Goal: Task Accomplishment & Management: Use online tool/utility

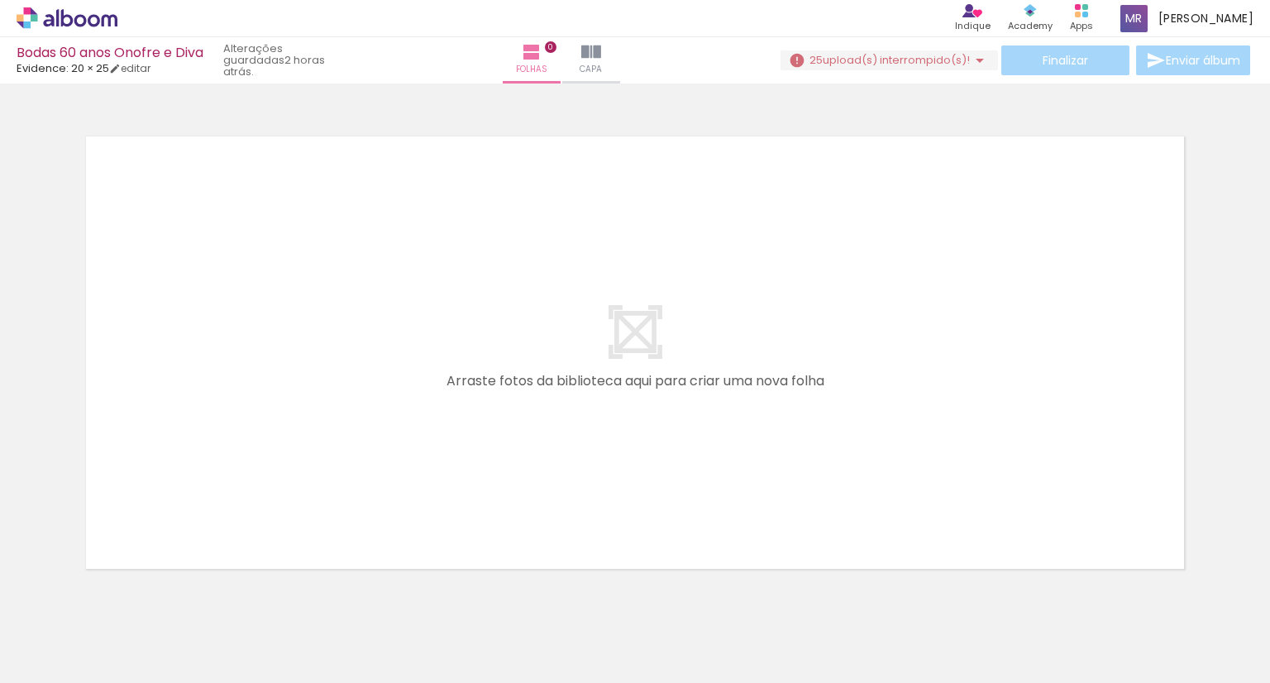
click at [775, 408] on quentale-layouter at bounding box center [635, 352] width 1108 height 442
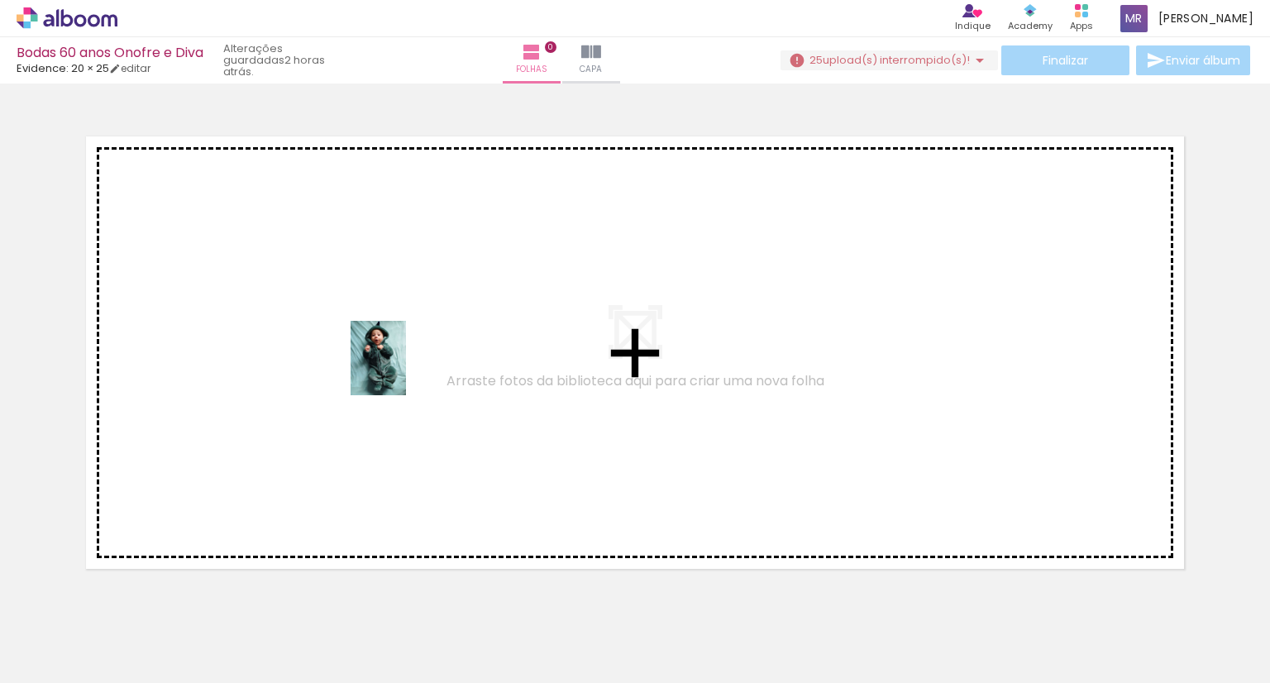
drag, startPoint x: 807, startPoint y: 641, endPoint x: 360, endPoint y: 338, distance: 539.4
click at [360, 338] on quentale-workspace at bounding box center [635, 341] width 1270 height 683
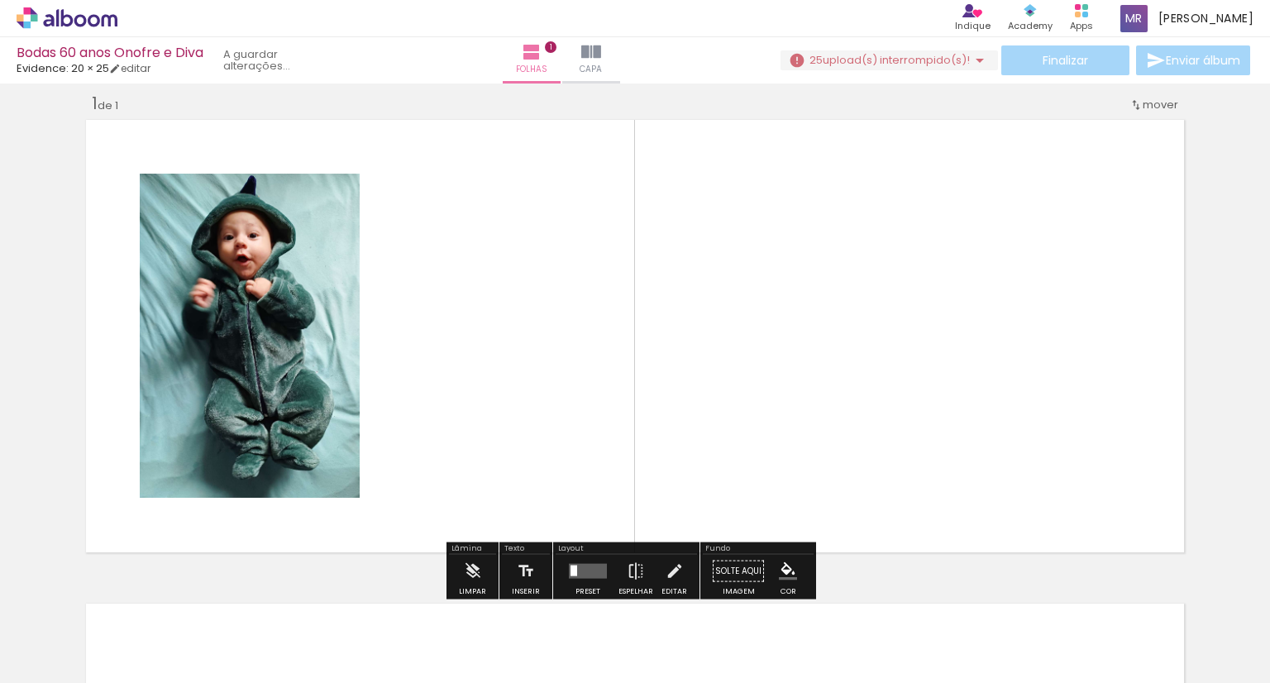
scroll to position [21, 0]
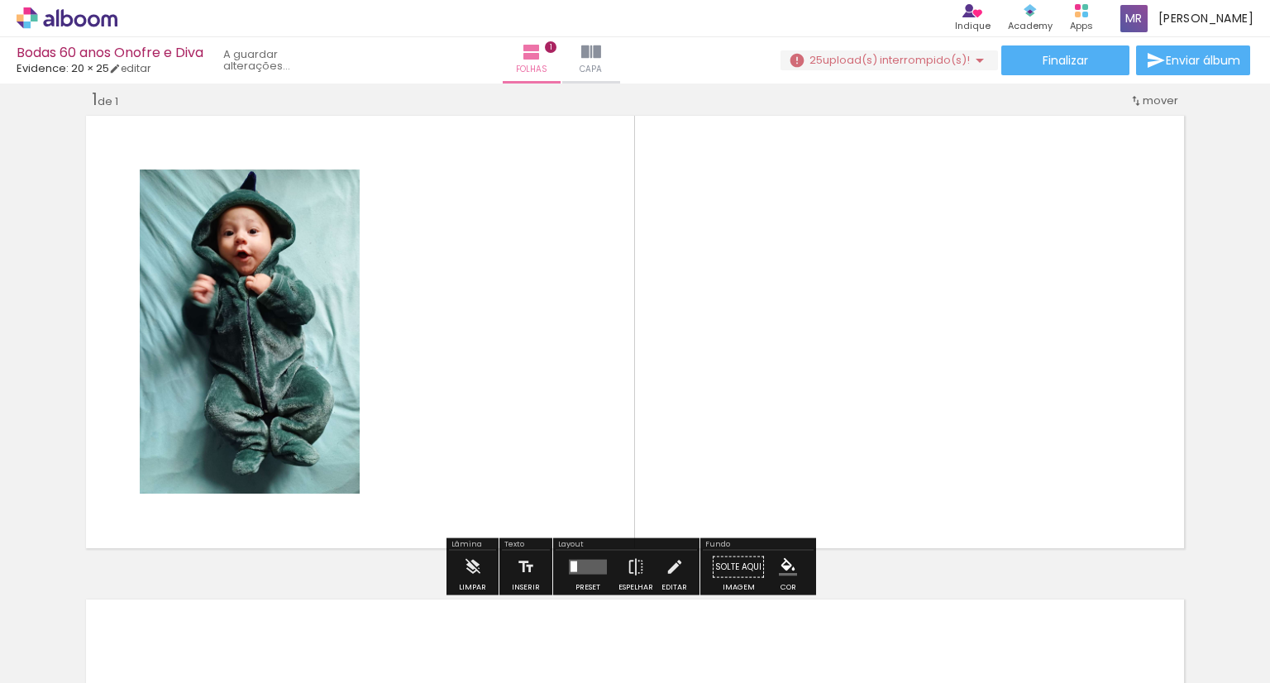
drag, startPoint x: 1005, startPoint y: 637, endPoint x: 439, endPoint y: 282, distance: 668.3
click at [439, 282] on quentale-workspace at bounding box center [635, 341] width 1270 height 683
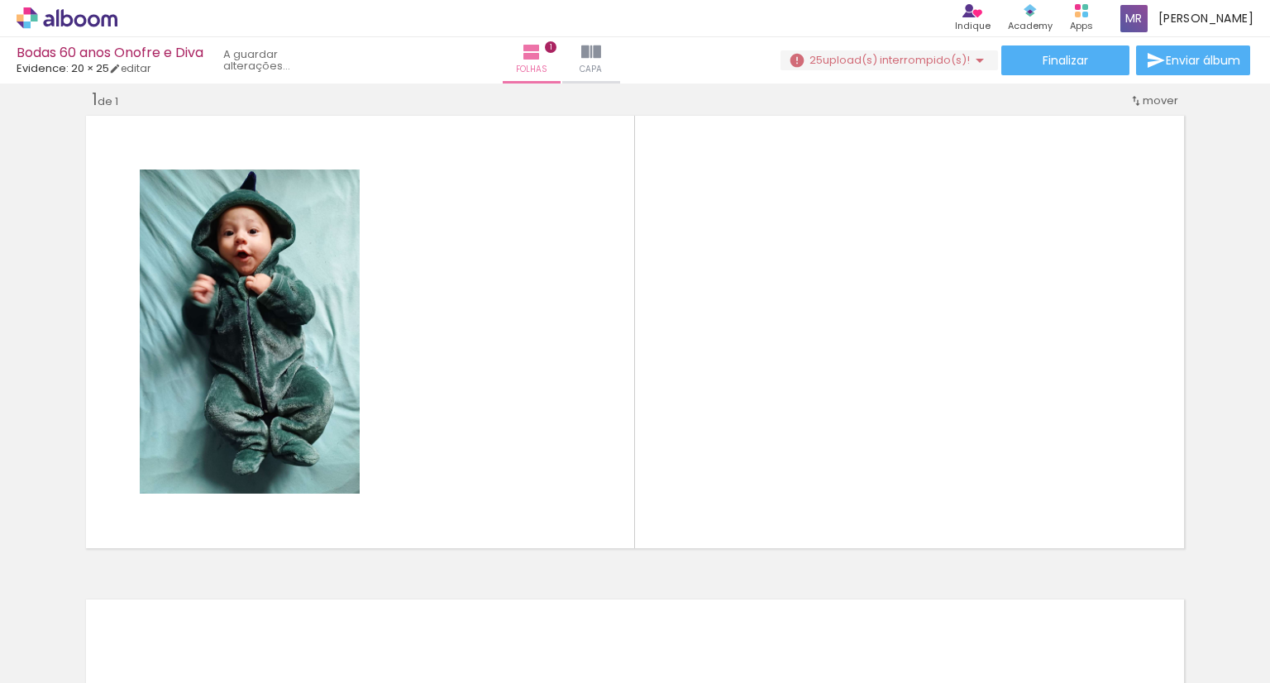
drag, startPoint x: 1088, startPoint y: 633, endPoint x: 1072, endPoint y: 556, distance: 77.8
click at [1072, 556] on quentale-workspace at bounding box center [635, 341] width 1270 height 683
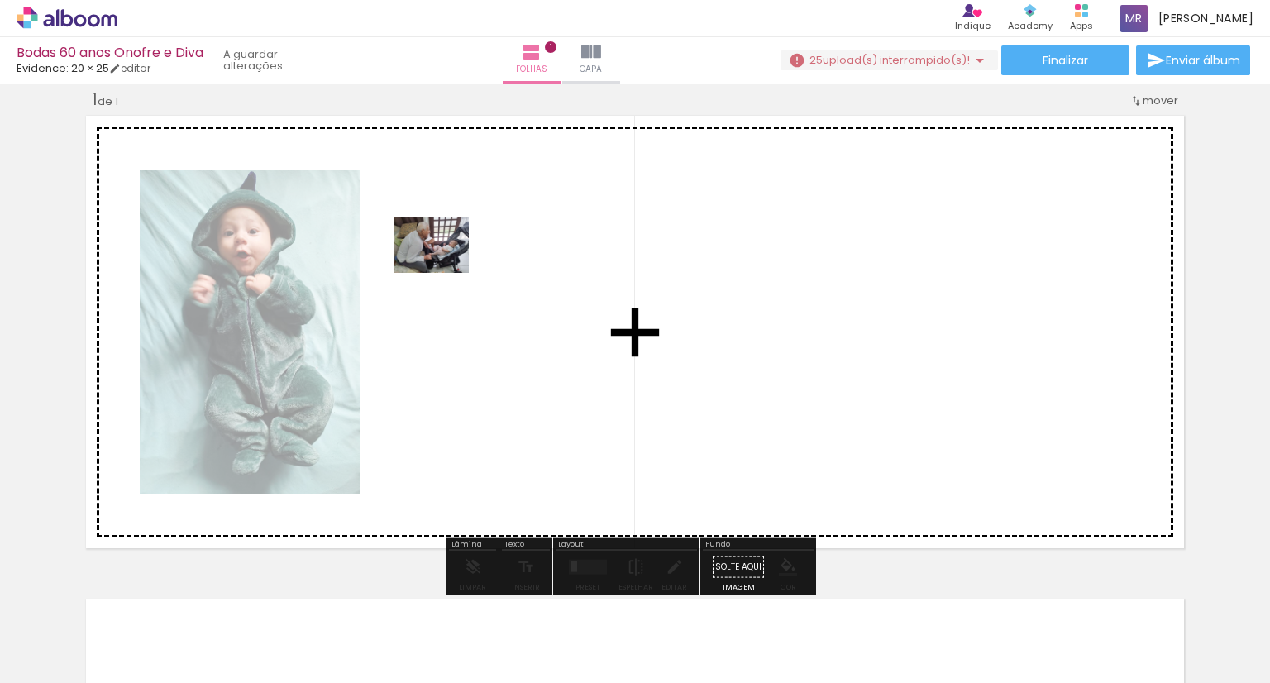
drag, startPoint x: 727, startPoint y: 638, endPoint x: 456, endPoint y: 267, distance: 459.3
click at [456, 267] on quentale-workspace at bounding box center [635, 341] width 1270 height 683
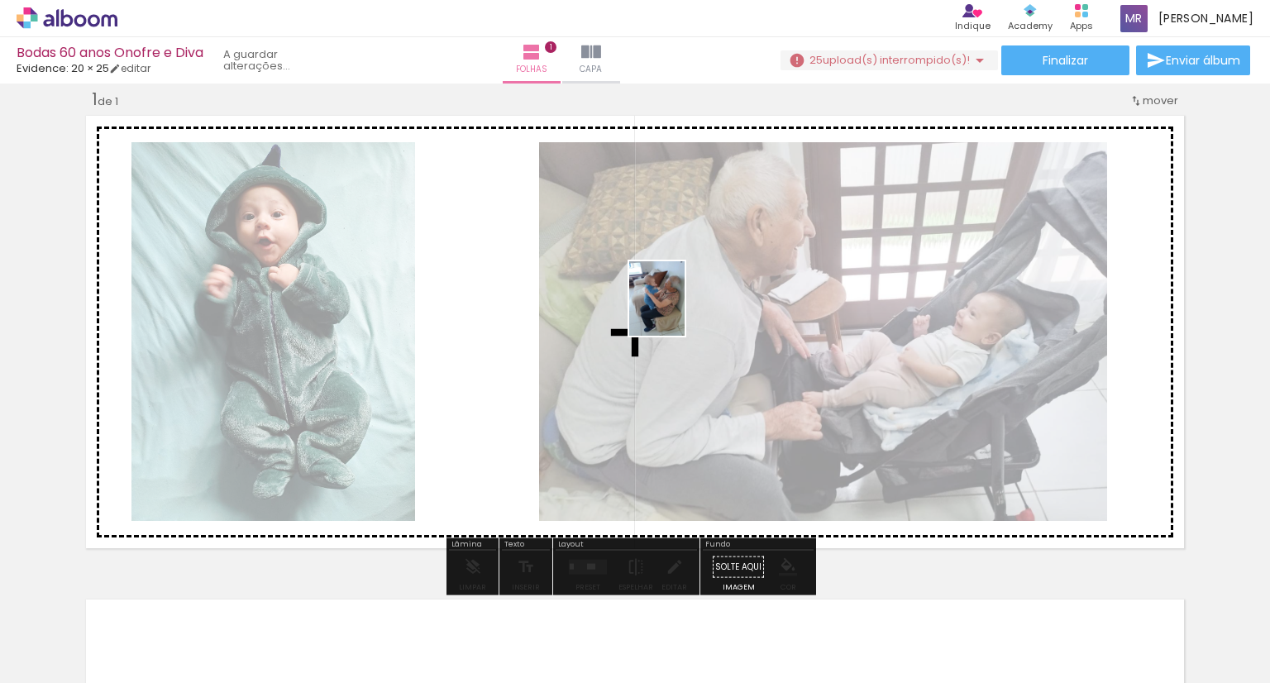
drag, startPoint x: 627, startPoint y: 639, endPoint x: 679, endPoint y: 311, distance: 332.4
click at [679, 311] on quentale-workspace at bounding box center [635, 341] width 1270 height 683
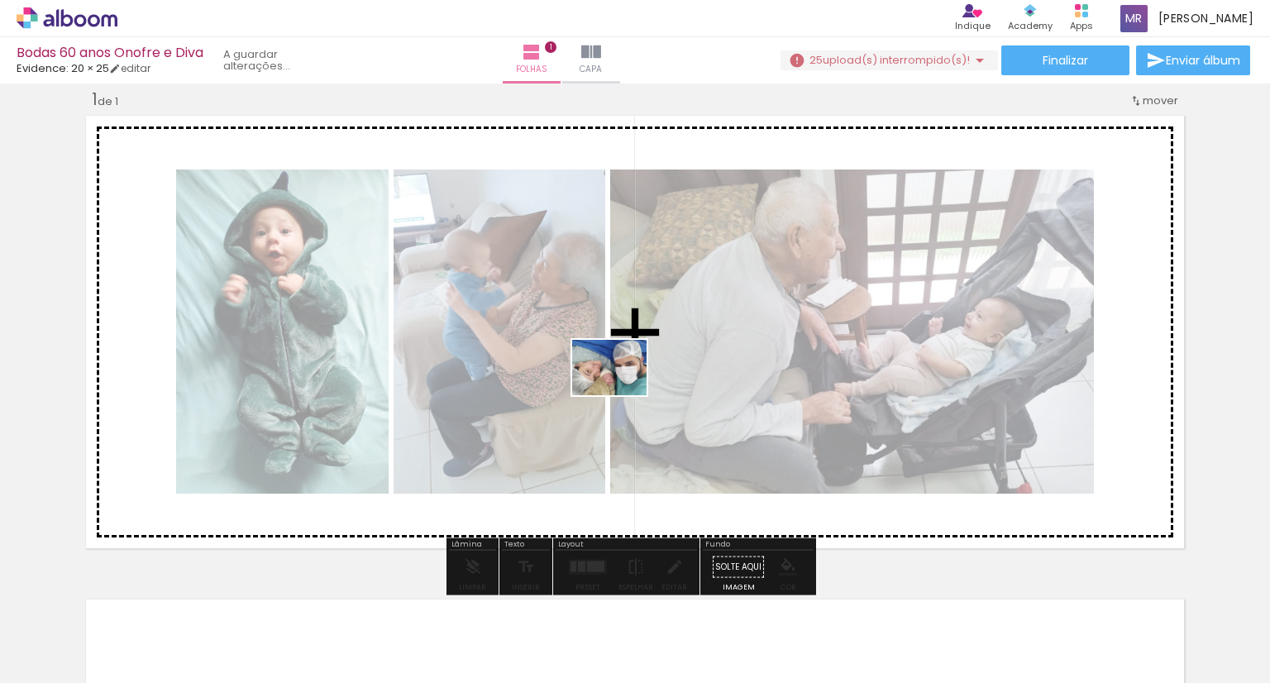
drag, startPoint x: 362, startPoint y: 640, endPoint x: 622, endPoint y: 389, distance: 360.8
click at [622, 389] on quentale-workspace at bounding box center [635, 341] width 1270 height 683
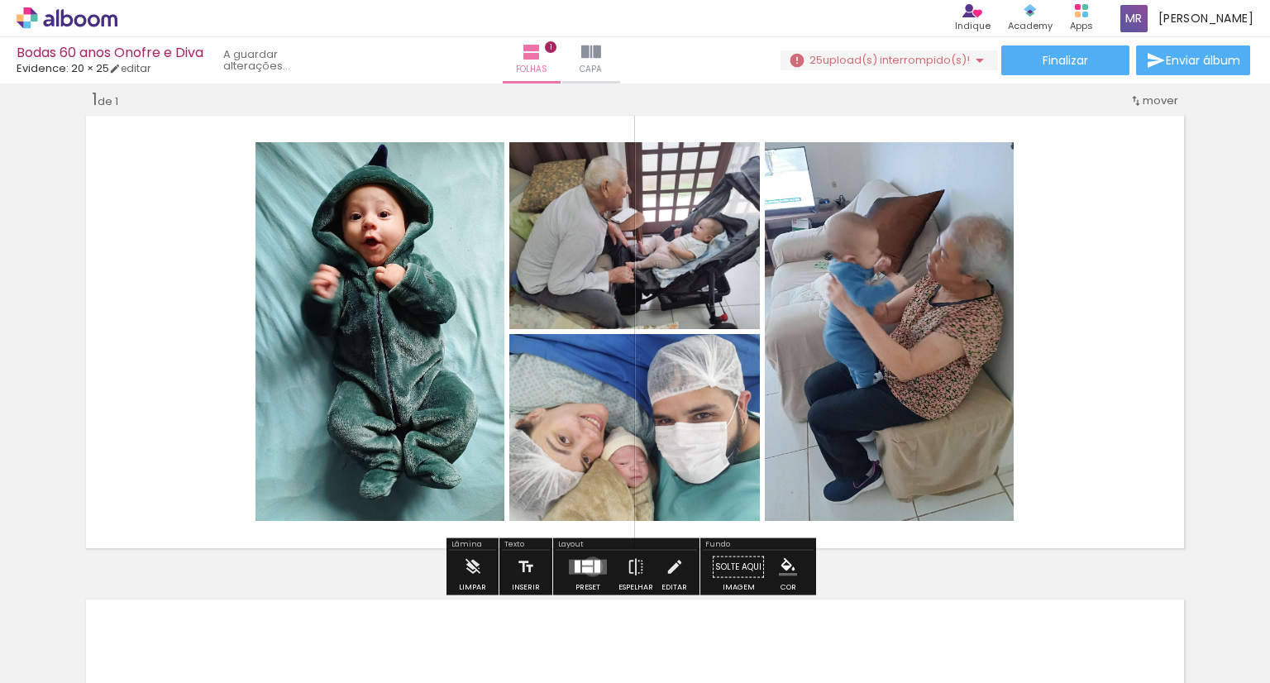
click at [589, 567] on div at bounding box center [587, 570] width 11 height 6
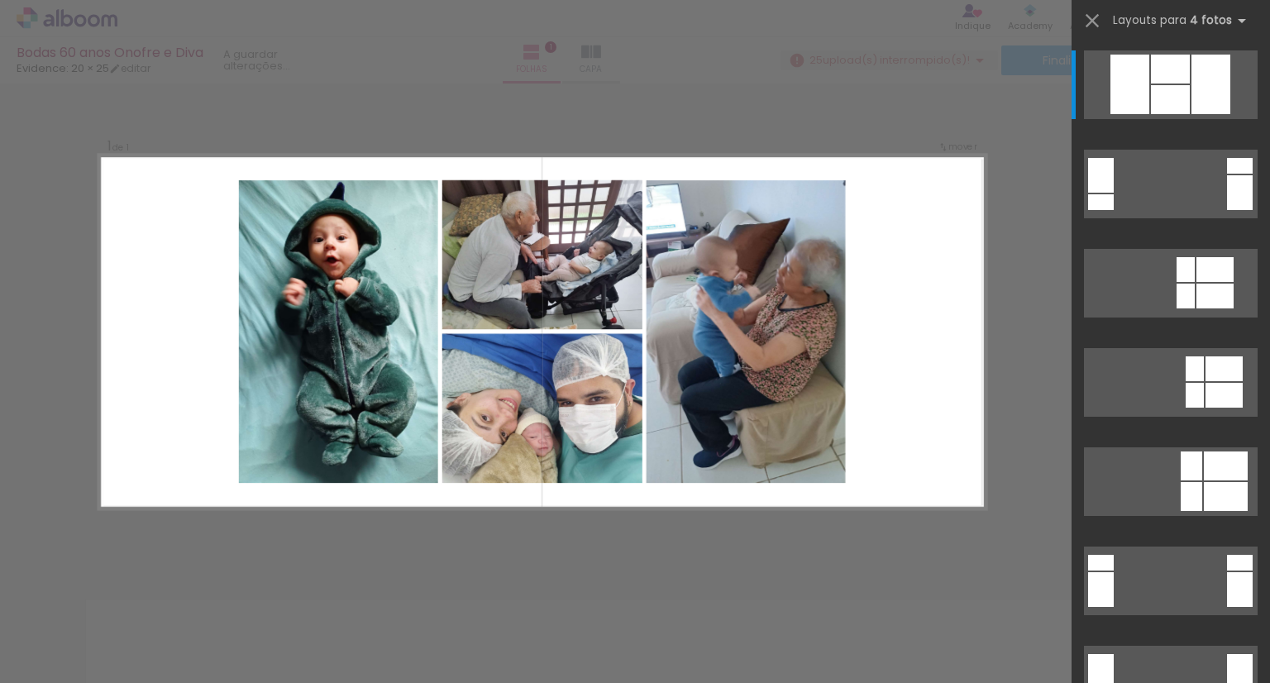
click at [589, 566] on div "Confirmar Cancelar" at bounding box center [635, 566] width 1270 height 1007
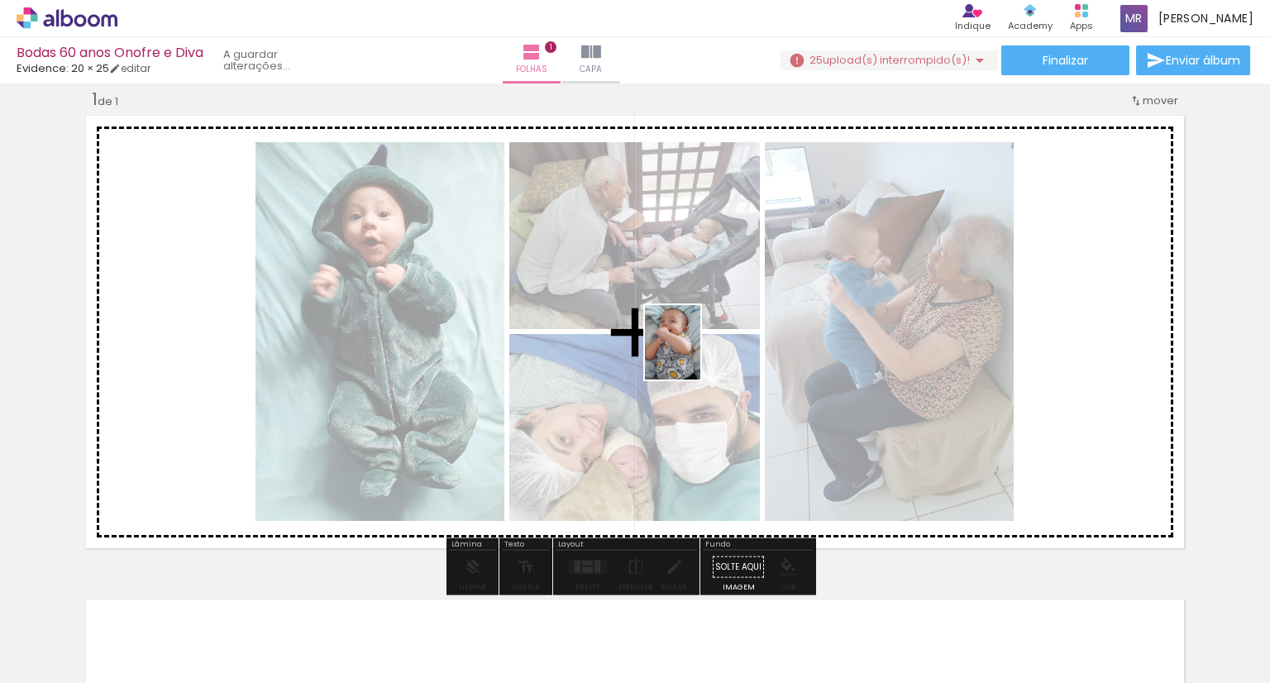
drag, startPoint x: 536, startPoint y: 633, endPoint x: 695, endPoint y: 355, distance: 320.0
click at [695, 355] on quentale-workspace at bounding box center [635, 341] width 1270 height 683
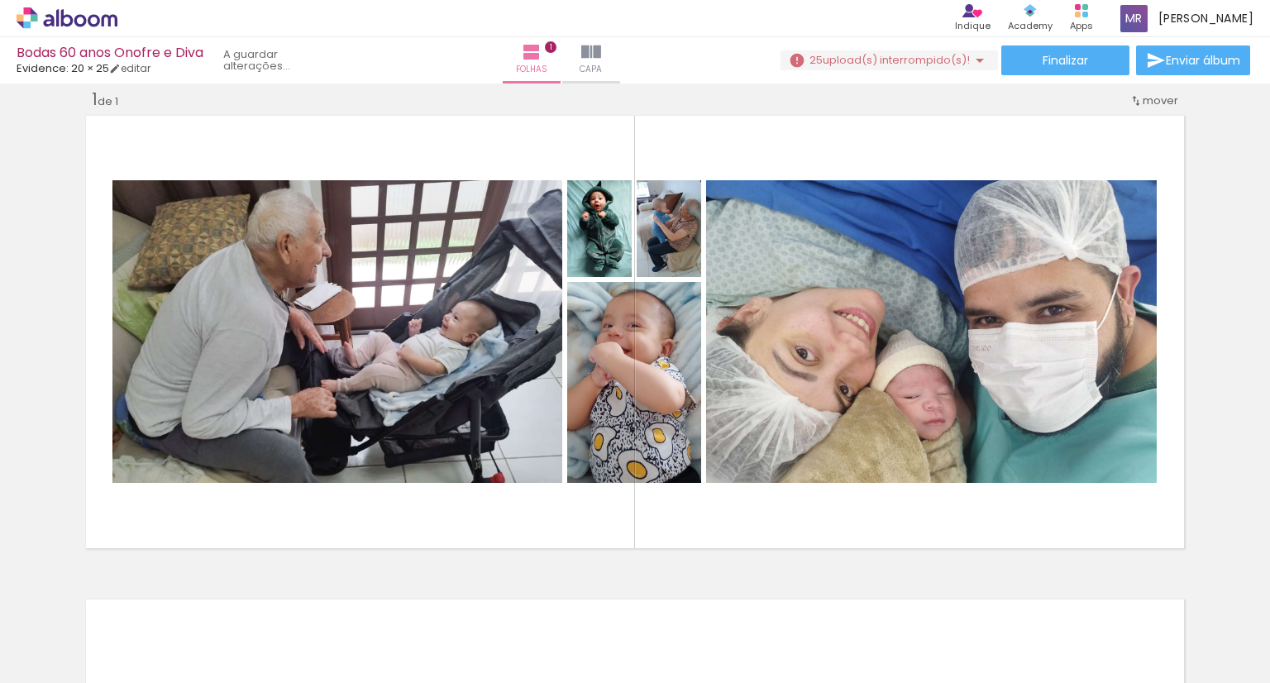
drag, startPoint x: 1002, startPoint y: 623, endPoint x: 992, endPoint y: 594, distance: 30.6
click at [136, 594] on iron-horizontal-list at bounding box center [119, 631] width 33 height 103
drag, startPoint x: 1092, startPoint y: 632, endPoint x: 1062, endPoint y: 579, distance: 61.1
click at [136, 580] on iron-horizontal-list at bounding box center [119, 631] width 33 height 103
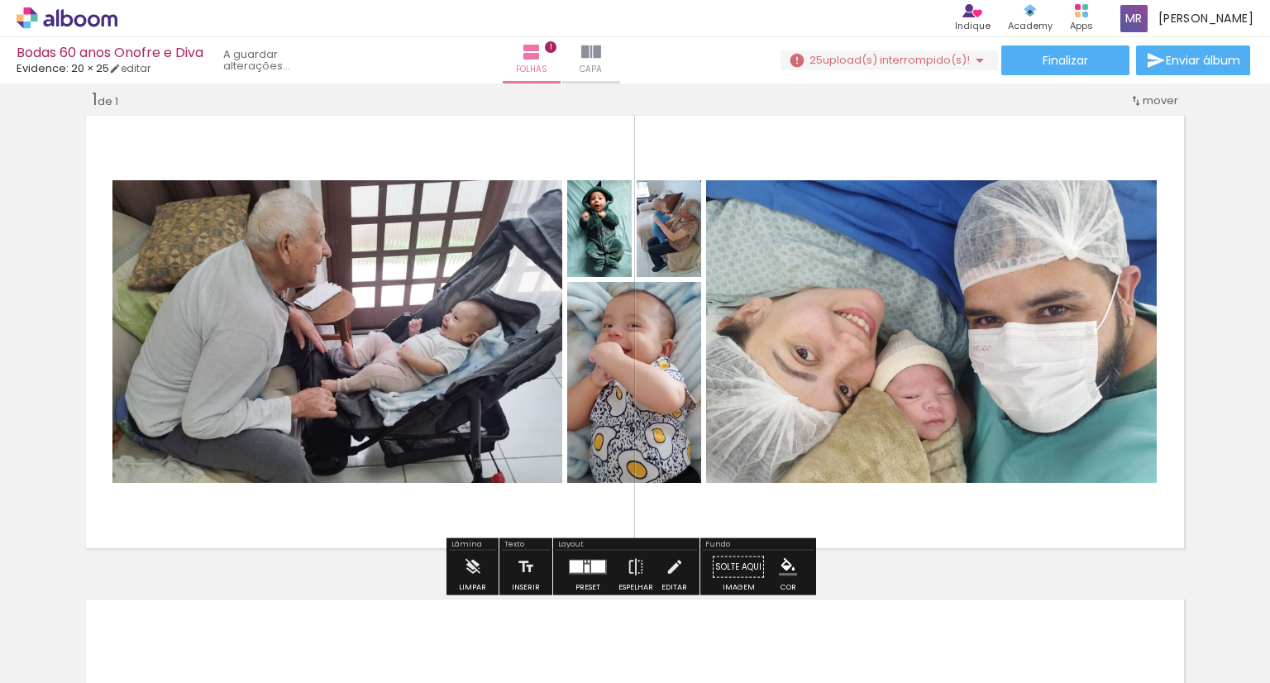
drag, startPoint x: 609, startPoint y: 633, endPoint x: 609, endPoint y: 405, distance: 227.4
click at [609, 405] on quentale-workspace at bounding box center [635, 341] width 1270 height 683
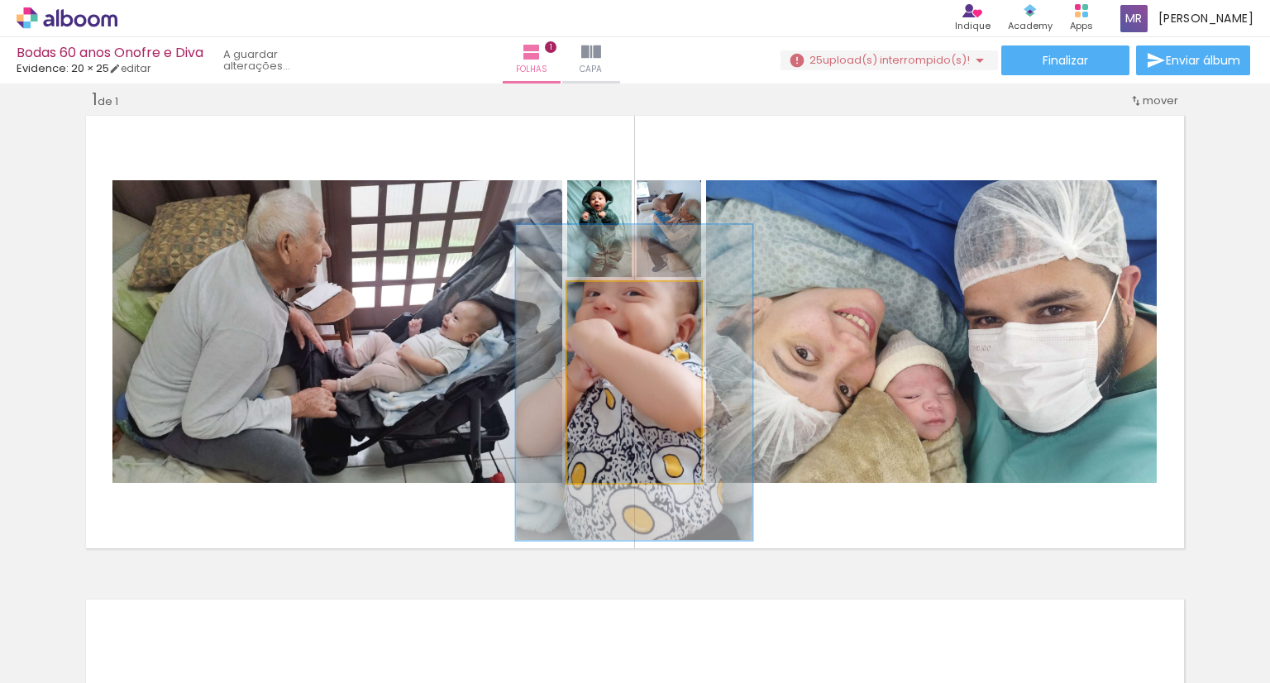
drag, startPoint x: 605, startPoint y: 298, endPoint x: 638, endPoint y: 300, distance: 33.2
click at [638, 300] on div at bounding box center [639, 299] width 26 height 26
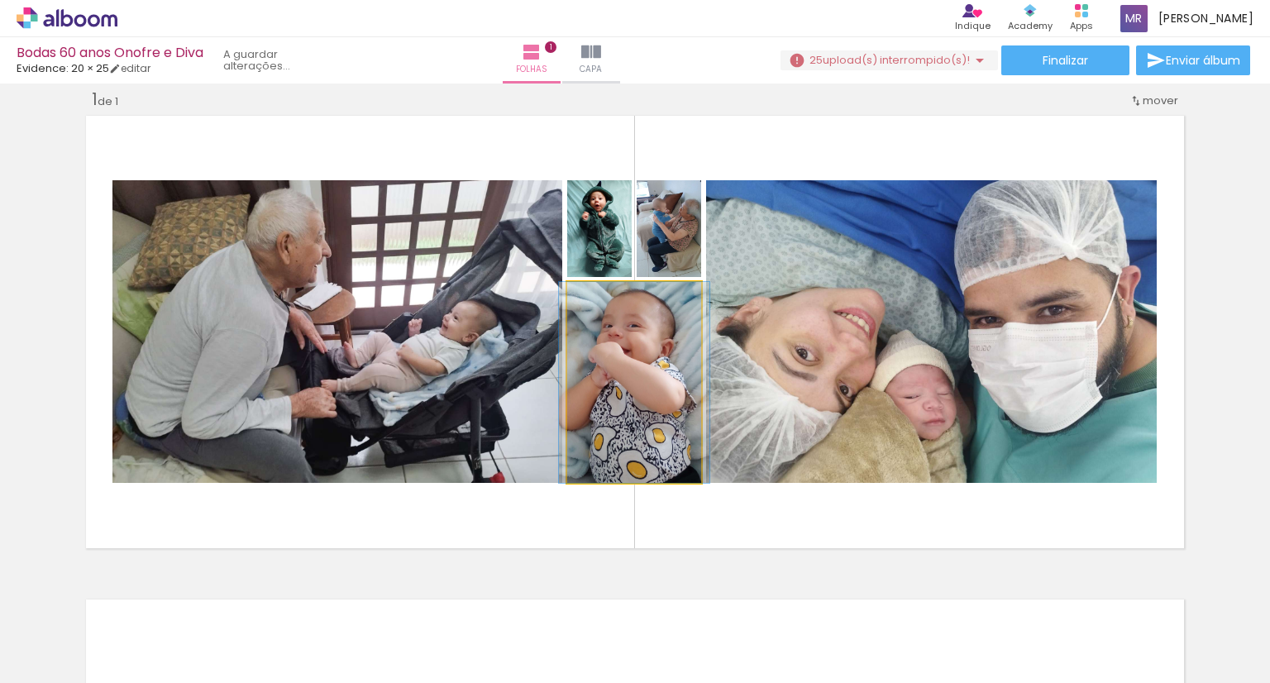
drag, startPoint x: 642, startPoint y: 298, endPoint x: 584, endPoint y: 301, distance: 58.0
type paper-slider "100"
click at [584, 301] on div at bounding box center [629, 299] width 115 height 25
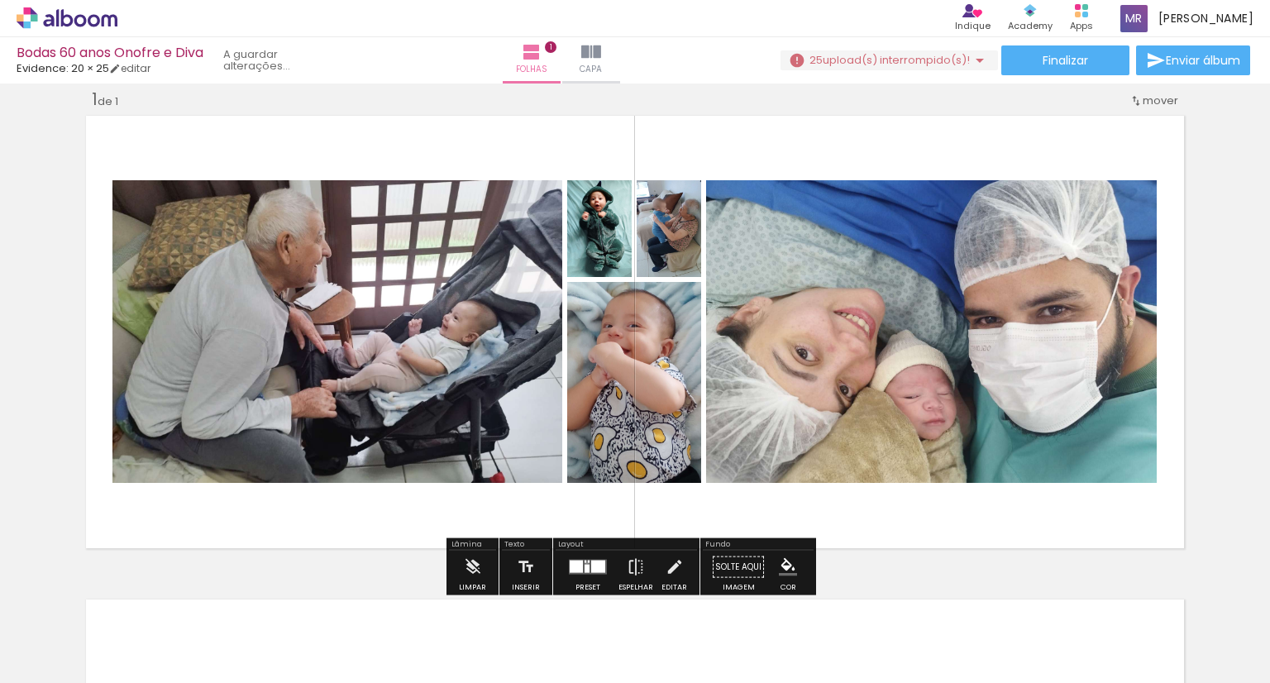
click at [588, 561] on div at bounding box center [589, 562] width 2 height 2
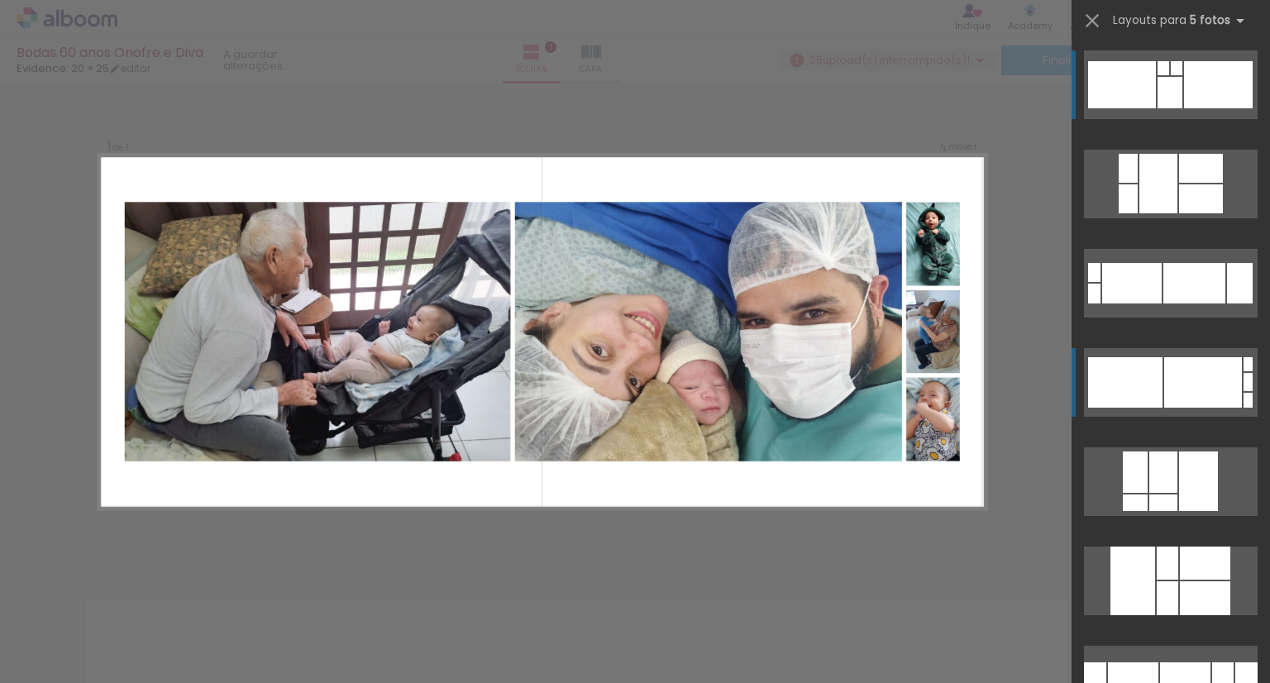
click at [1161, 213] on div at bounding box center [1158, 184] width 38 height 60
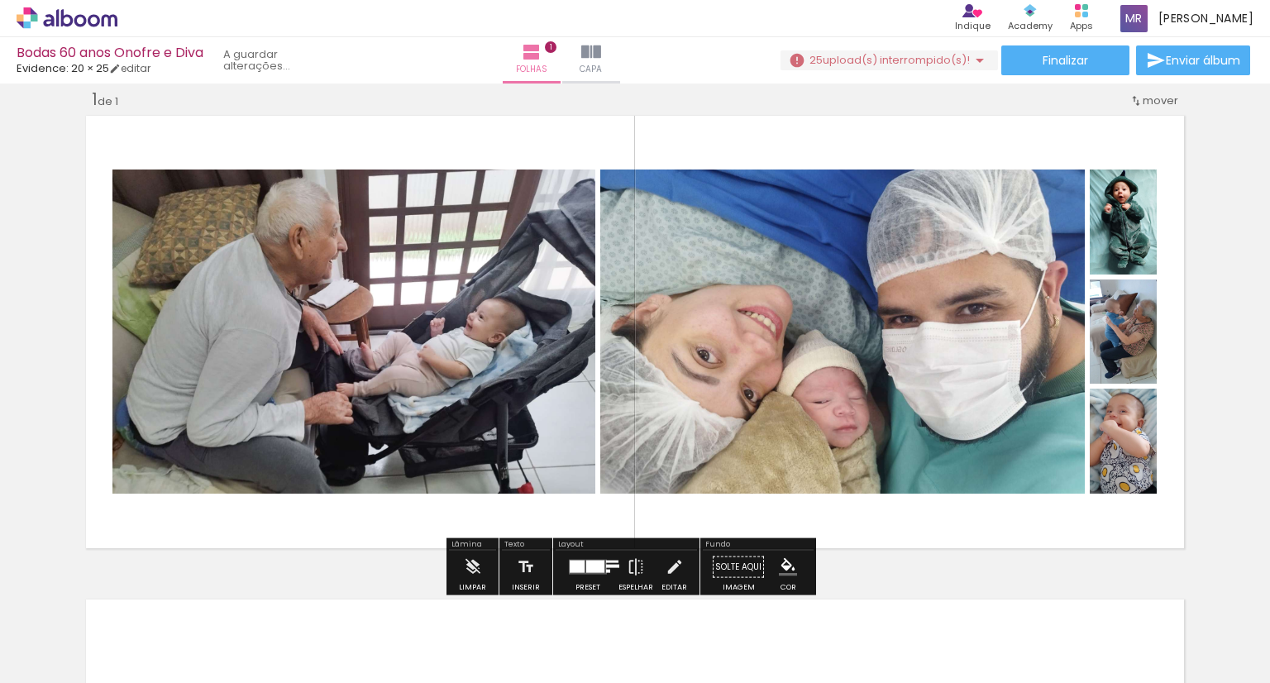
click at [594, 562] on div at bounding box center [595, 567] width 18 height 12
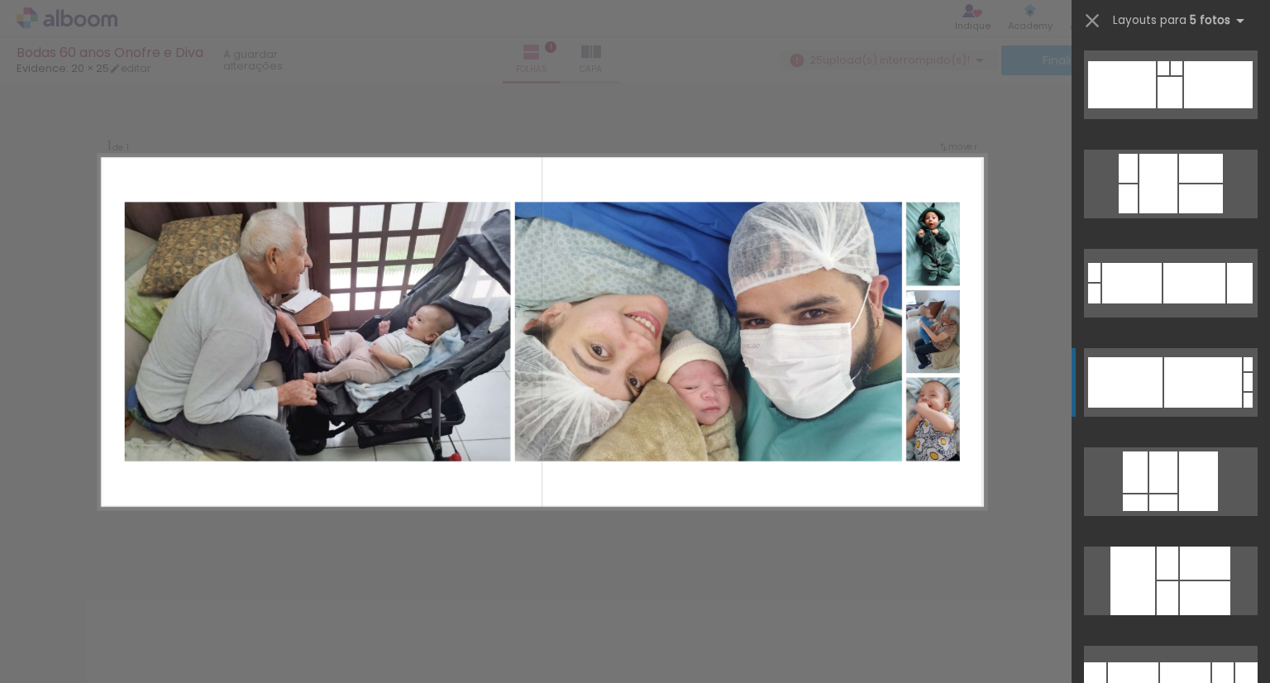
scroll to position [298, 0]
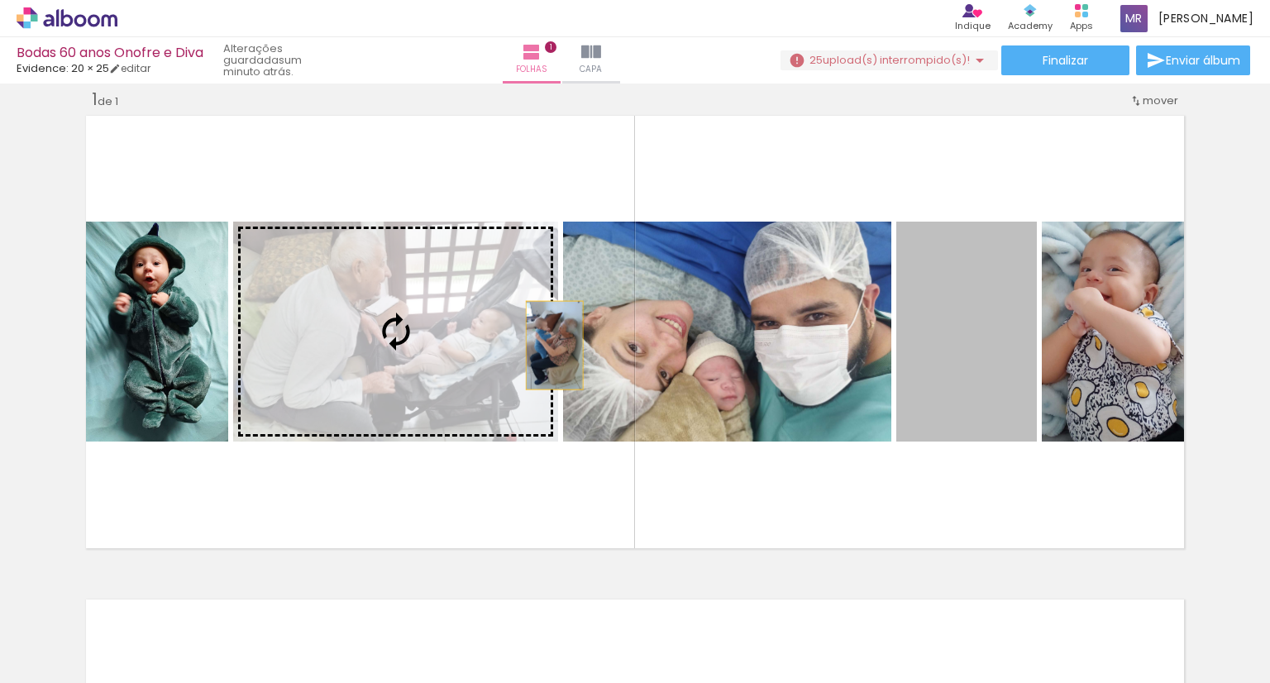
drag, startPoint x: 954, startPoint y: 358, endPoint x: 548, endPoint y: 345, distance: 406.2
click at [0, 0] on slot at bounding box center [0, 0] width 0 height 0
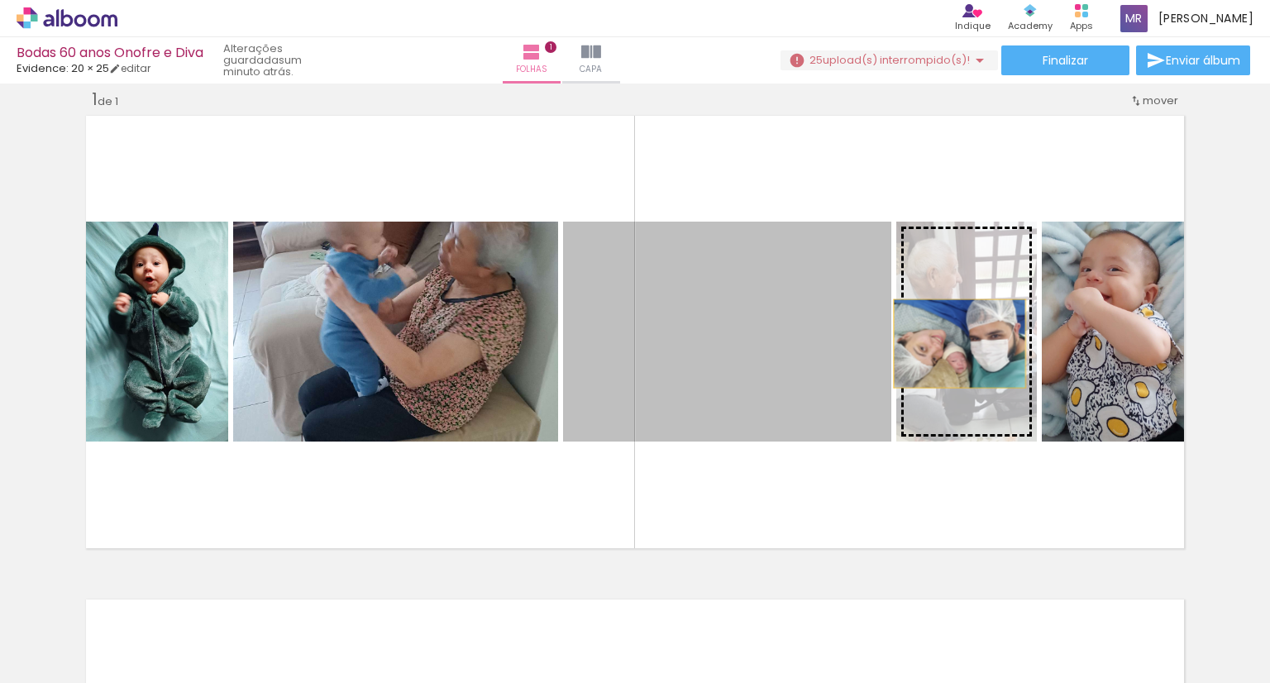
drag, startPoint x: 756, startPoint y: 348, endPoint x: 953, endPoint y: 343, distance: 197.7
click at [0, 0] on slot at bounding box center [0, 0] width 0 height 0
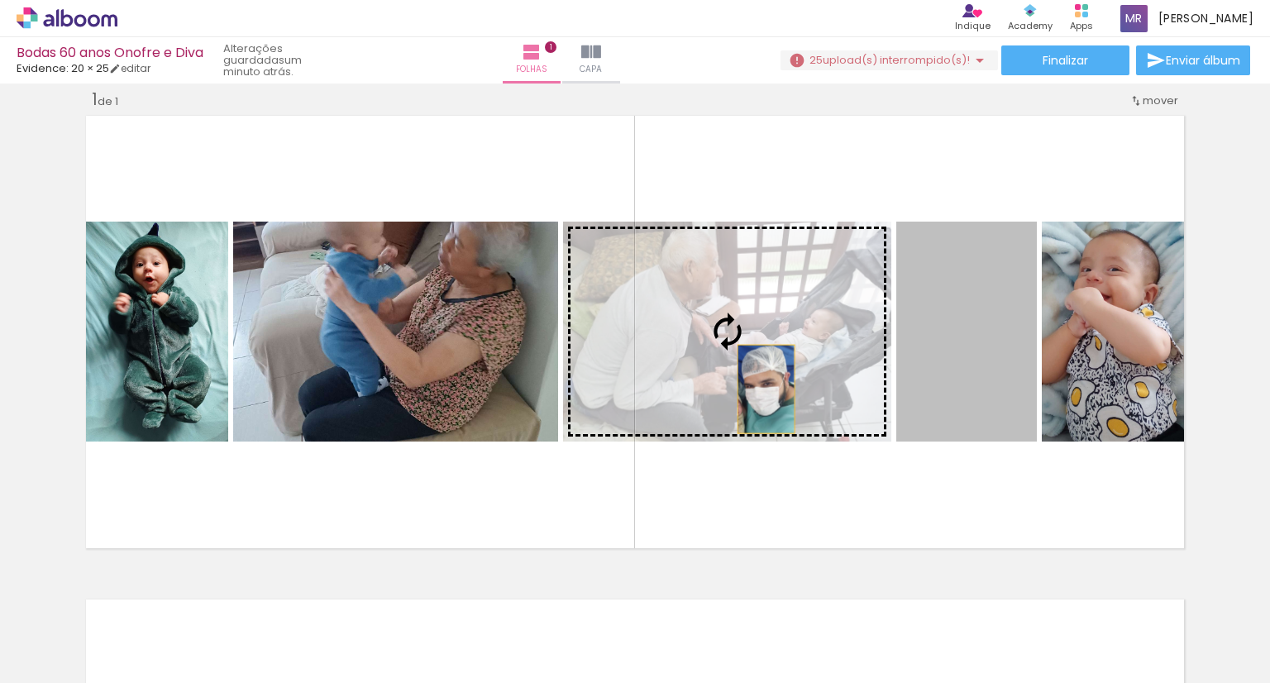
drag, startPoint x: 996, startPoint y: 391, endPoint x: 757, endPoint y: 389, distance: 239.0
click at [0, 0] on slot at bounding box center [0, 0] width 0 height 0
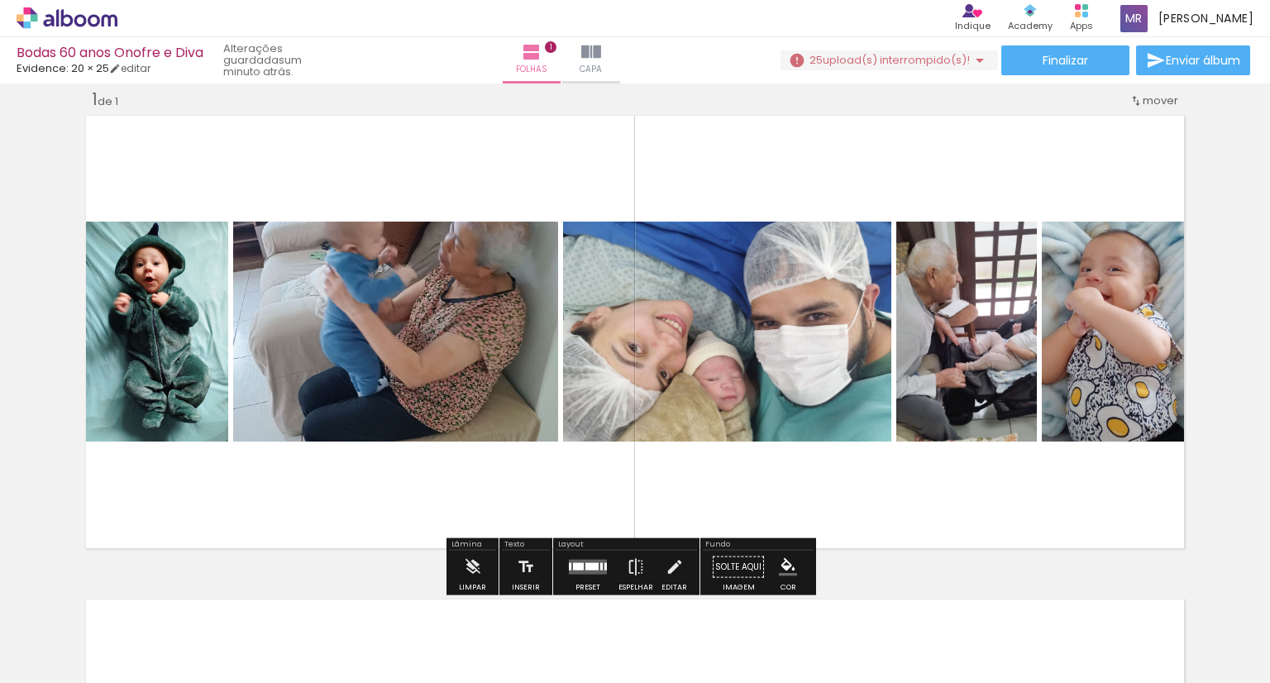
click at [573, 563] on div at bounding box center [578, 566] width 11 height 7
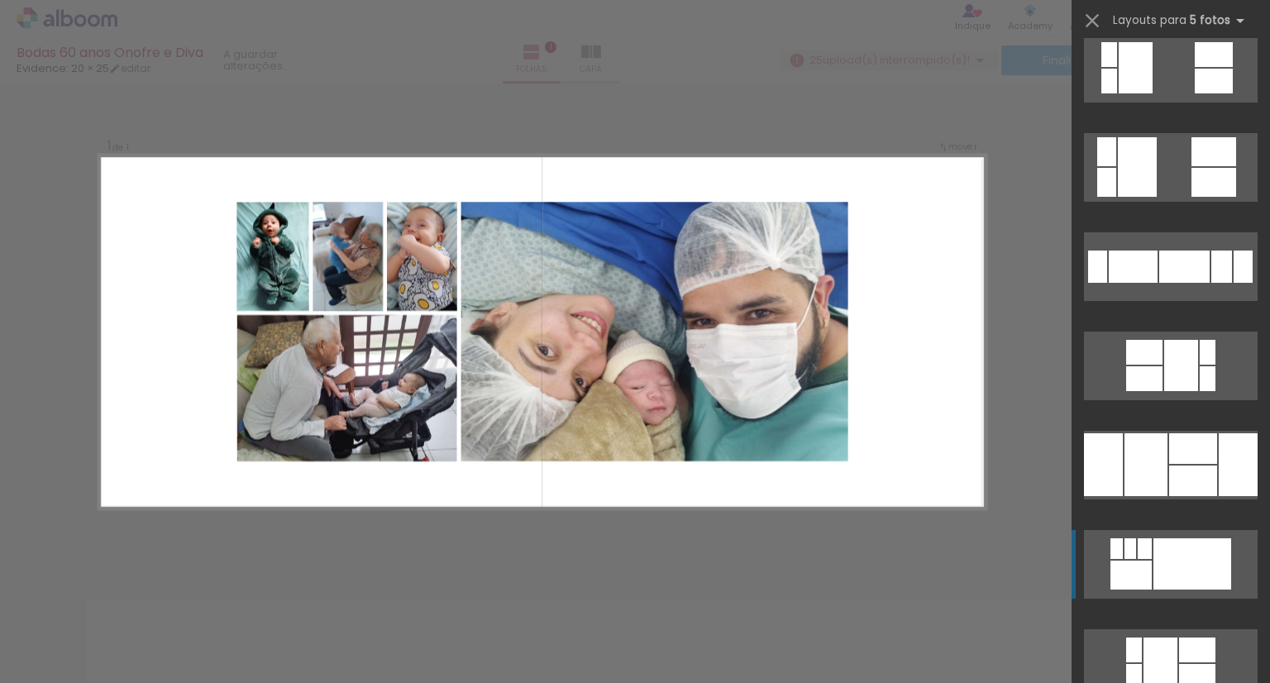
scroll to position [1174, 0]
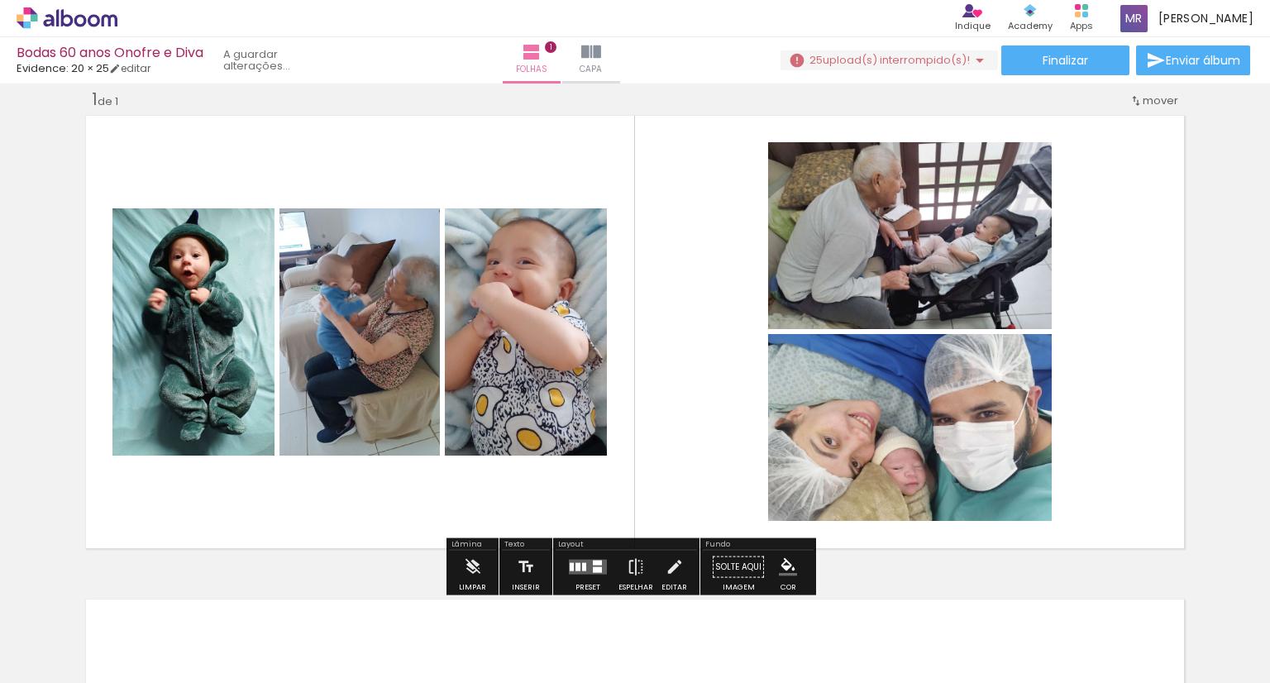
click at [356, 350] on quentale-photo at bounding box center [359, 331] width 160 height 247
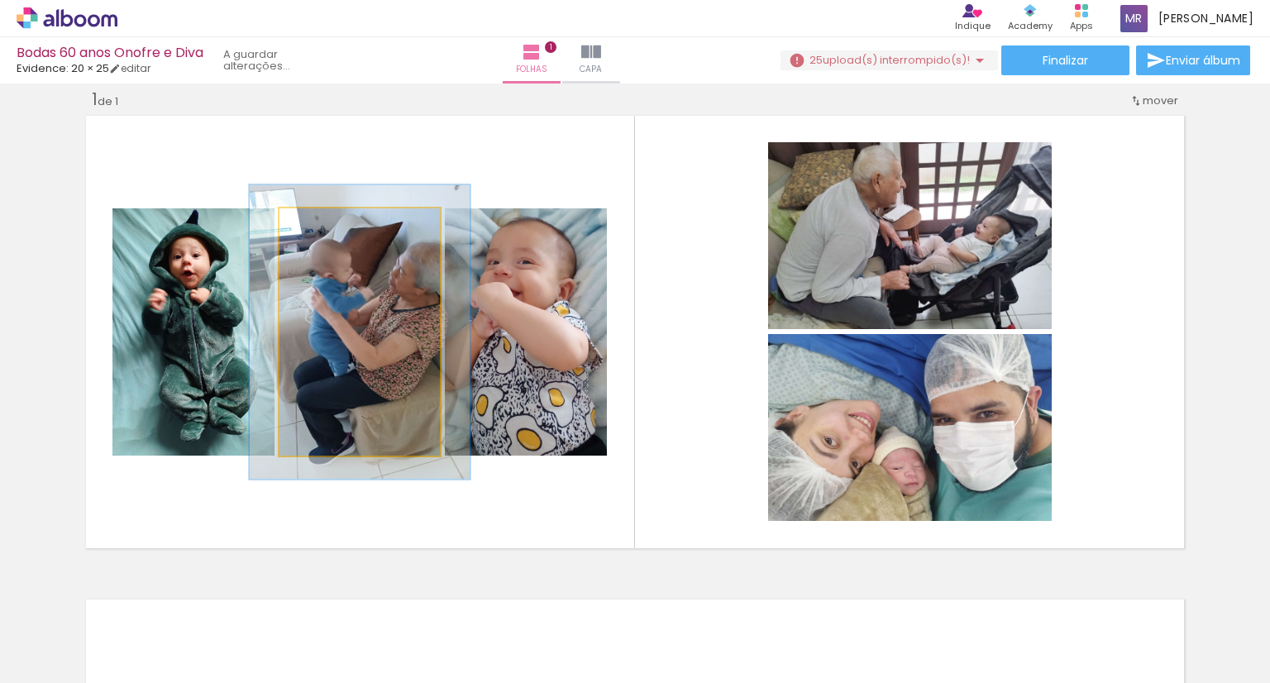
drag, startPoint x: 314, startPoint y: 222, endPoint x: 325, endPoint y: 223, distance: 10.8
click at [325, 223] on div at bounding box center [329, 225] width 15 height 15
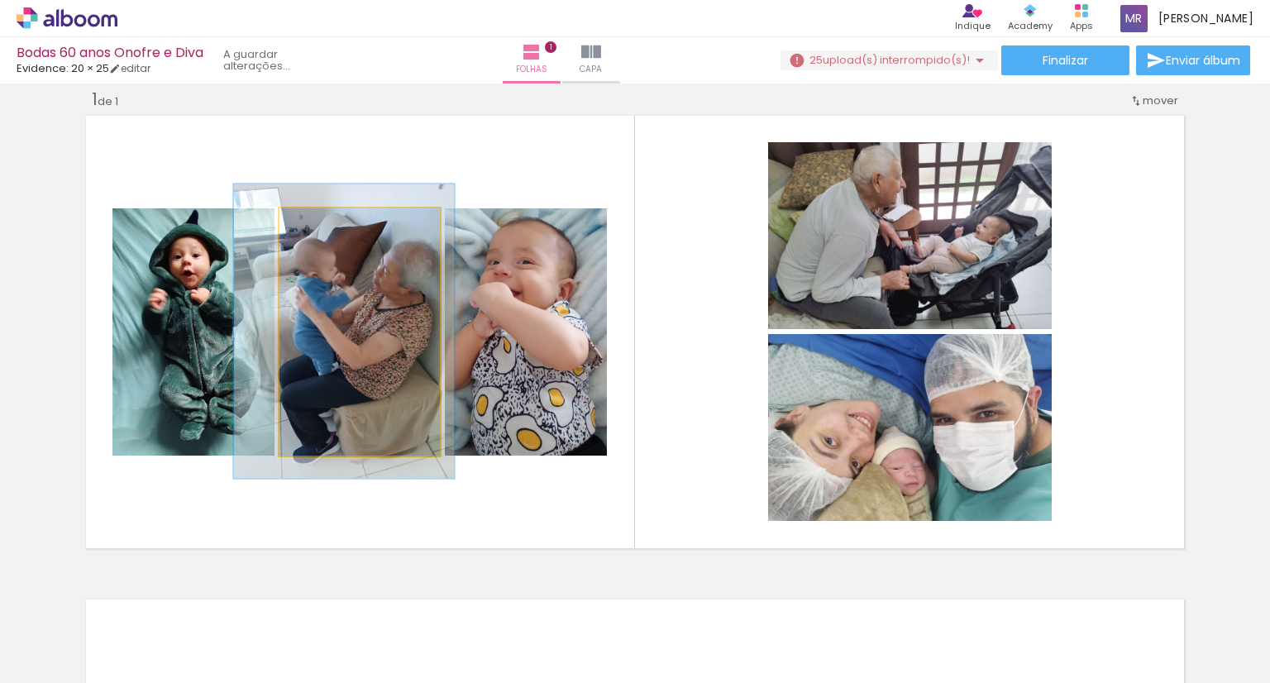
drag, startPoint x: 333, startPoint y: 313, endPoint x: 317, endPoint y: 310, distance: 15.9
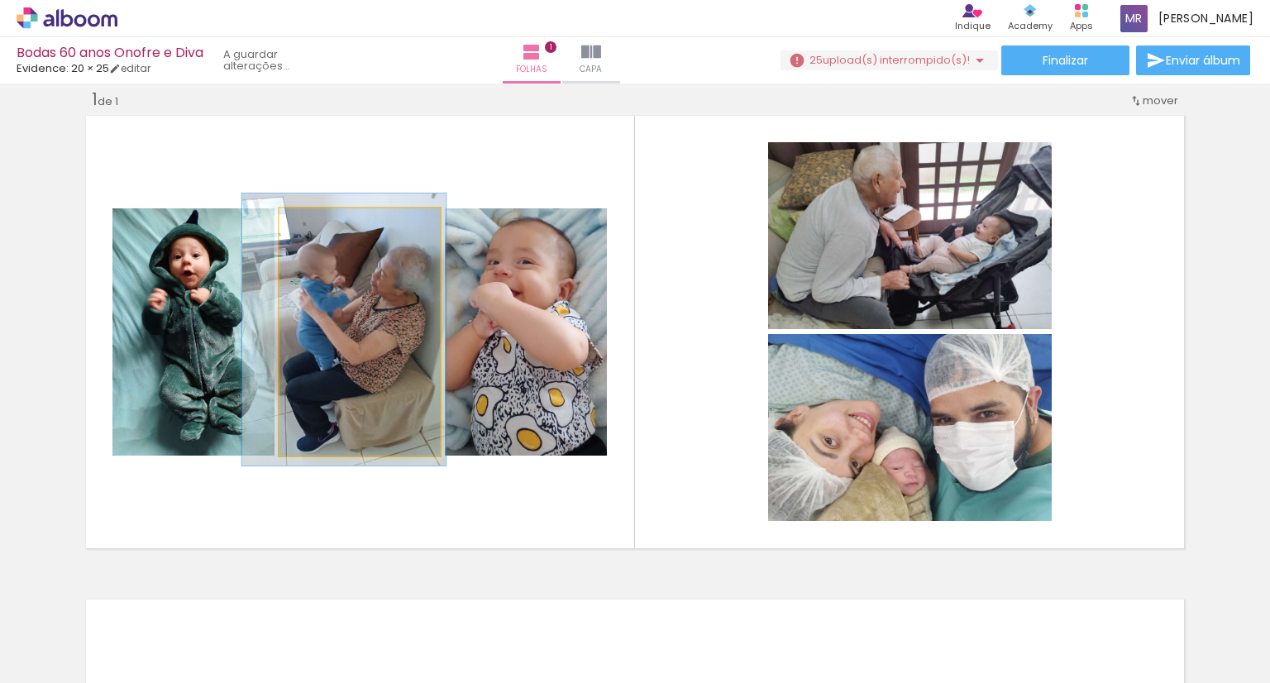
type paper-slider "110"
click at [317, 229] on div at bounding box center [324, 225] width 15 height 15
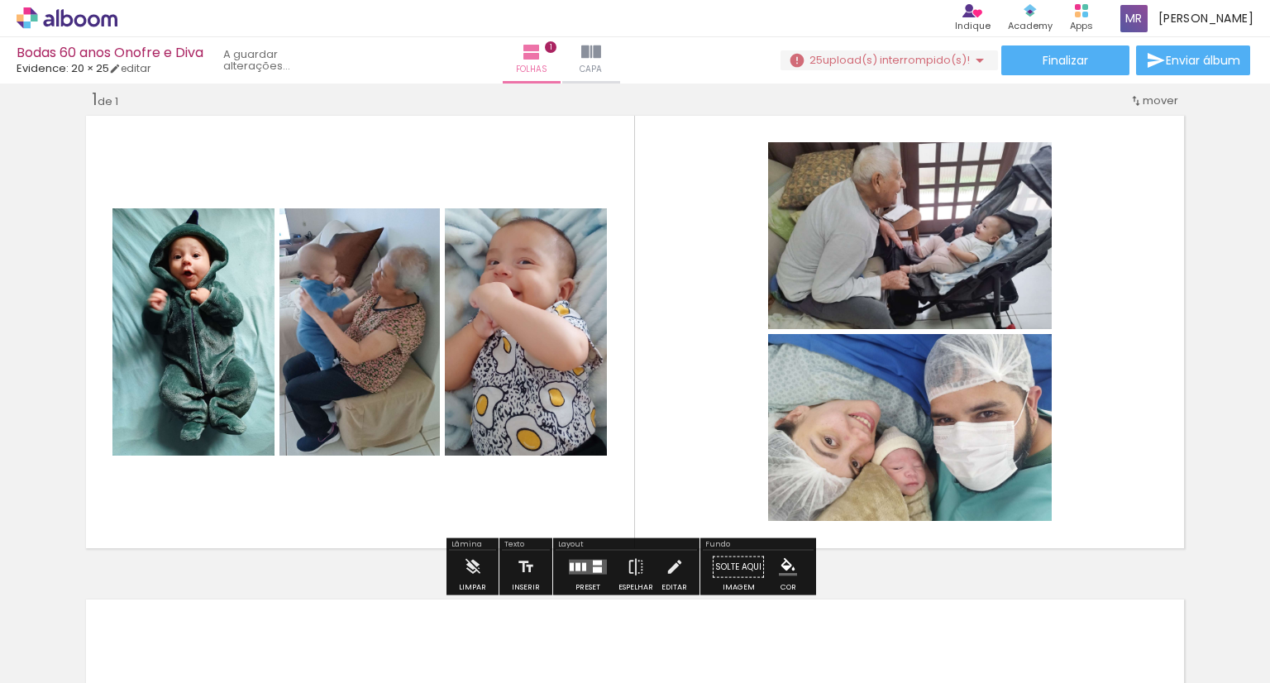
click at [593, 565] on quentale-layouter at bounding box center [588, 567] width 38 height 15
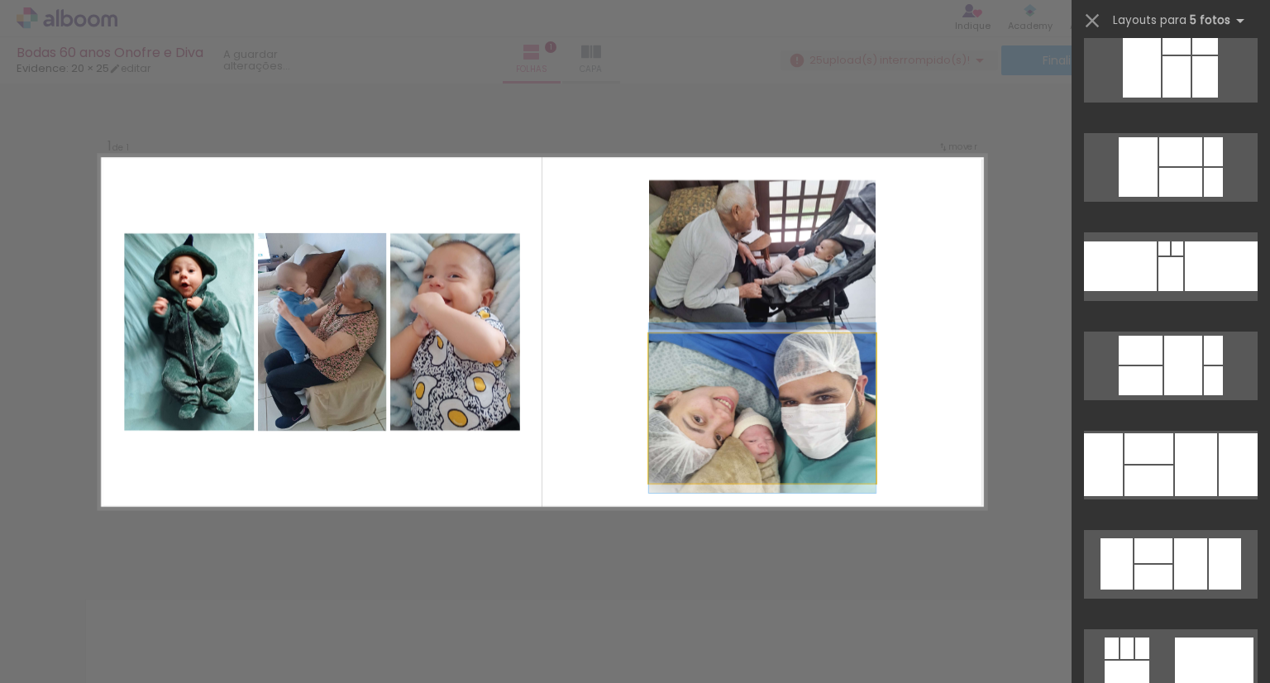
scroll to position [1687, 0]
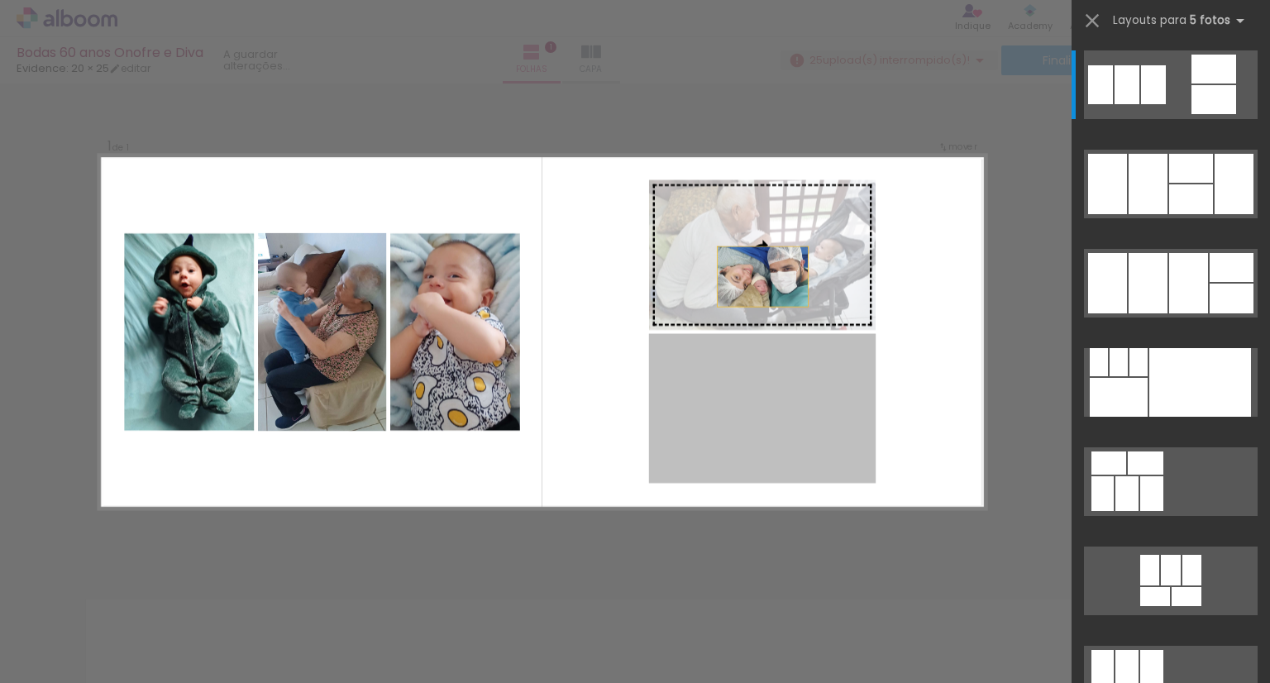
drag, startPoint x: 757, startPoint y: 415, endPoint x: 757, endPoint y: 243, distance: 172.0
click at [0, 0] on slot at bounding box center [0, 0] width 0 height 0
drag, startPoint x: 763, startPoint y: 421, endPoint x: 754, endPoint y: 236, distance: 185.4
click at [0, 0] on slot at bounding box center [0, 0] width 0 height 0
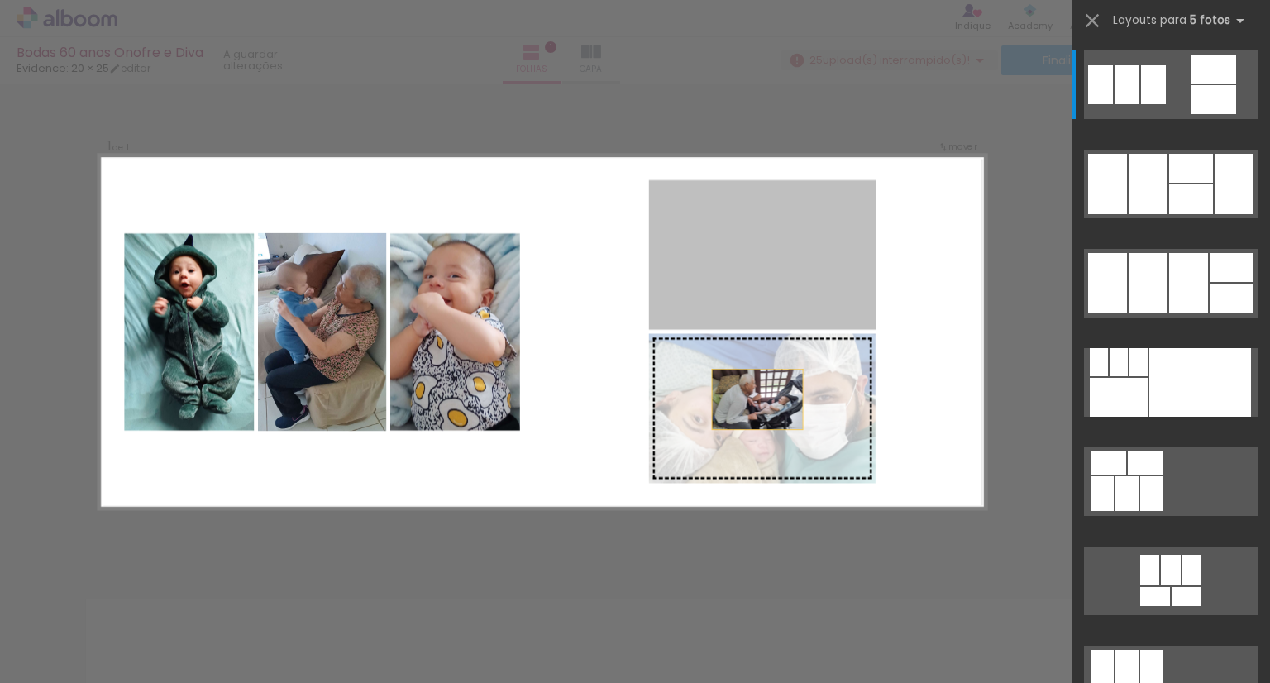
drag, startPoint x: 759, startPoint y: 289, endPoint x: 750, endPoint y: 435, distance: 145.8
click at [0, 0] on slot at bounding box center [0, 0] width 0 height 0
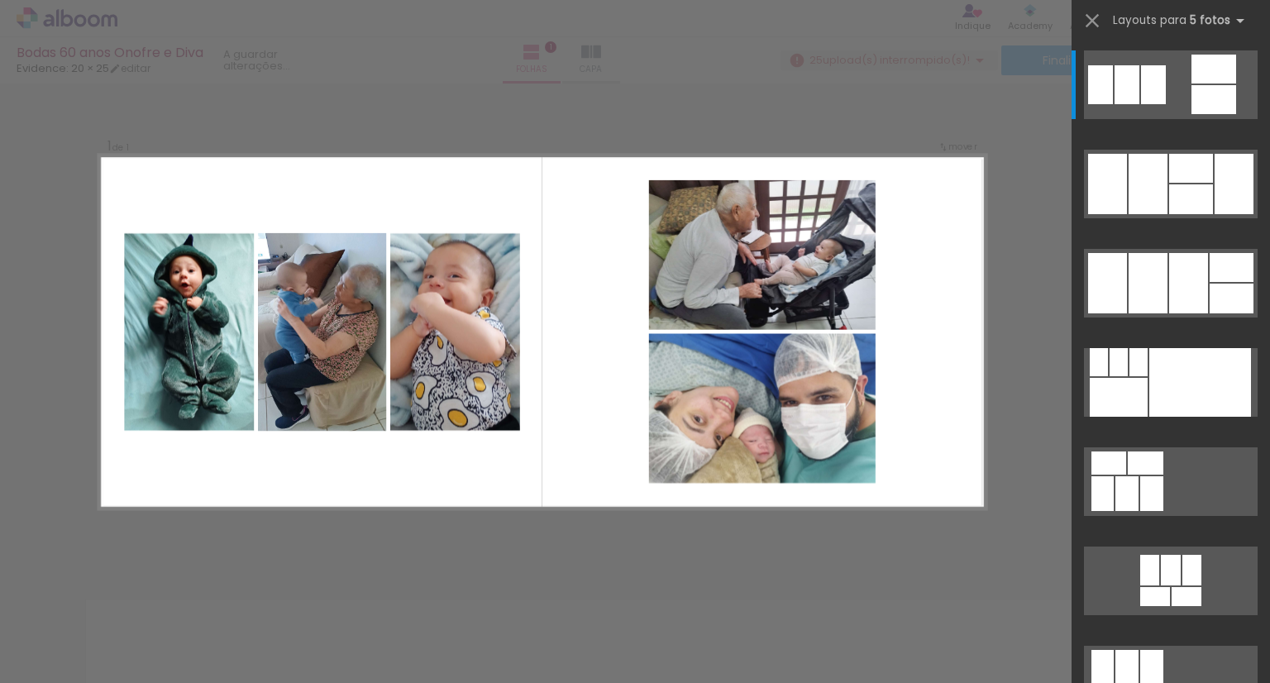
click at [1006, 525] on div "Confirmar Cancelar" at bounding box center [635, 566] width 1270 height 1007
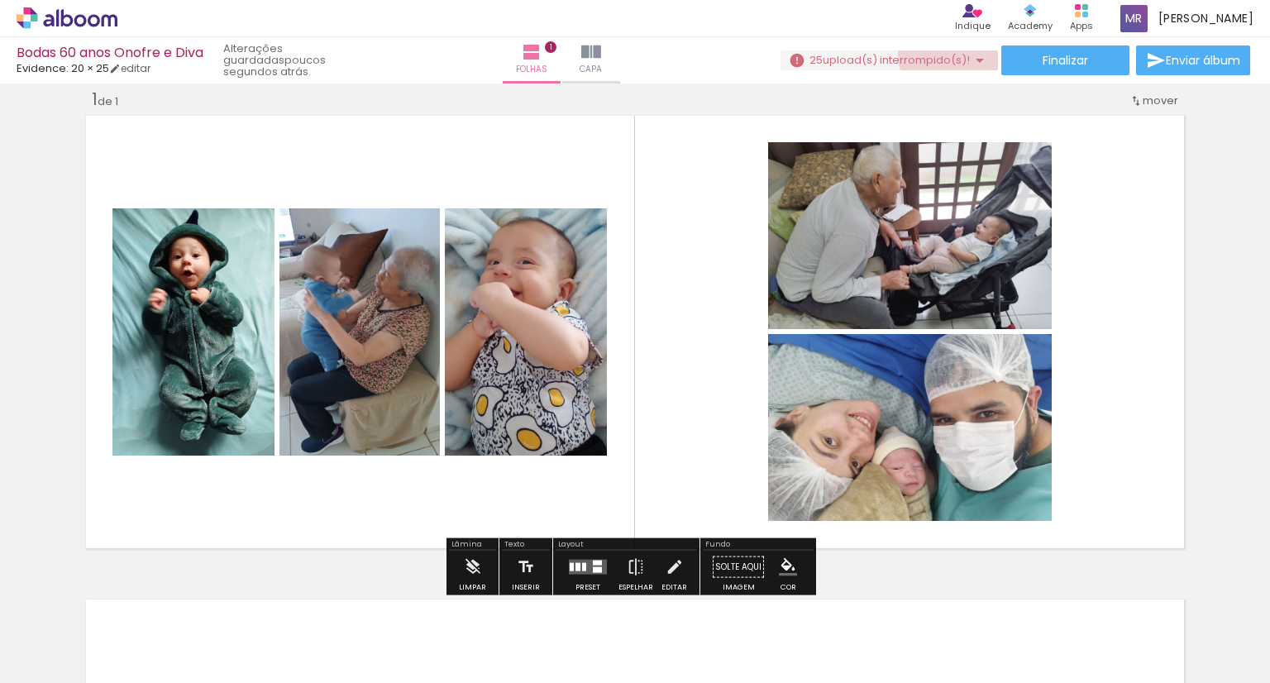
click at [946, 54] on span "upload(s) interrompido(s)!" at bounding box center [896, 60] width 147 height 16
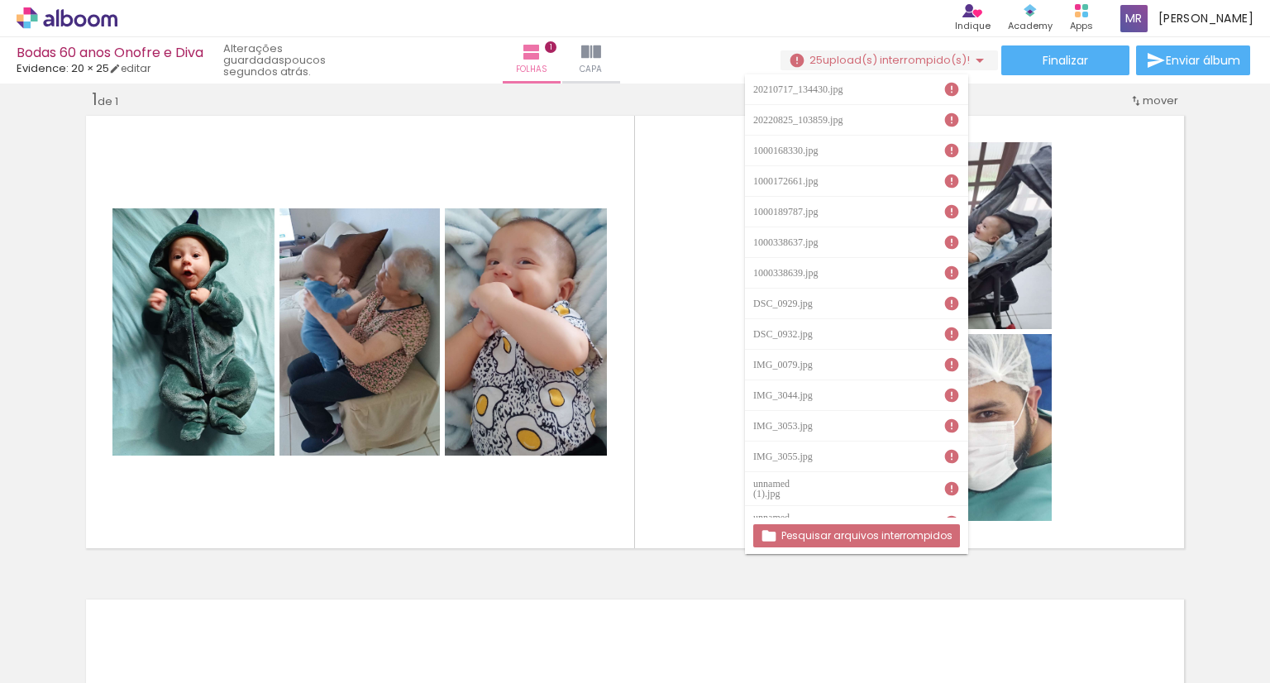
click at [0, 0] on slot "Pesquisar arquivos interrompidos" at bounding box center [0, 0] width 0 height 0
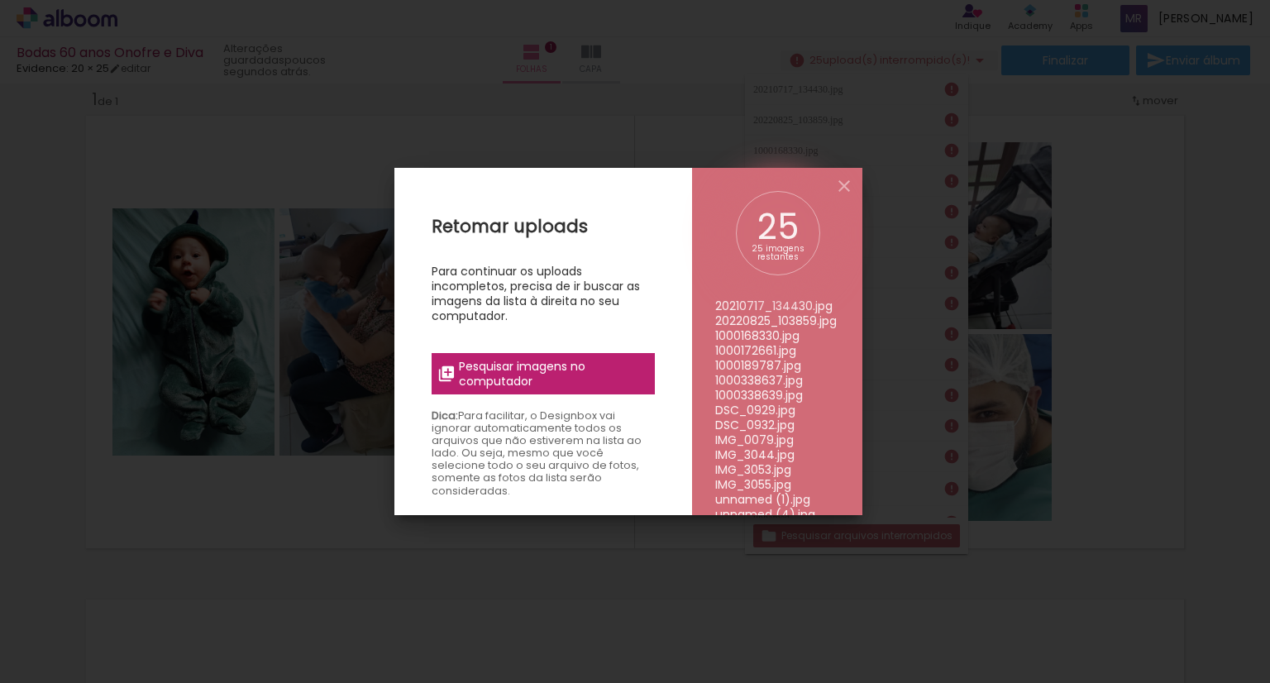
click at [586, 373] on span "Pesquisar imagens no computador" at bounding box center [552, 374] width 186 height 30
click at [0, 0] on input "file" at bounding box center [0, 0] width 0 height 0
click at [846, 183] on iron-icon at bounding box center [844, 186] width 20 height 20
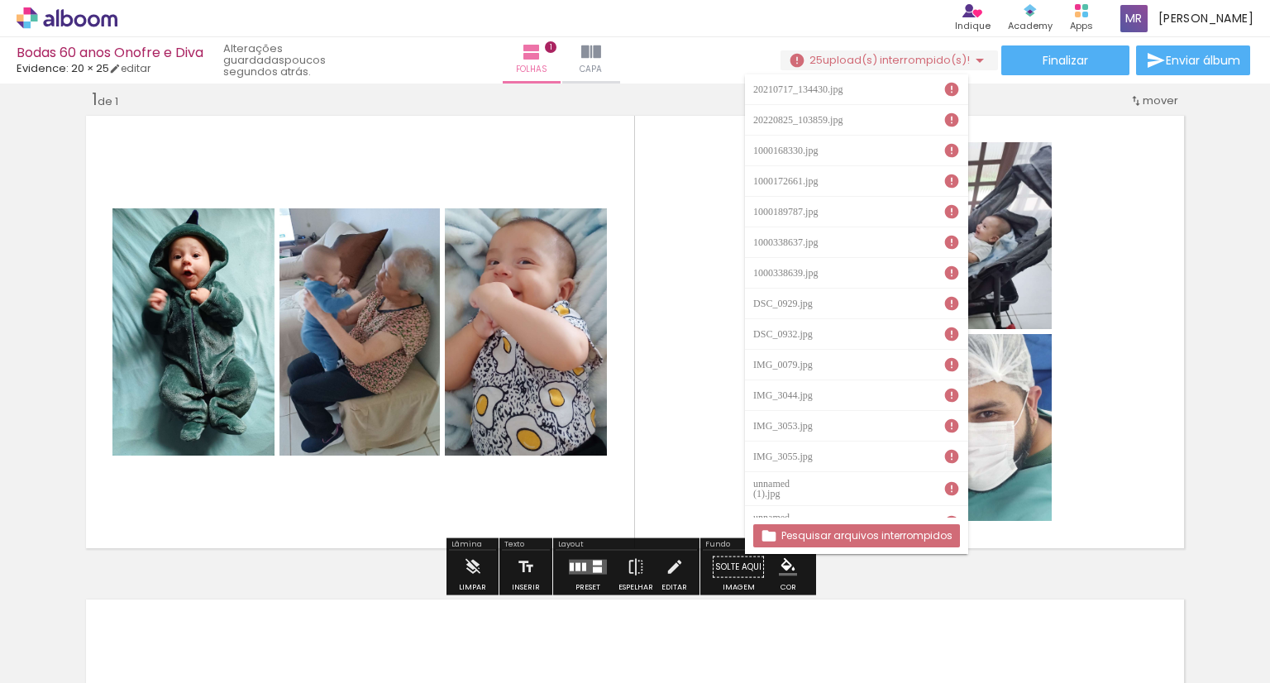
click at [136, 616] on iron-horizontal-list at bounding box center [119, 631] width 33 height 103
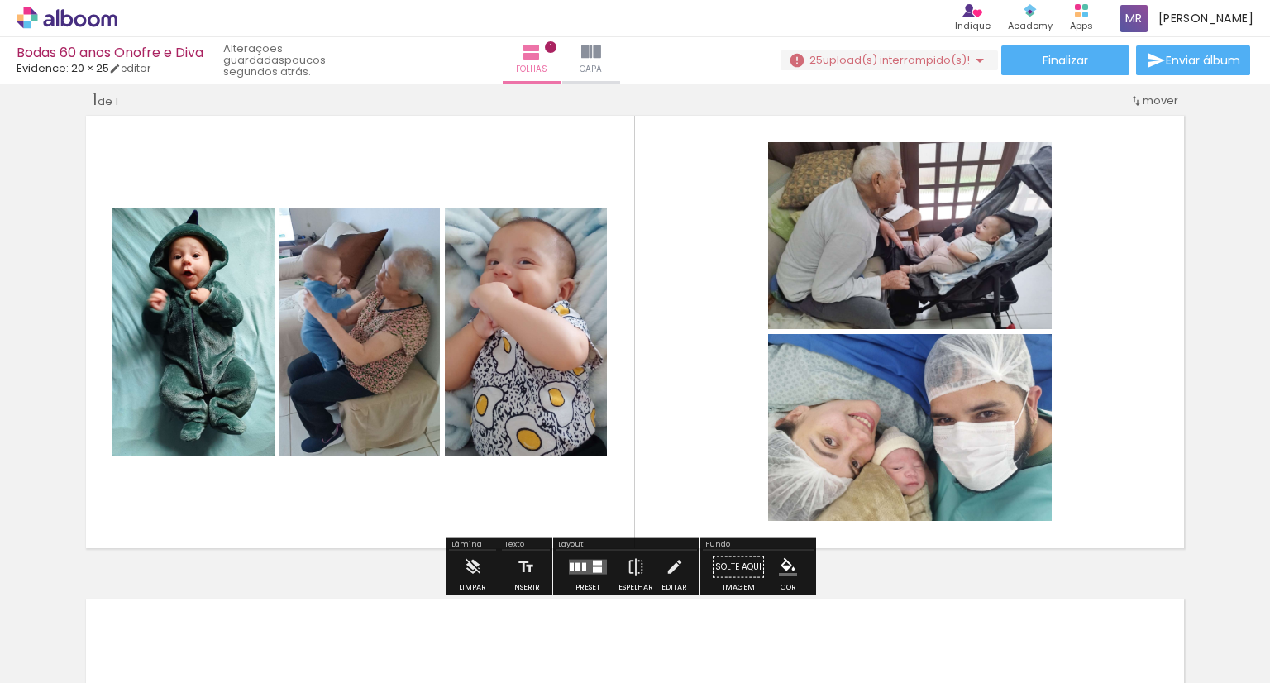
click at [1220, 249] on div "Inserir folha 1 de 1" at bounding box center [635, 553] width 1270 height 968
click at [84, 631] on iron-icon at bounding box center [84, 633] width 13 height 13
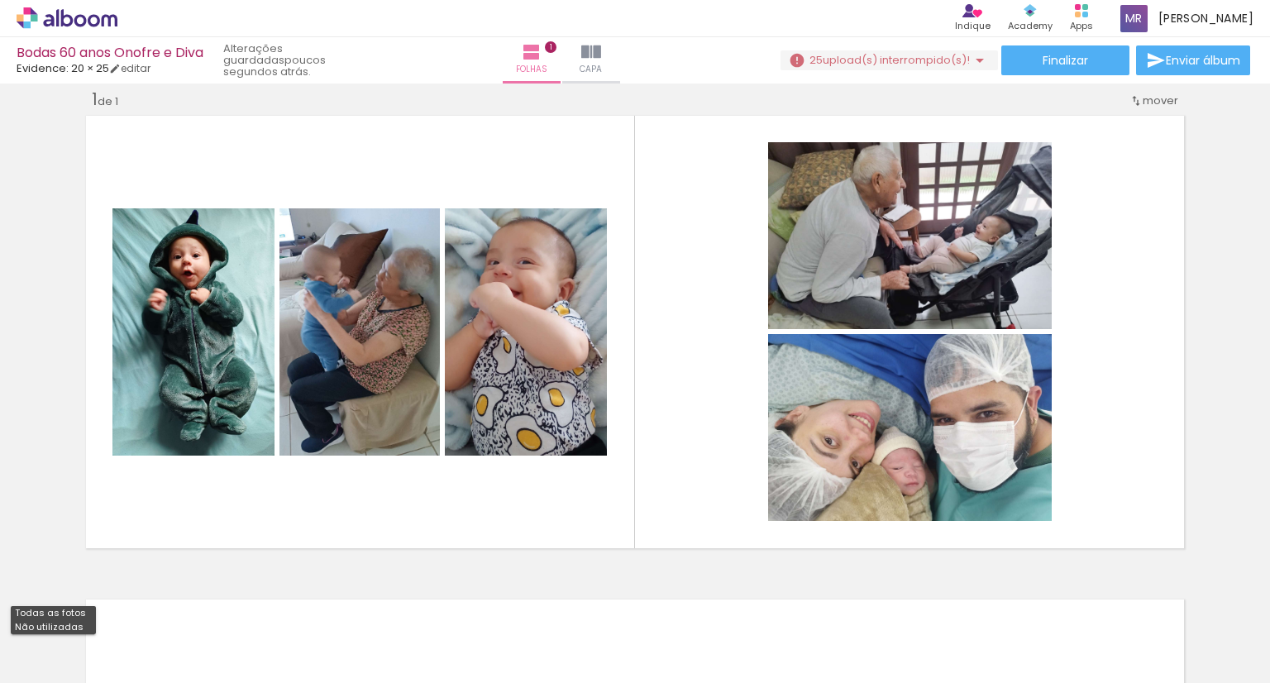
click at [79, 629] on paper-item "Não utilizadas" at bounding box center [53, 627] width 85 height 14
click at [134, 626] on iron-horizontal-list at bounding box center [119, 631] width 33 height 103
click at [65, 640] on input "Não utilizadas" at bounding box center [46, 646] width 63 height 14
click at [0, 0] on slot "Todas as fotos" at bounding box center [0, 0] width 0 height 0
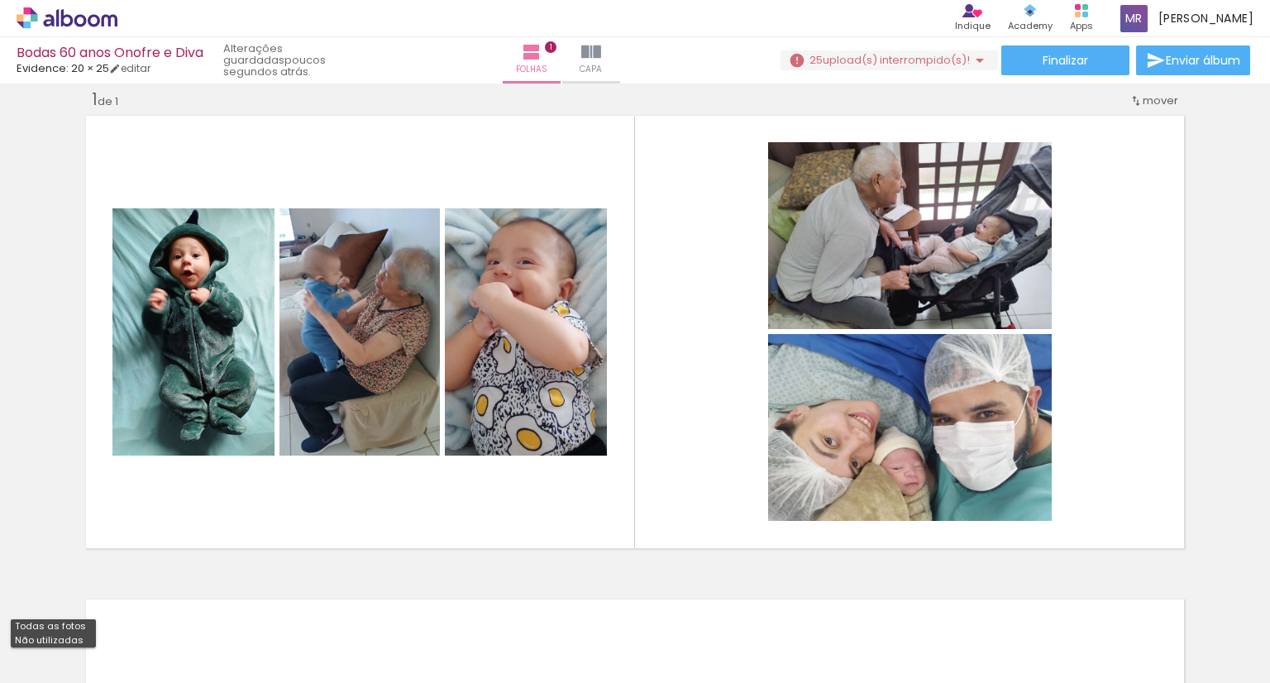
type input "Todas as fotos"
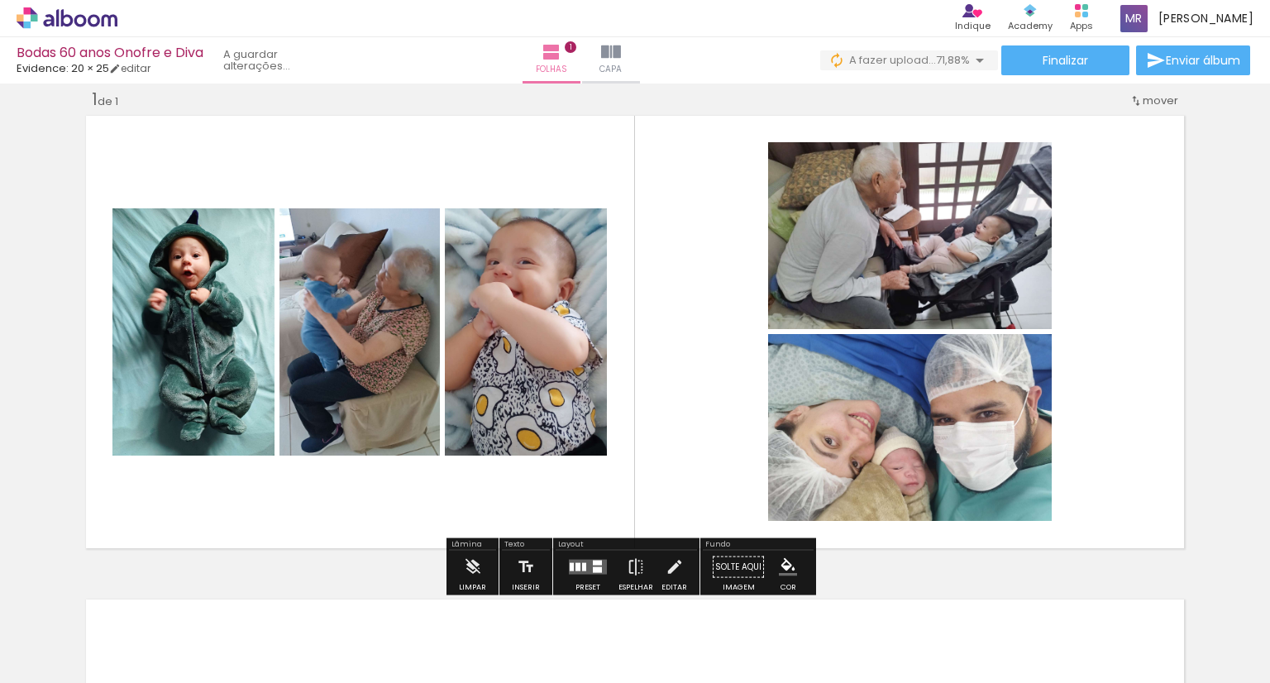
click at [486, 589] on quentale-thumb at bounding box center [443, 627] width 93 height 95
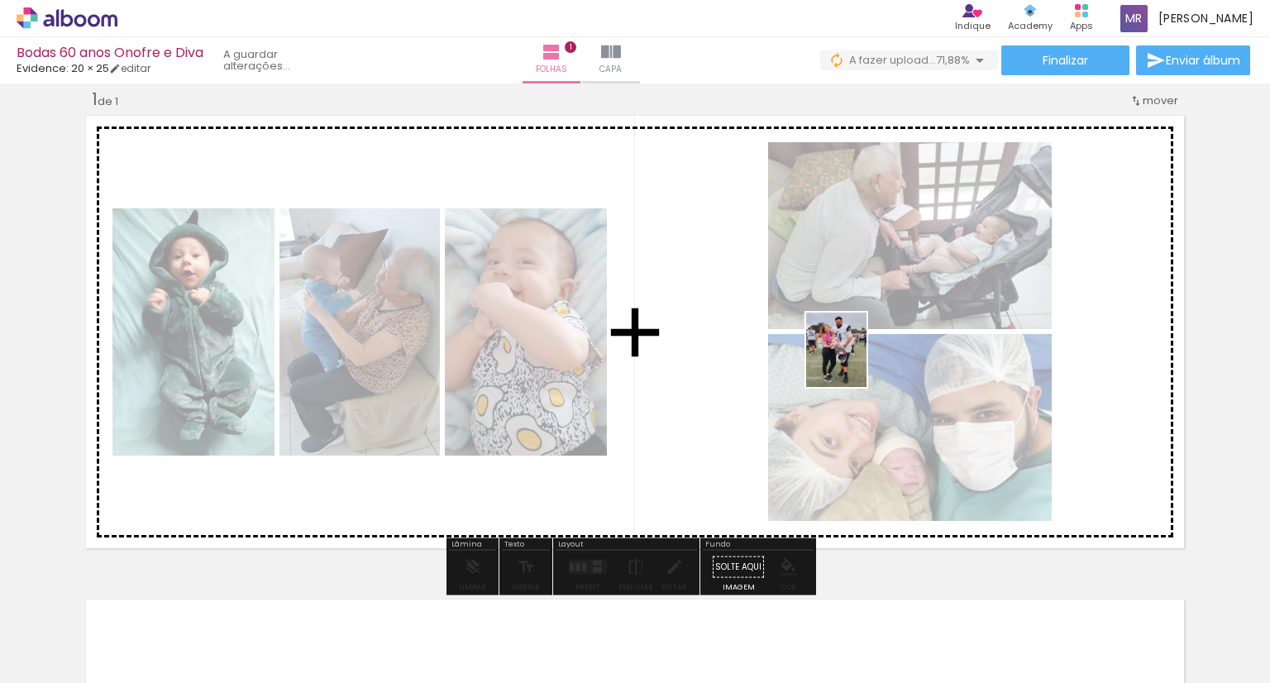
drag, startPoint x: 1007, startPoint y: 639, endPoint x: 856, endPoint y: 362, distance: 315.6
click at [856, 362] on quentale-workspace at bounding box center [635, 341] width 1270 height 683
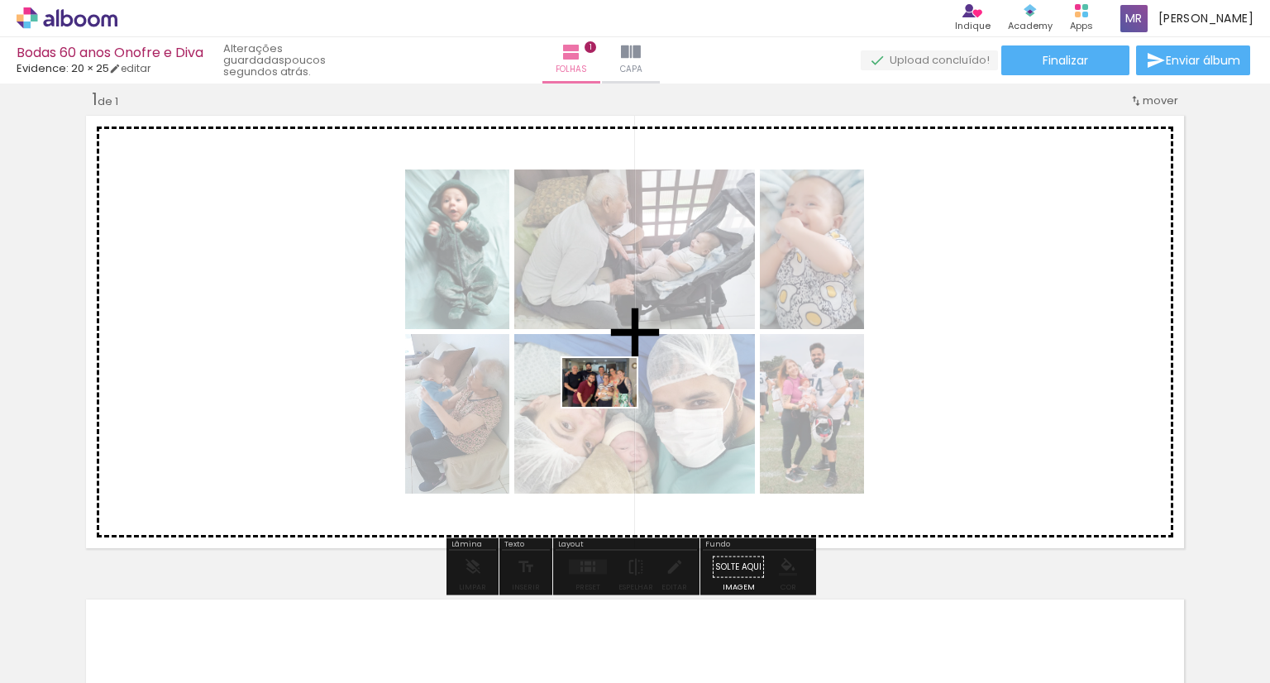
drag, startPoint x: 451, startPoint y: 640, endPoint x: 612, endPoint y: 408, distance: 282.8
click at [612, 408] on quentale-workspace at bounding box center [635, 341] width 1270 height 683
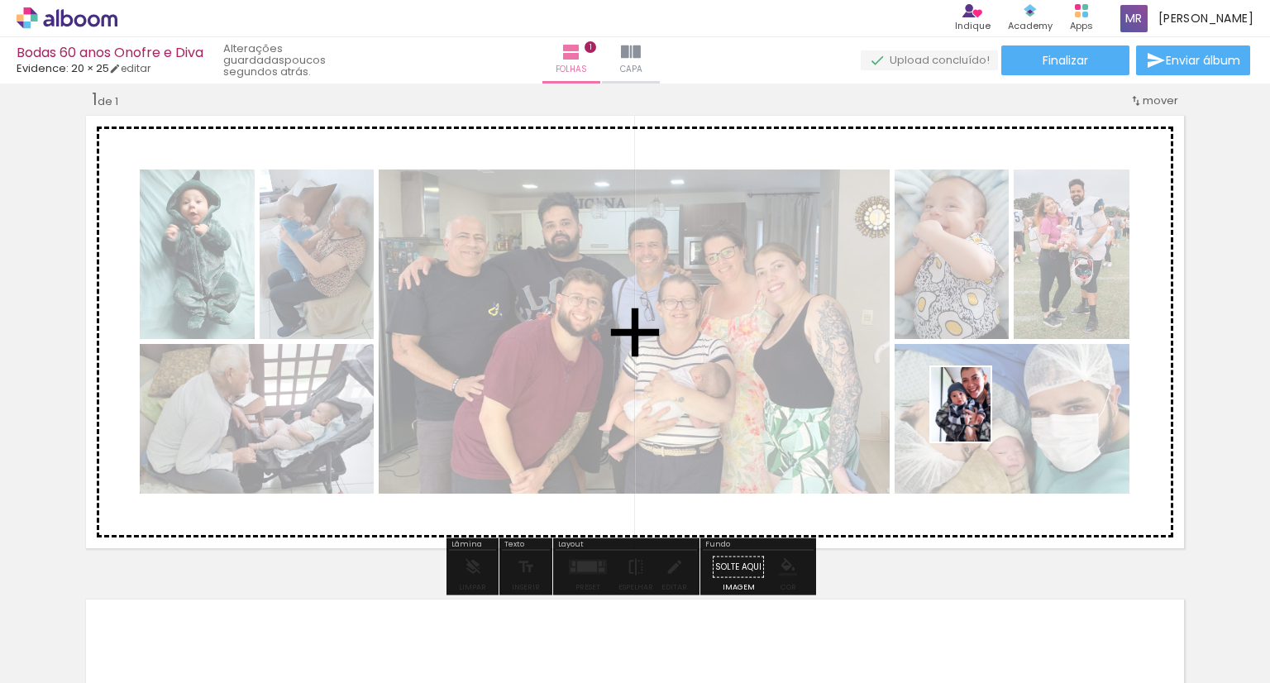
drag, startPoint x: 1097, startPoint y: 629, endPoint x: 981, endPoint y: 416, distance: 243.1
click at [981, 416] on quentale-workspace at bounding box center [635, 341] width 1270 height 683
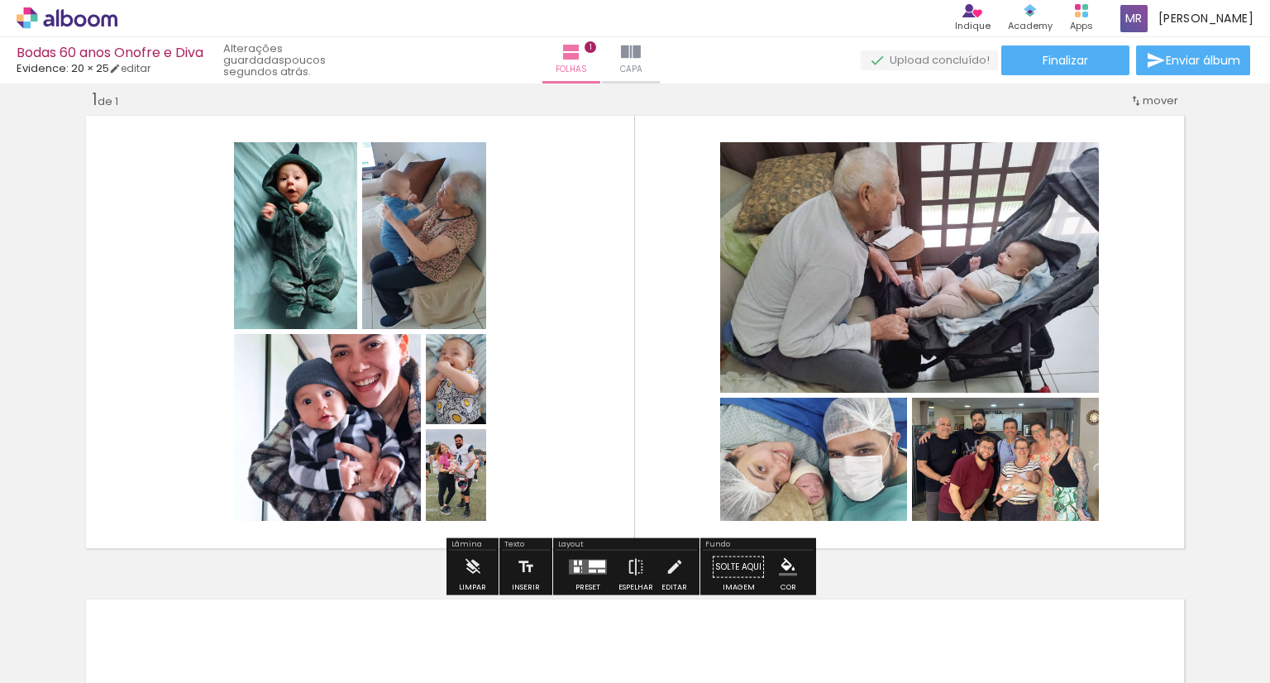
click at [574, 562] on div at bounding box center [575, 563] width 3 height 5
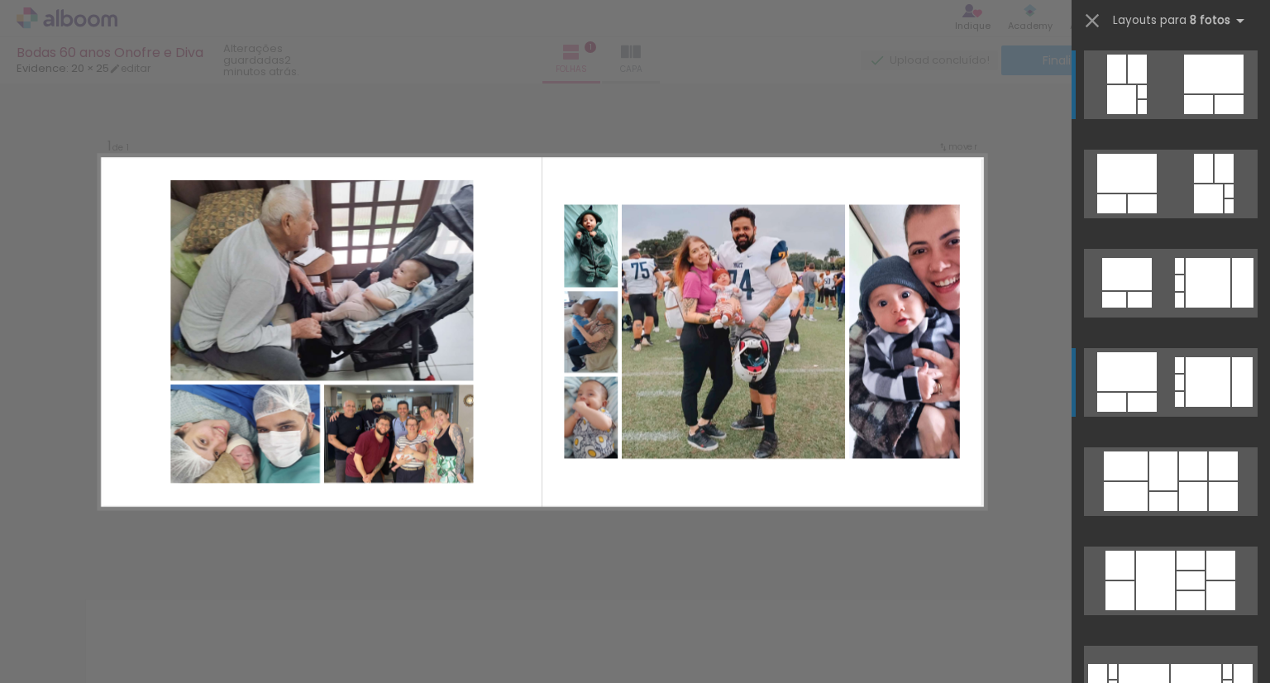
click at [1177, 119] on quentale-layouter at bounding box center [1171, 84] width 174 height 69
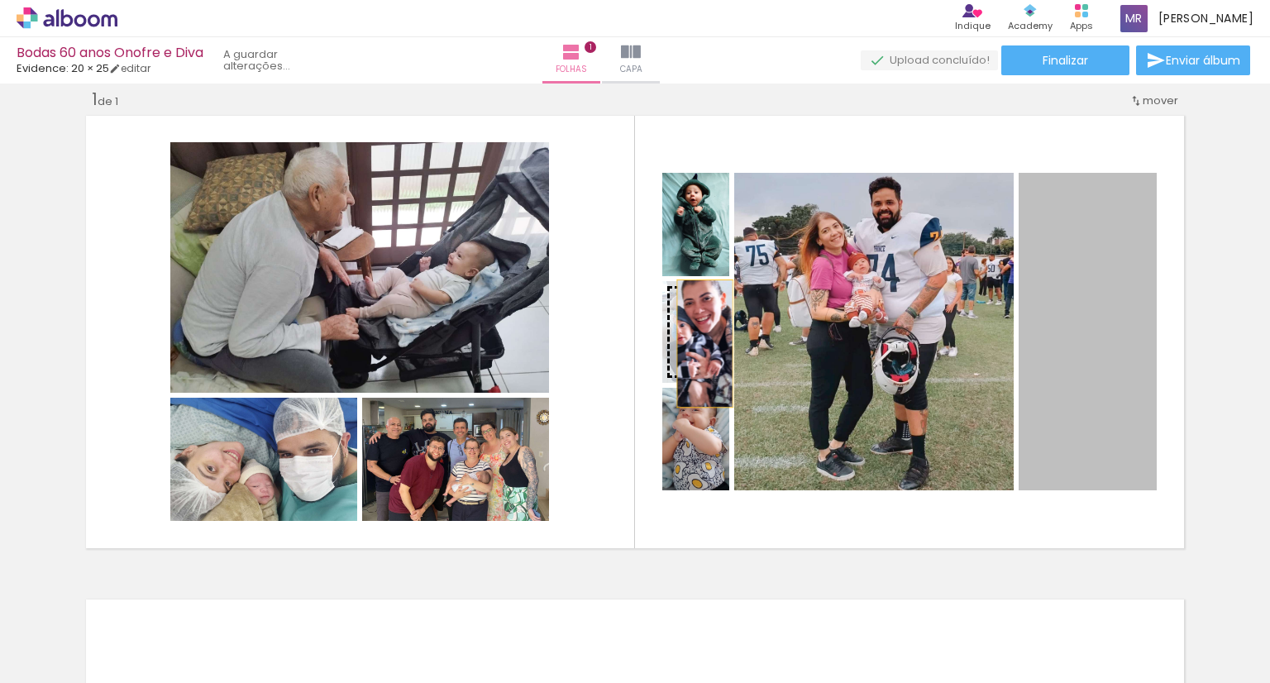
drag, startPoint x: 1085, startPoint y: 305, endPoint x: 699, endPoint y: 343, distance: 388.0
click at [0, 0] on slot at bounding box center [0, 0] width 0 height 0
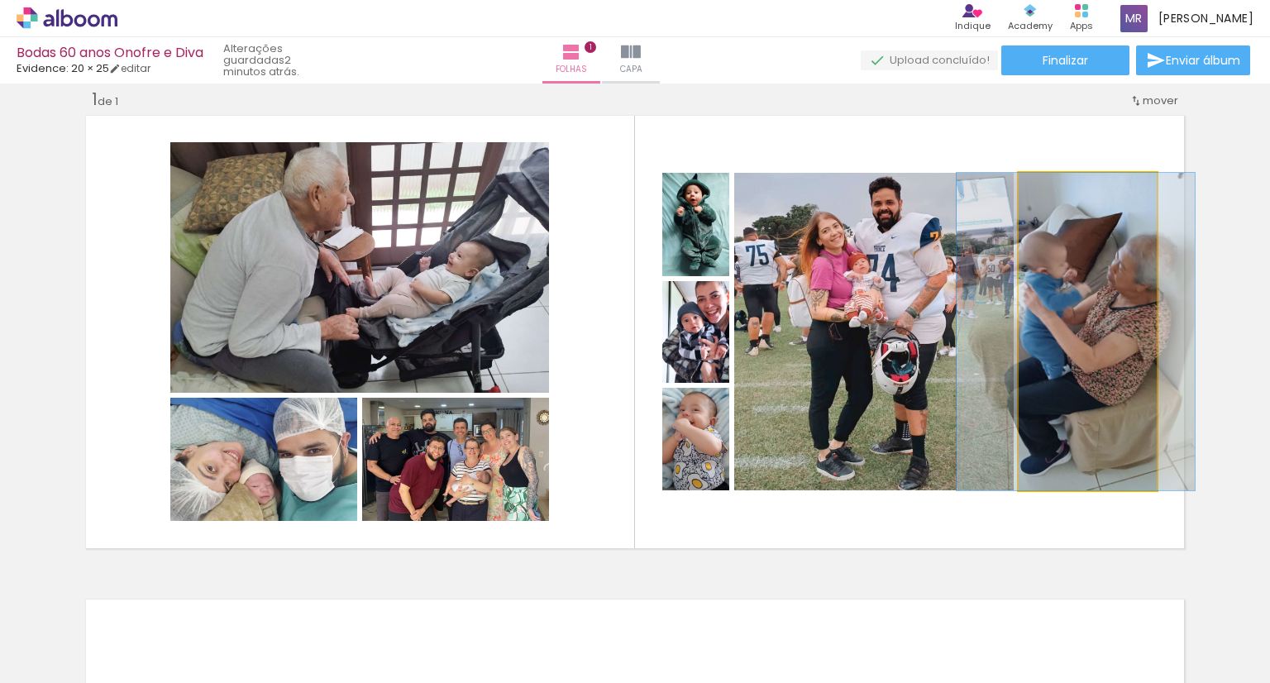
drag, startPoint x: 1120, startPoint y: 349, endPoint x: 1108, endPoint y: 343, distance: 12.9
click at [1050, 190] on div at bounding box center [1057, 190] width 15 height 15
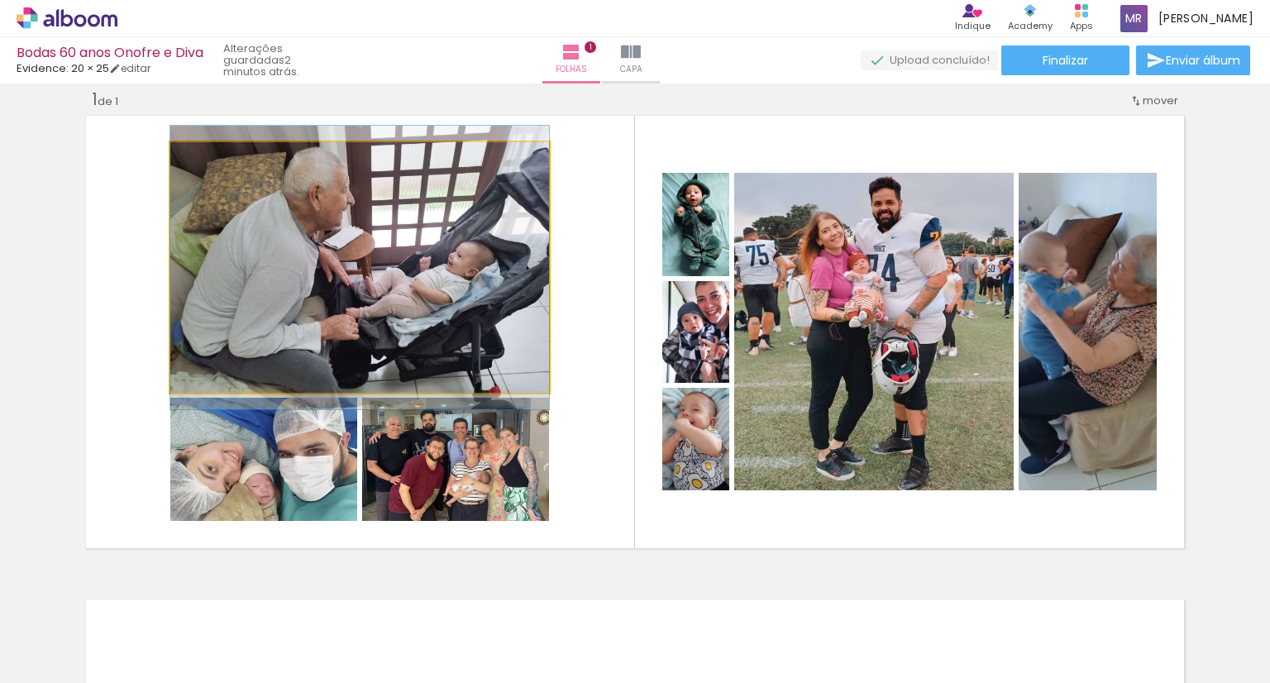
click at [442, 285] on quentale-photo at bounding box center [359, 267] width 379 height 251
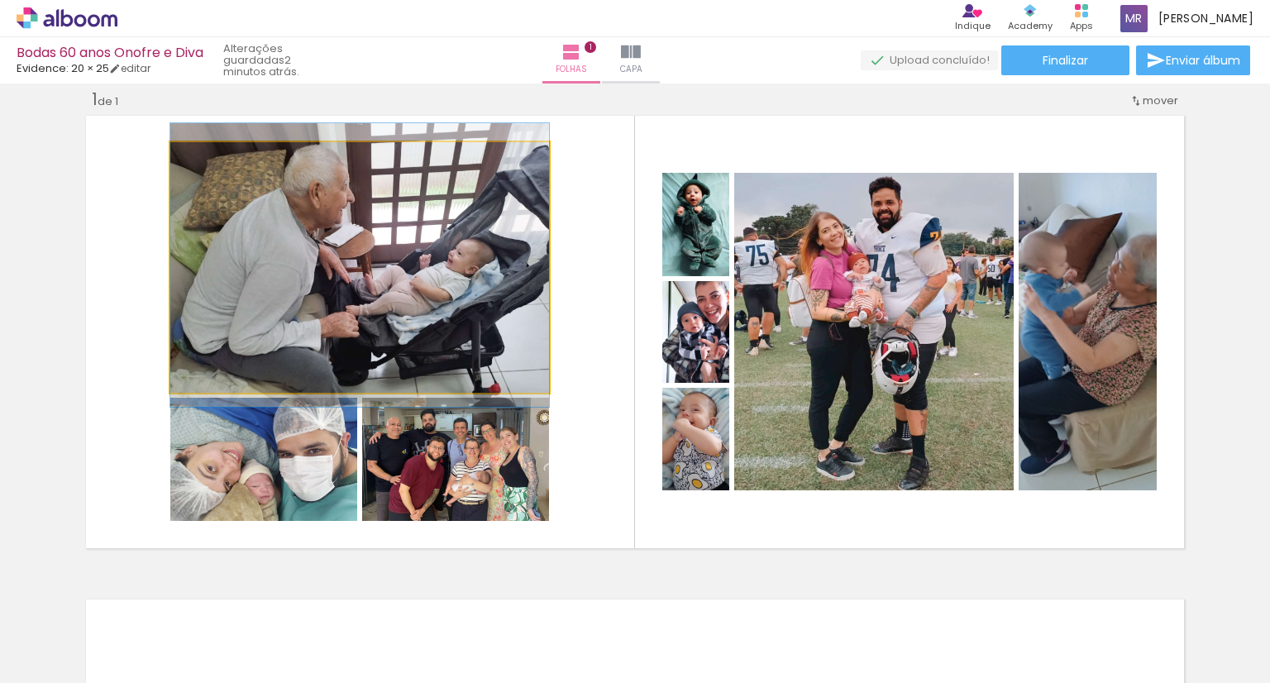
drag, startPoint x: 444, startPoint y: 284, endPoint x: 425, endPoint y: 282, distance: 19.2
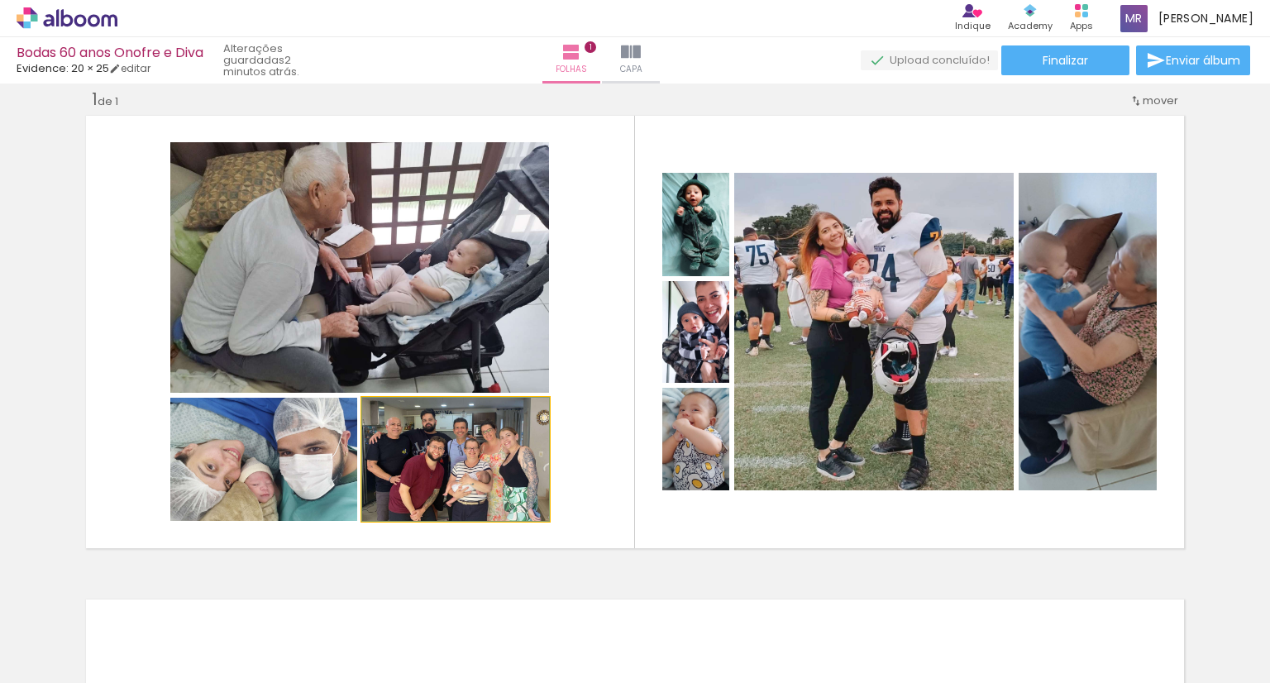
drag, startPoint x: 421, startPoint y: 470, endPoint x: 443, endPoint y: 475, distance: 23.1
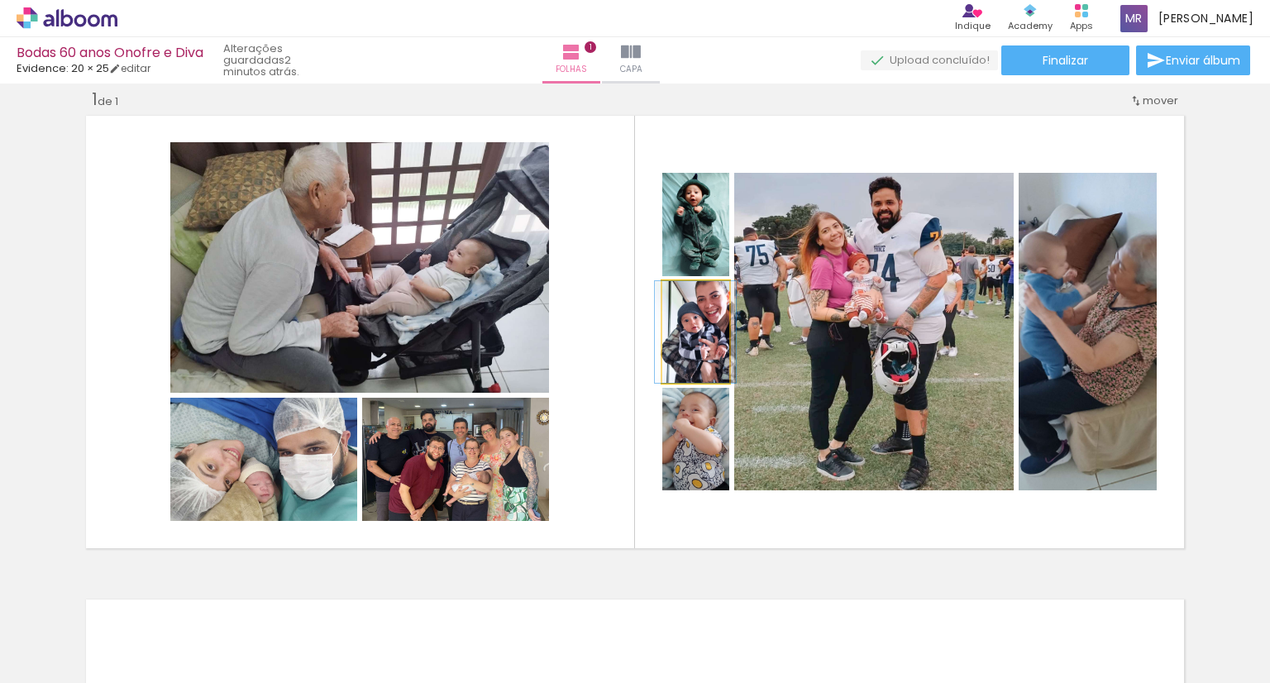
click at [685, 342] on quentale-photo at bounding box center [695, 332] width 67 height 102
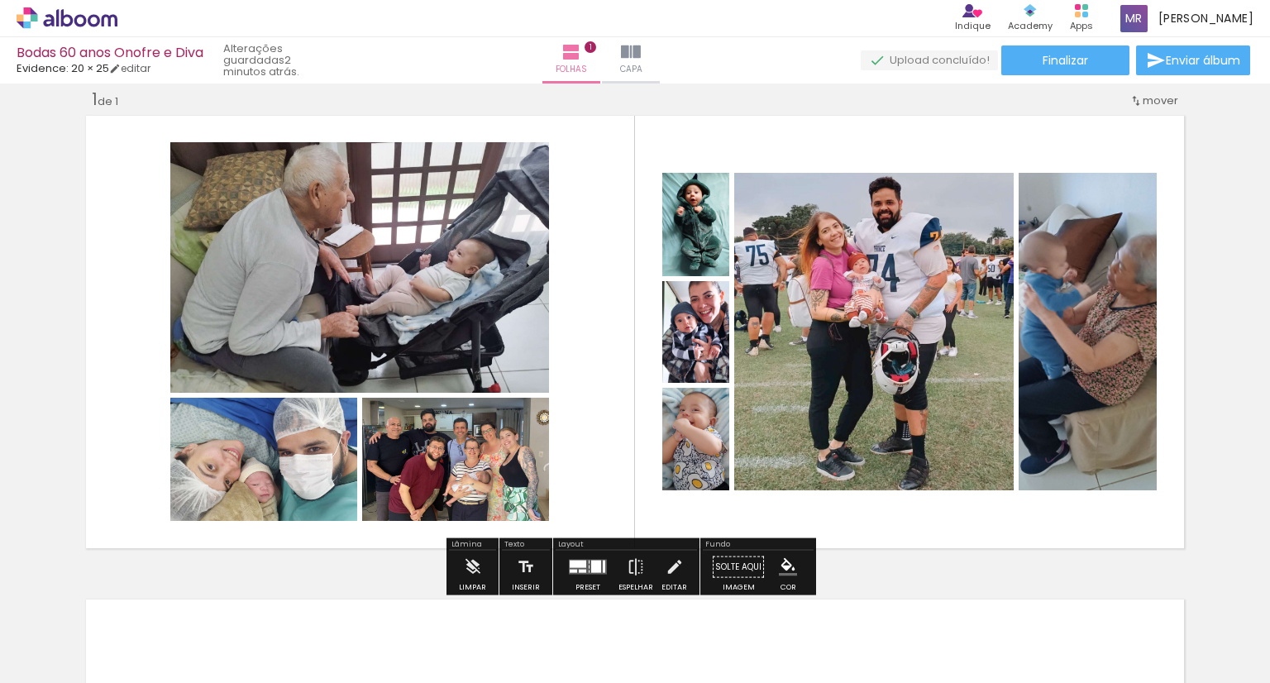
click at [680, 470] on quentale-photo at bounding box center [695, 439] width 67 height 103
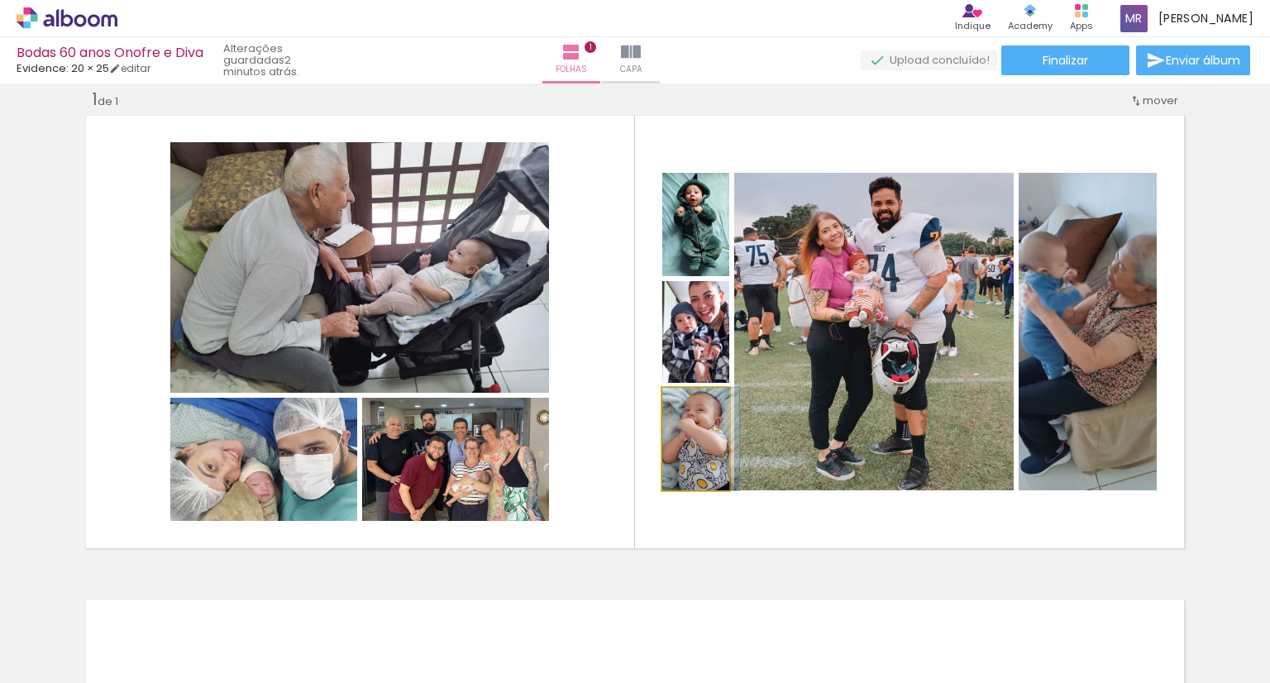
drag, startPoint x: 681, startPoint y: 461, endPoint x: 687, endPoint y: 454, distance: 8.8
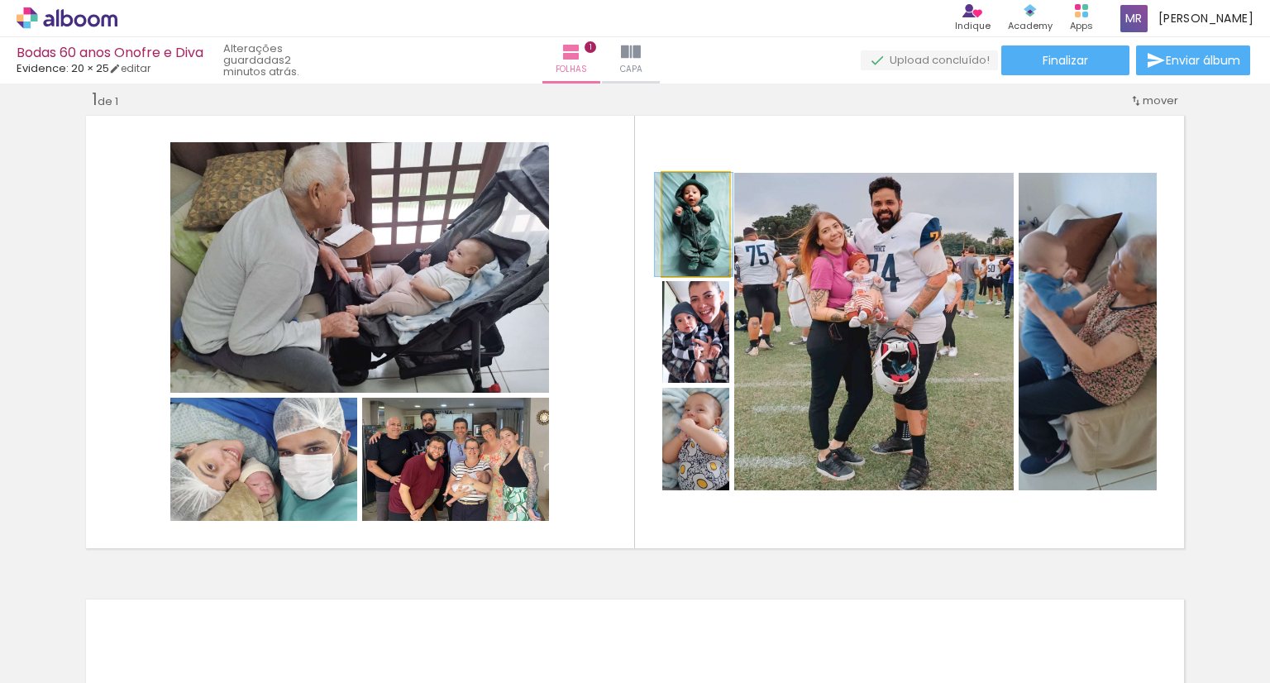
drag, startPoint x: 678, startPoint y: 244, endPoint x: 676, endPoint y: 255, distance: 11.7
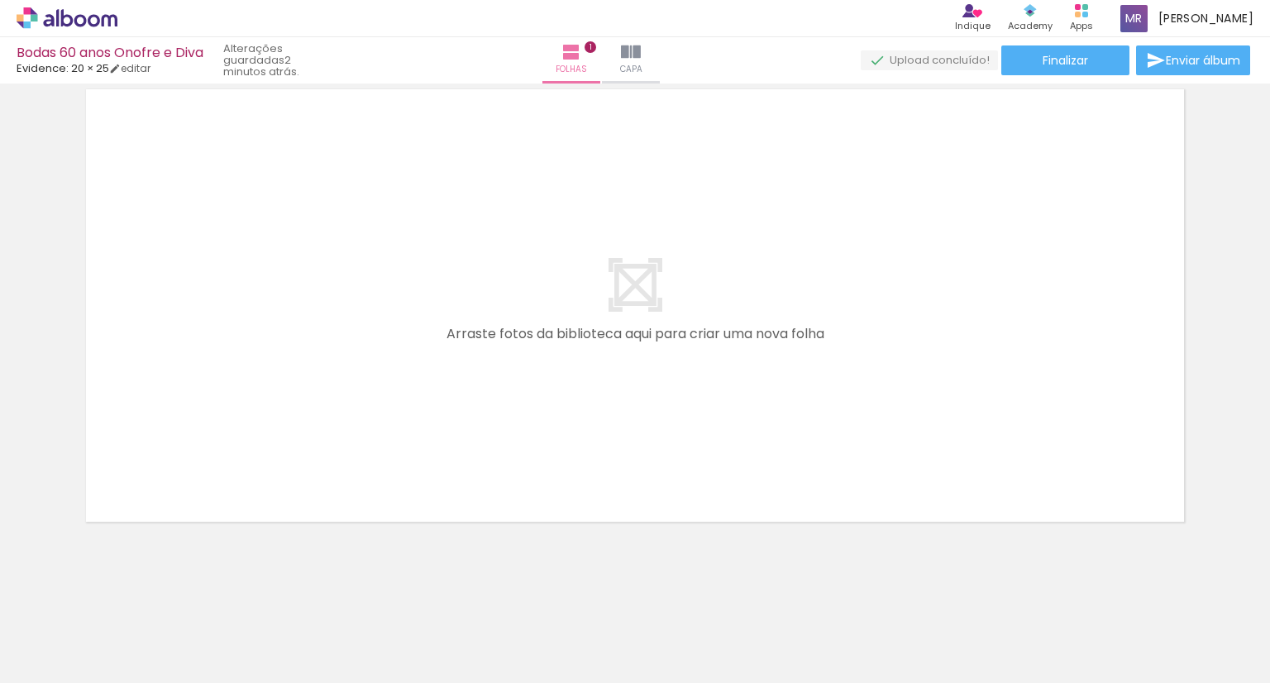
scroll to position [523, 0]
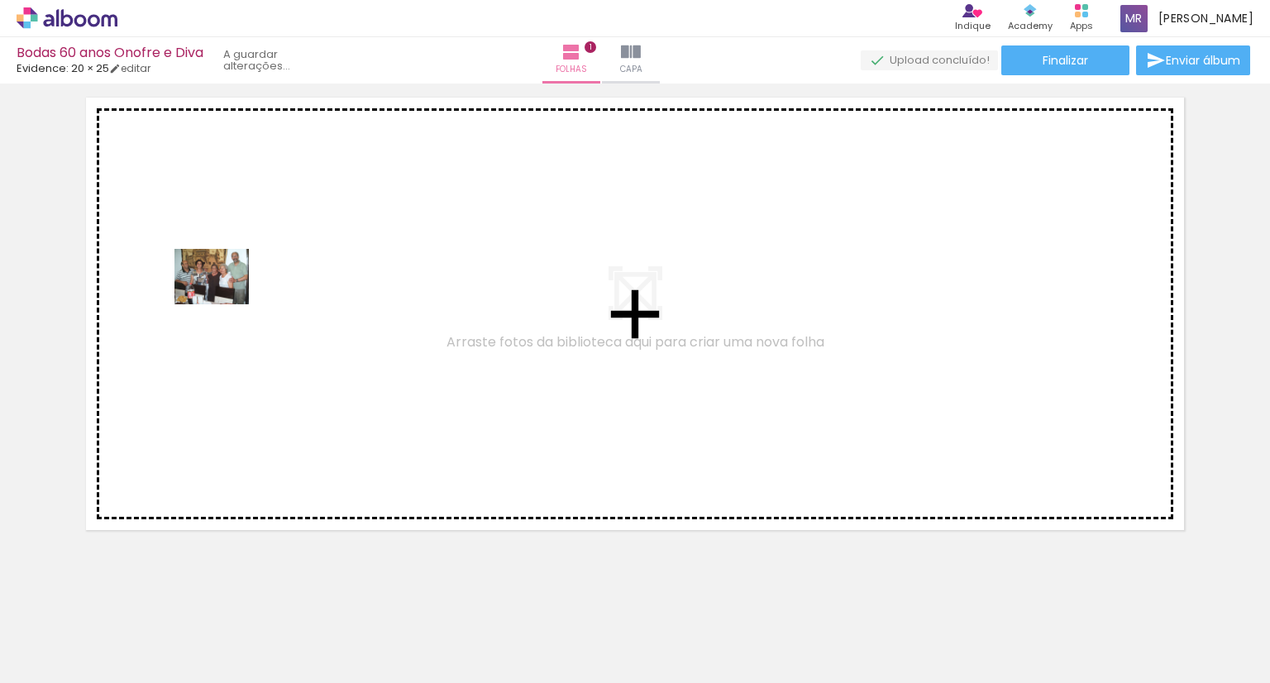
drag, startPoint x: 190, startPoint y: 643, endPoint x: 224, endPoint y: 298, distance: 346.4
click at [224, 298] on quentale-workspace at bounding box center [635, 341] width 1270 height 683
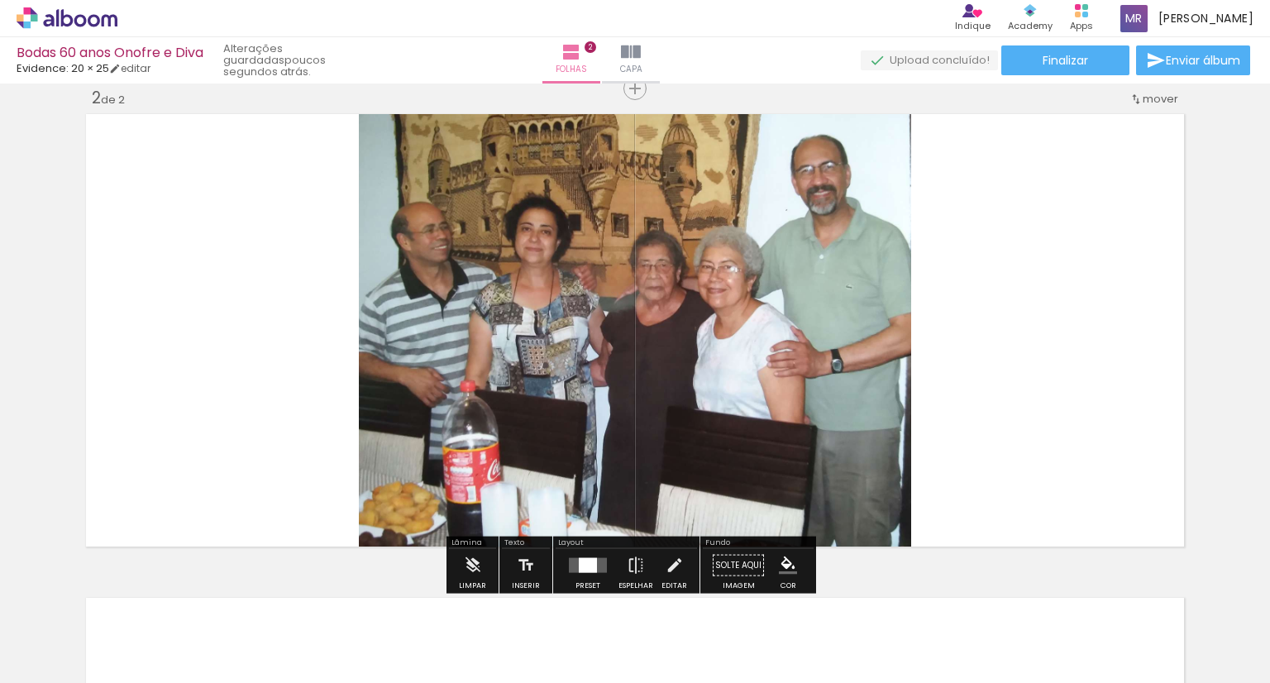
scroll to position [504, 0]
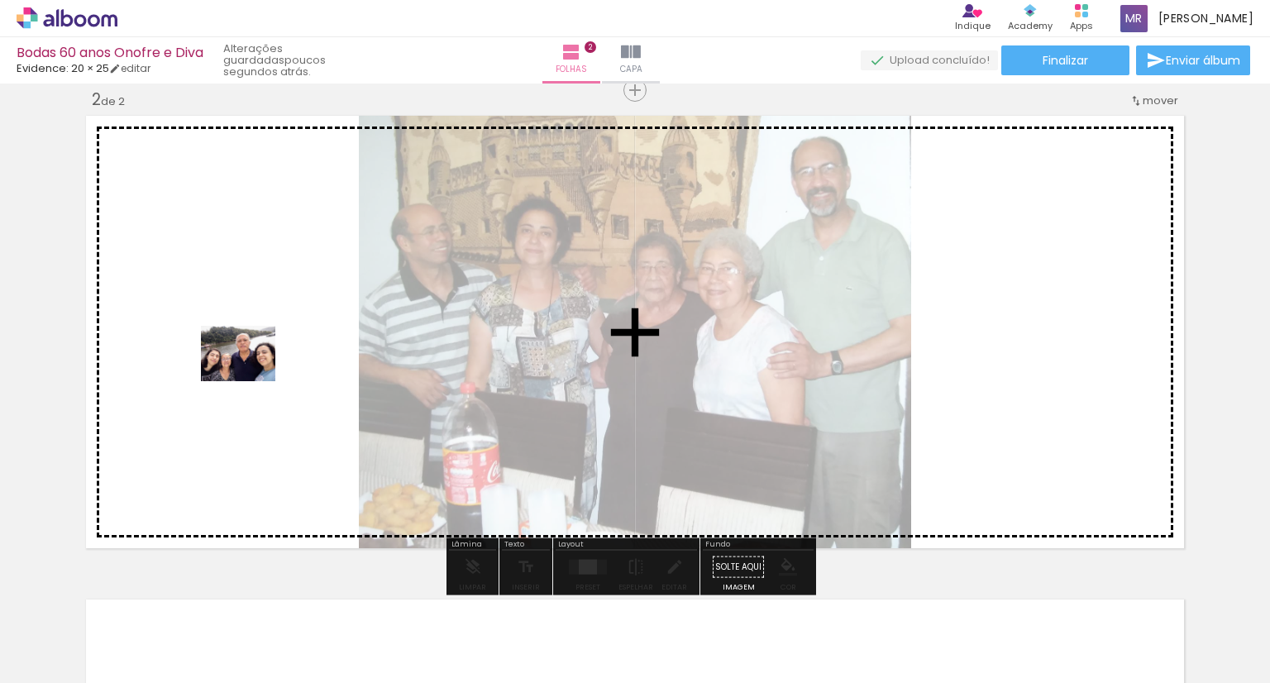
drag, startPoint x: 251, startPoint y: 637, endPoint x: 261, endPoint y: 377, distance: 260.7
click at [251, 375] on quentale-workspace at bounding box center [635, 341] width 1270 height 683
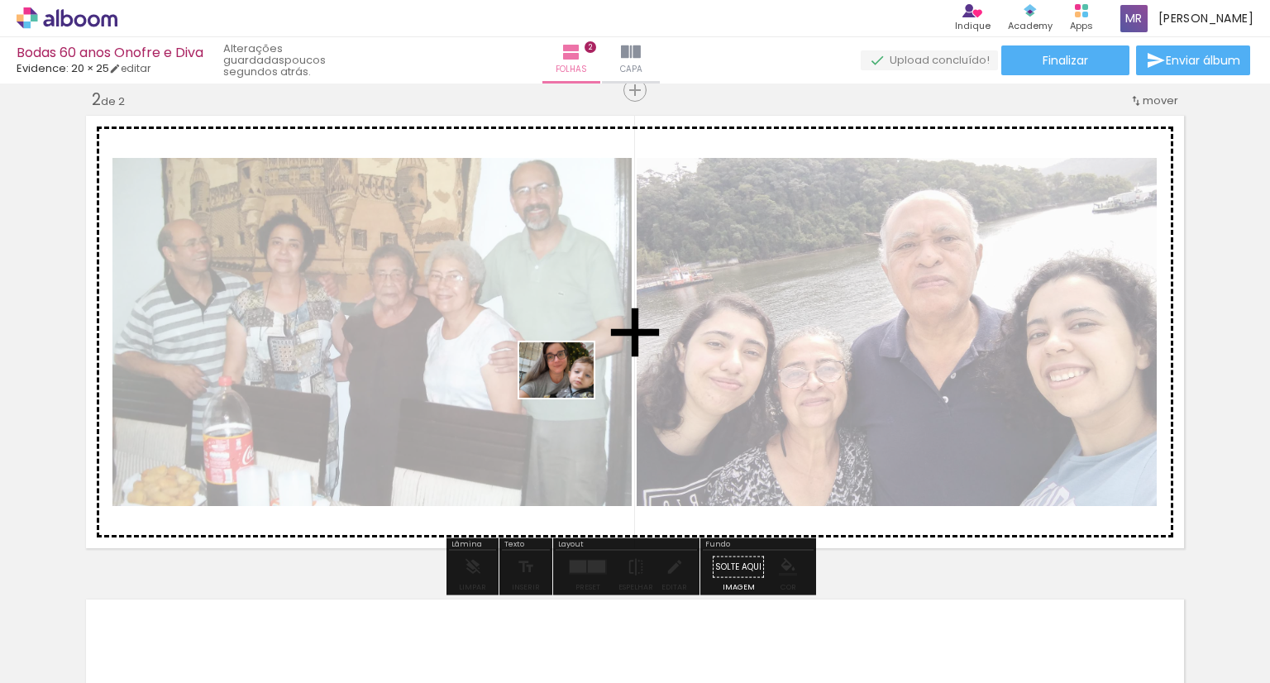
drag, startPoint x: 884, startPoint y: 637, endPoint x: 569, endPoint y: 392, distance: 398.9
click at [569, 392] on quentale-workspace at bounding box center [635, 341] width 1270 height 683
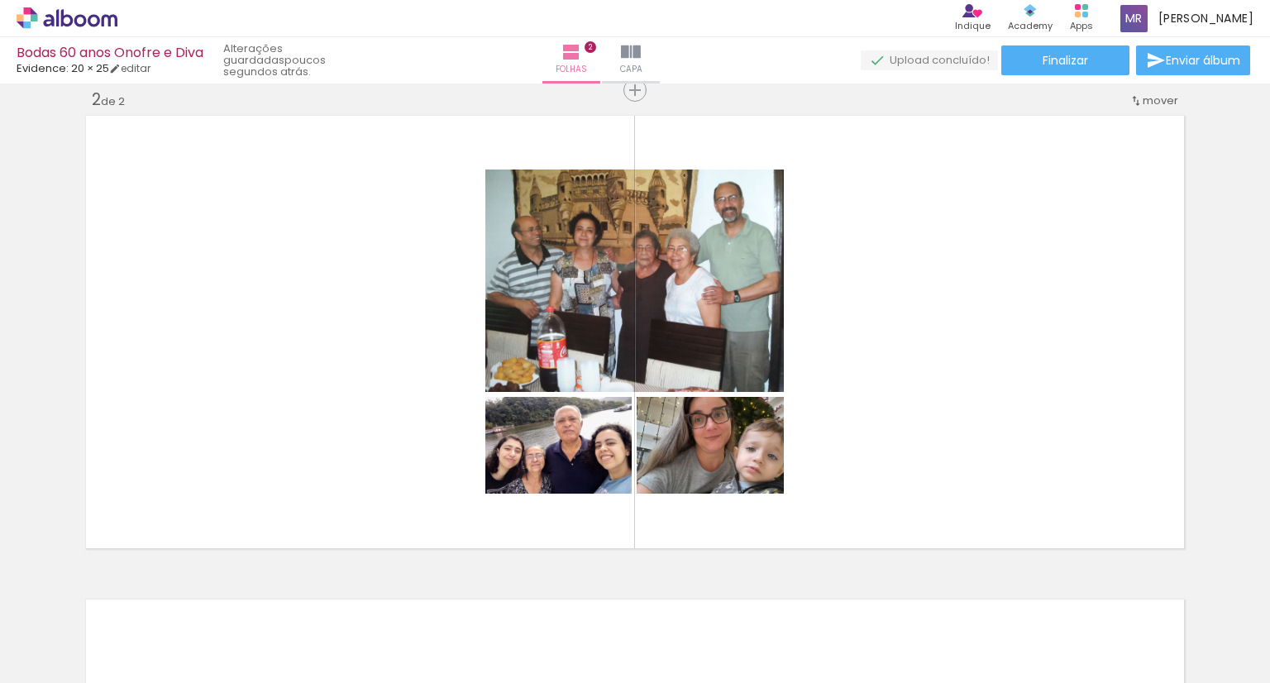
scroll to position [0, 735]
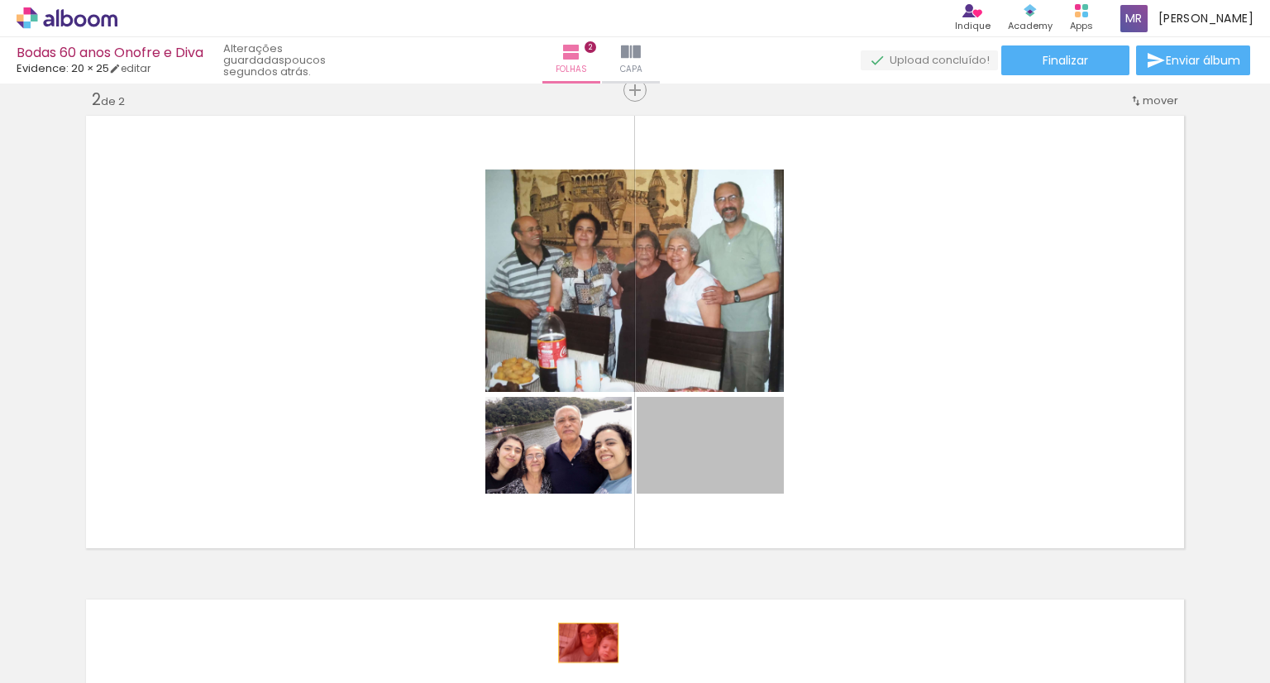
drag, startPoint x: 707, startPoint y: 437, endPoint x: 582, endPoint y: 642, distance: 240.8
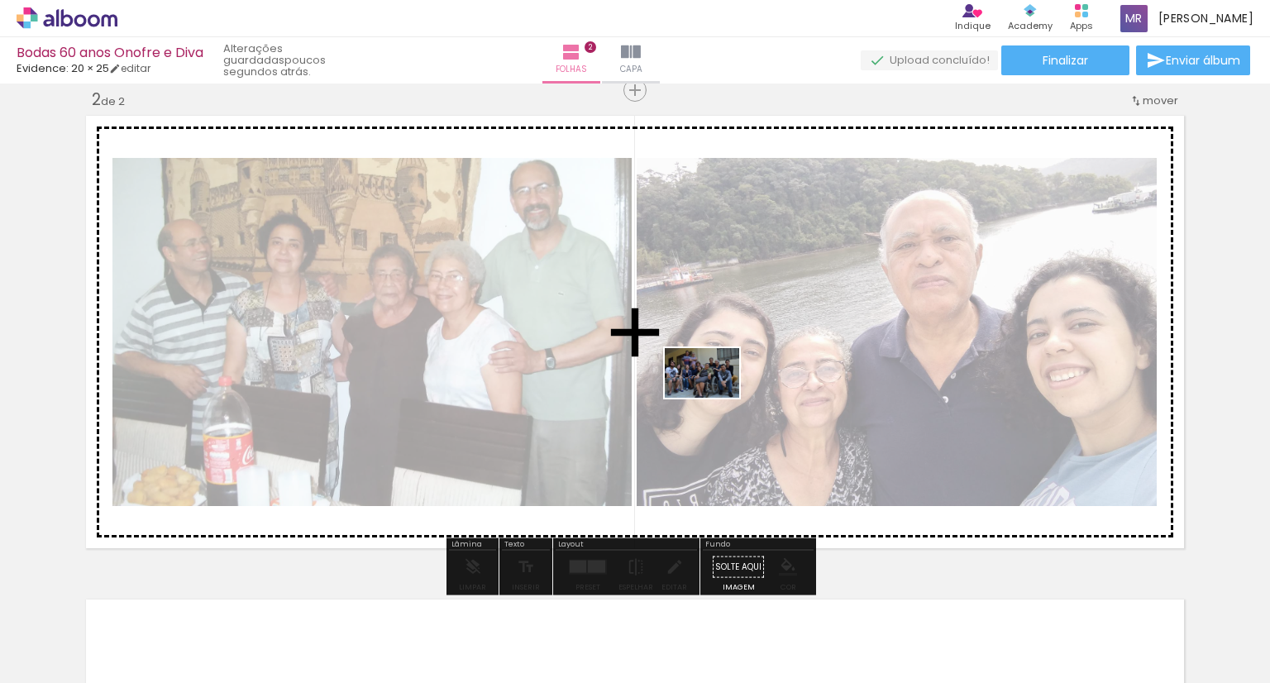
drag, startPoint x: 714, startPoint y: 590, endPoint x: 714, endPoint y: 398, distance: 191.8
click at [714, 398] on quentale-workspace at bounding box center [635, 341] width 1270 height 683
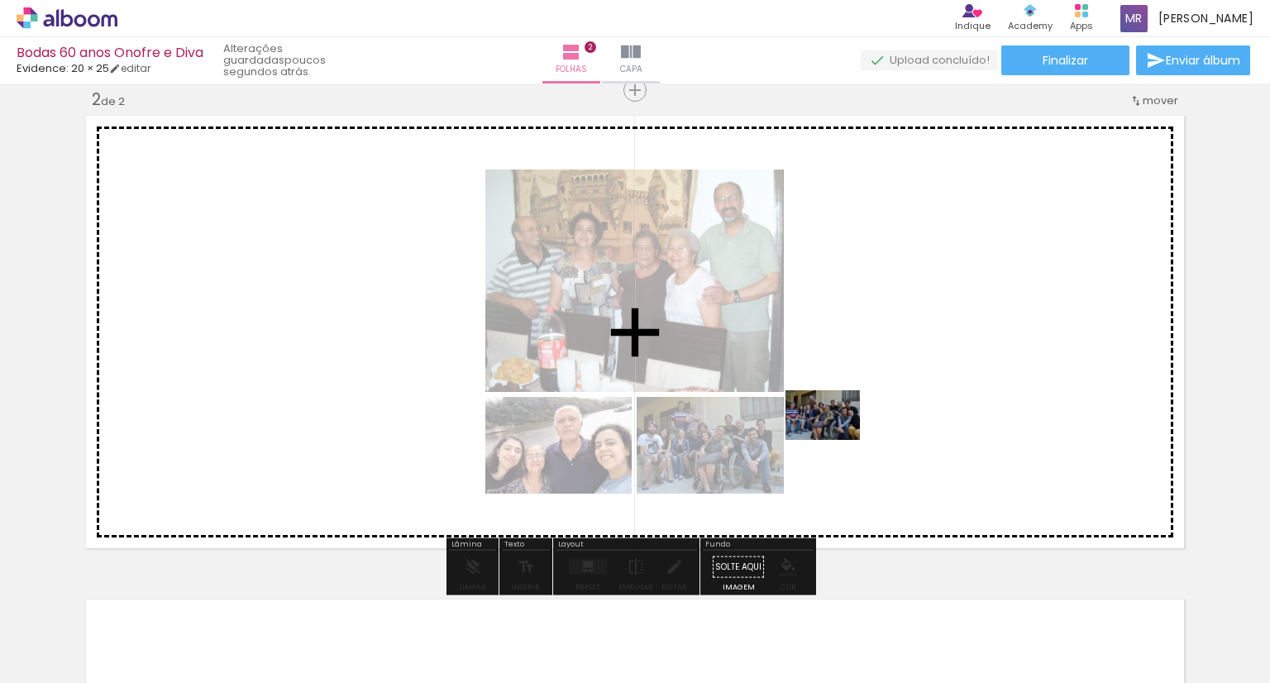
drag, startPoint x: 820, startPoint y: 645, endPoint x: 835, endPoint y: 440, distance: 205.6
click at [835, 440] on quentale-workspace at bounding box center [635, 341] width 1270 height 683
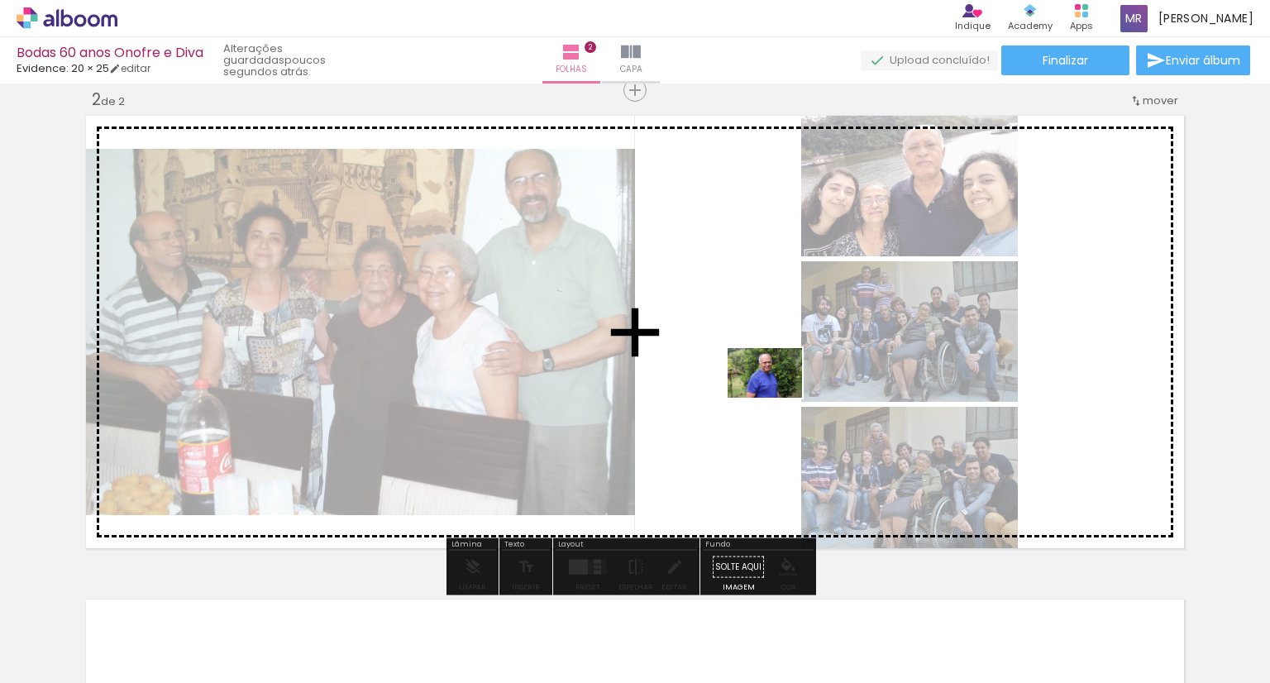
drag, startPoint x: 914, startPoint y: 639, endPoint x: 777, endPoint y: 398, distance: 277.3
click at [777, 398] on quentale-workspace at bounding box center [635, 341] width 1270 height 683
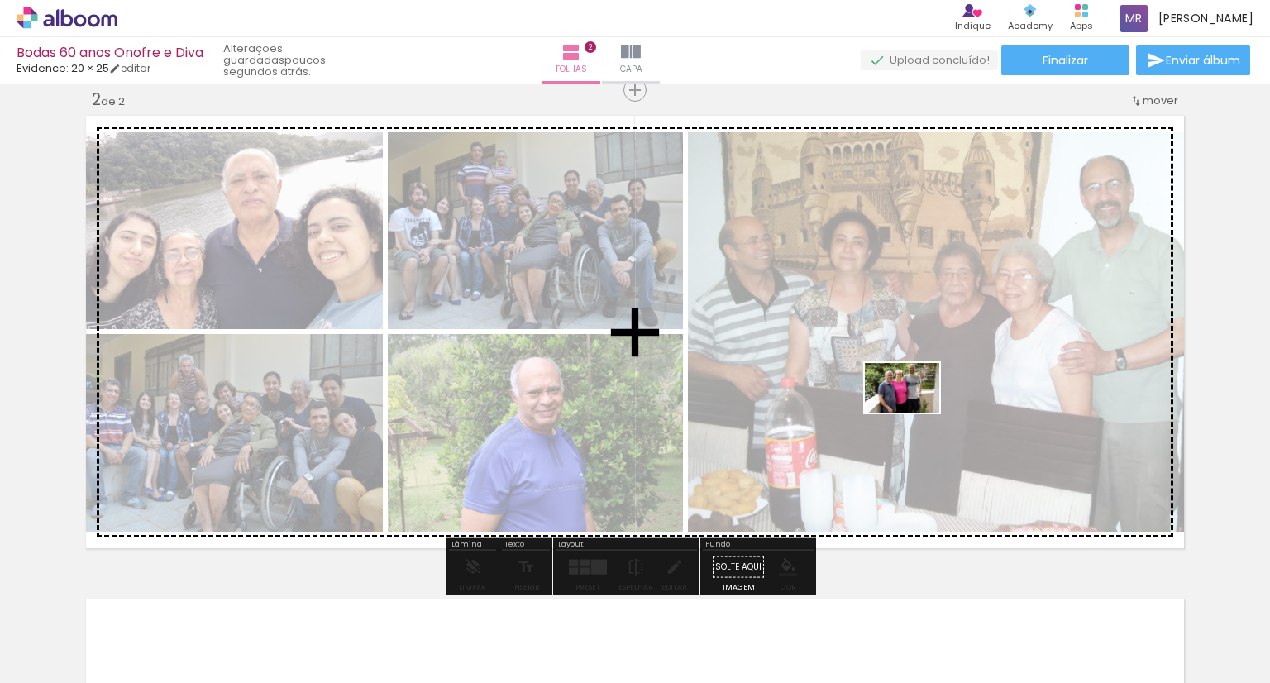
drag, startPoint x: 993, startPoint y: 629, endPoint x: 1008, endPoint y: 523, distance: 107.7
click at [911, 404] on quentale-workspace at bounding box center [635, 341] width 1270 height 683
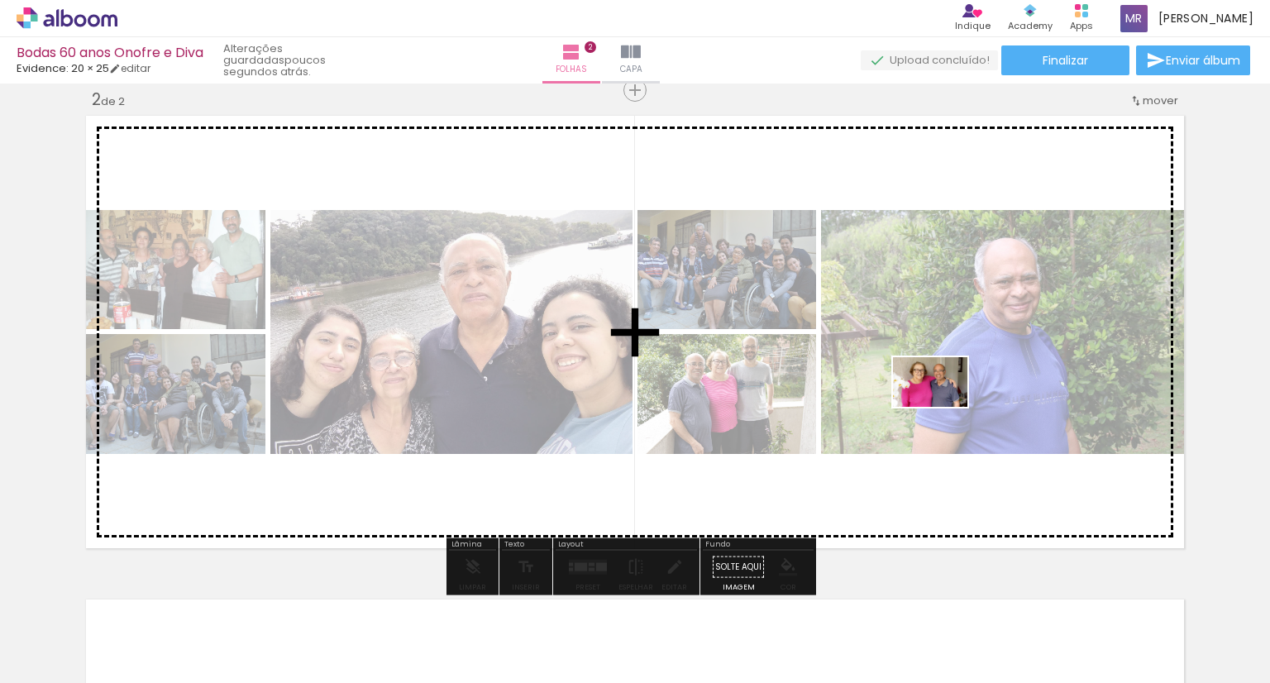
drag, startPoint x: 1088, startPoint y: 636, endPoint x: 941, endPoint y: 403, distance: 275.0
click at [941, 403] on quentale-workspace at bounding box center [635, 341] width 1270 height 683
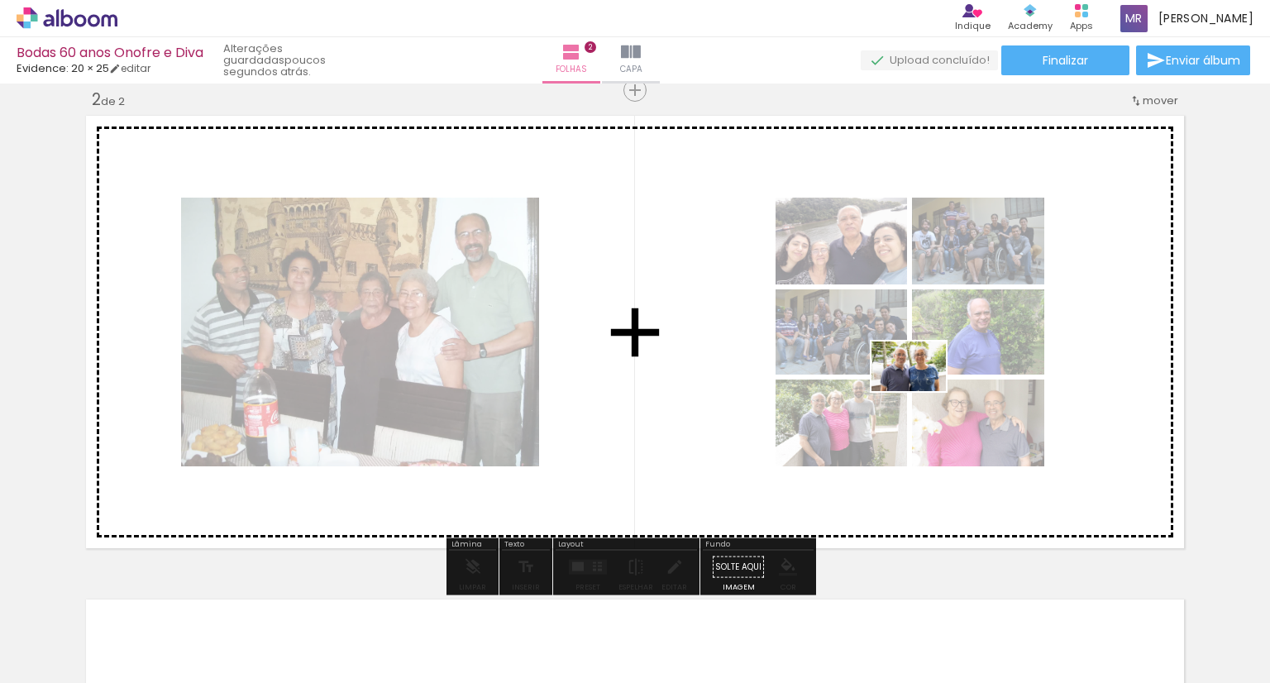
drag, startPoint x: 1184, startPoint y: 636, endPoint x: 921, endPoint y: 391, distance: 359.2
click at [921, 391] on quentale-workspace at bounding box center [635, 341] width 1270 height 683
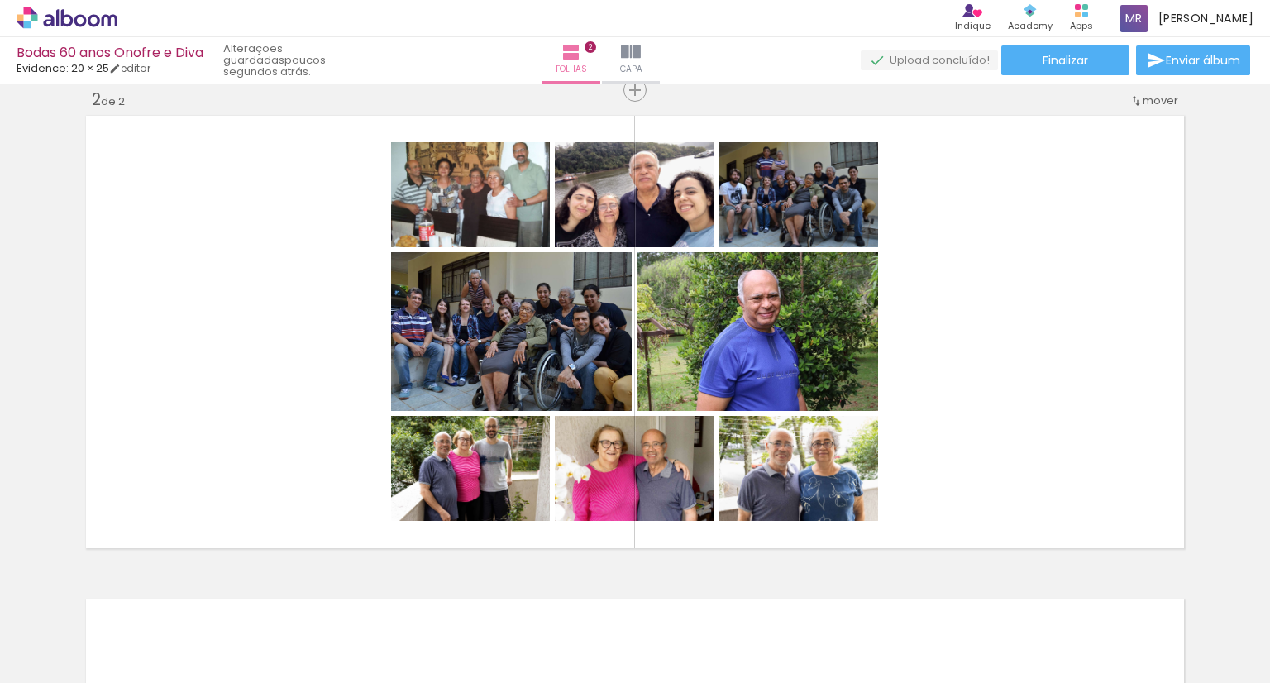
scroll to position [0, 1833]
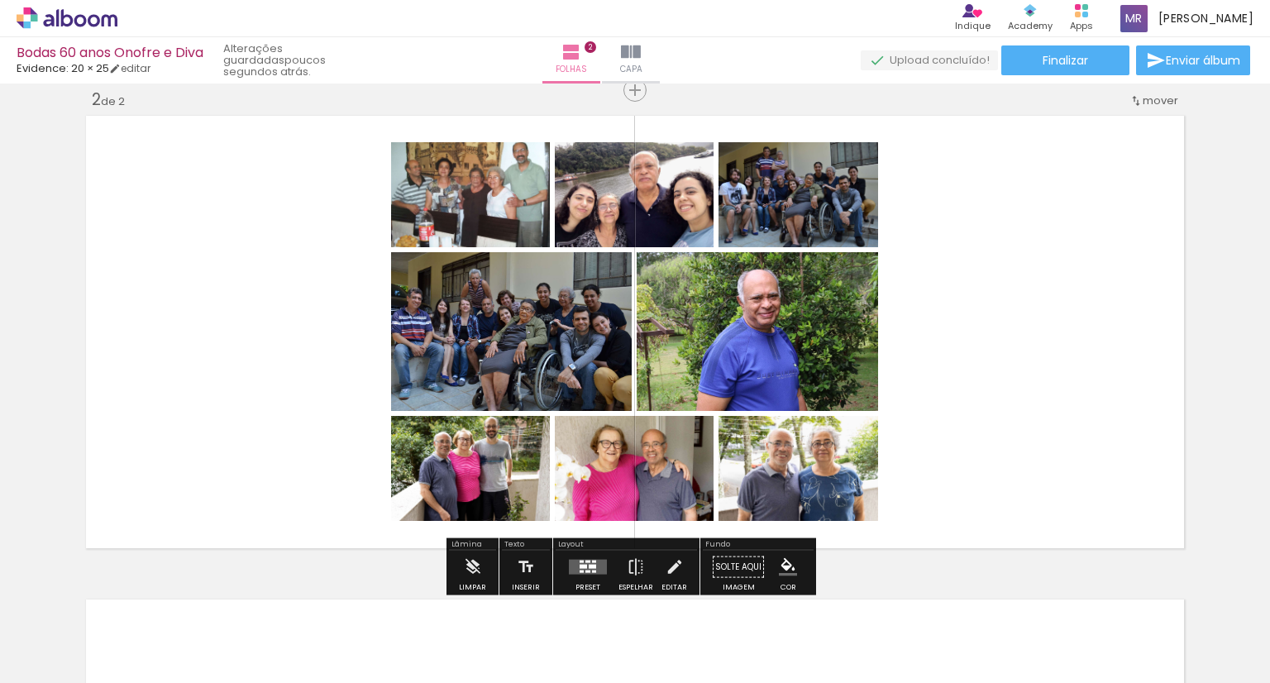
click at [580, 565] on div at bounding box center [583, 567] width 7 height 4
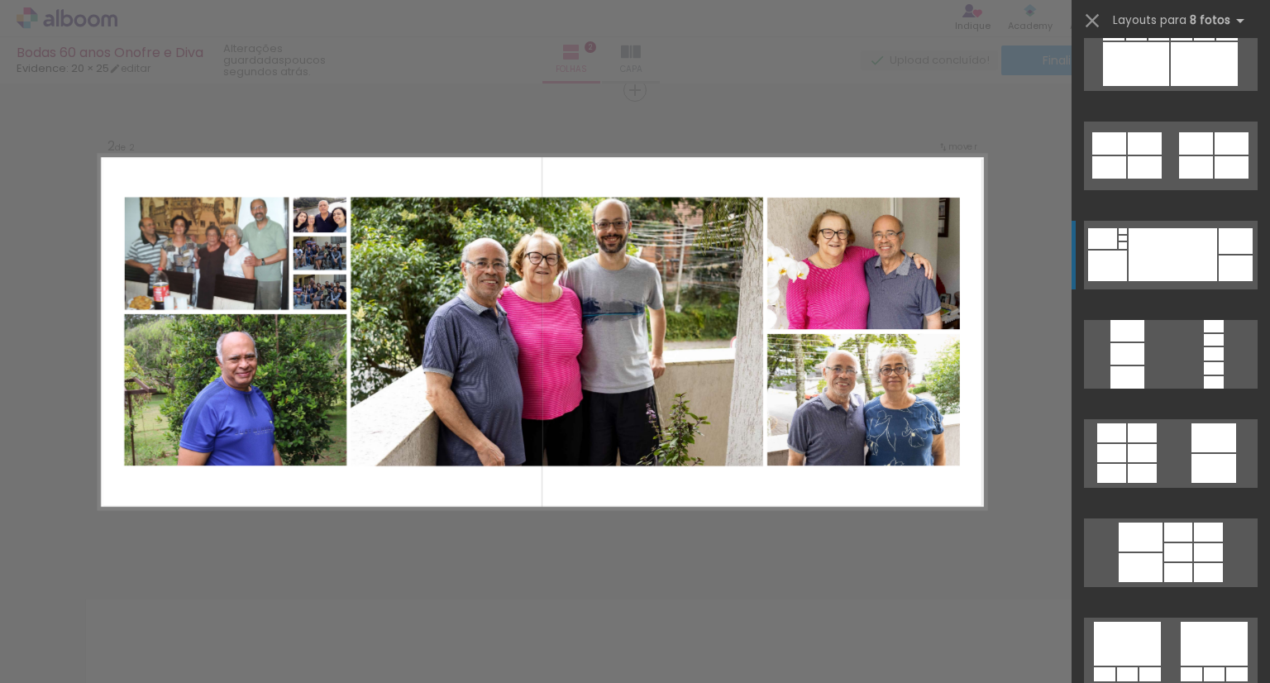
scroll to position [331, 0]
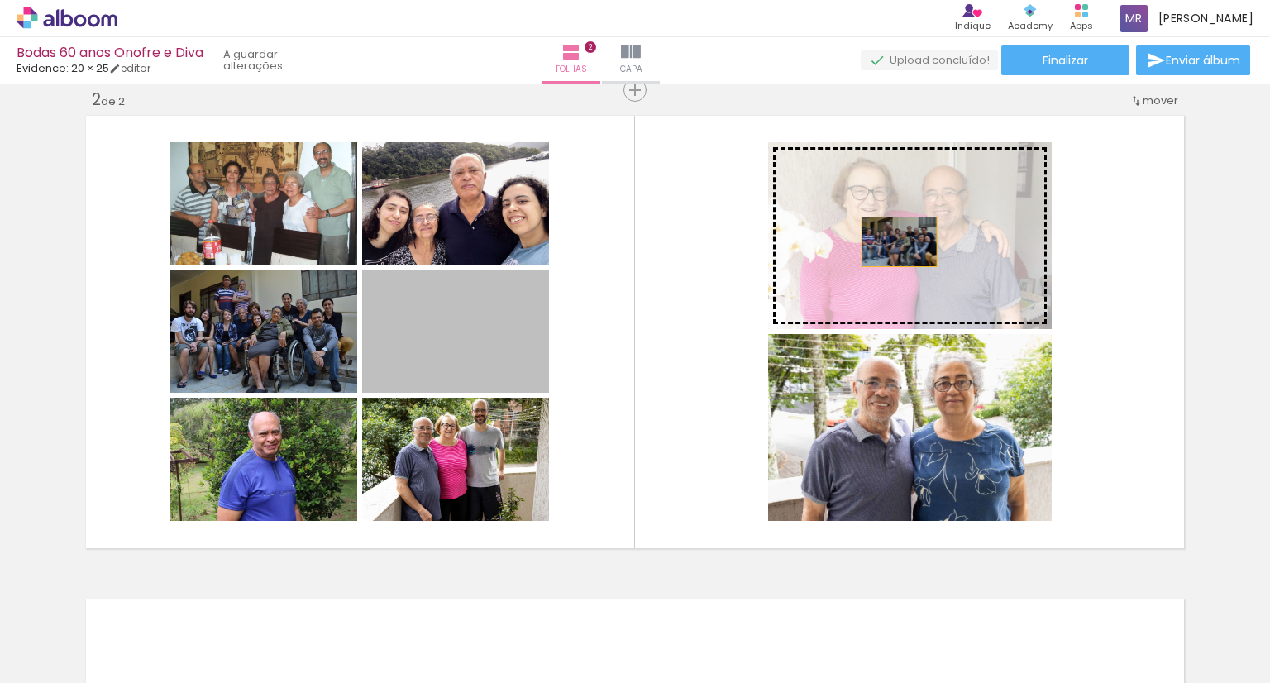
drag, startPoint x: 442, startPoint y: 340, endPoint x: 893, endPoint y: 241, distance: 461.2
click at [0, 0] on slot at bounding box center [0, 0] width 0 height 0
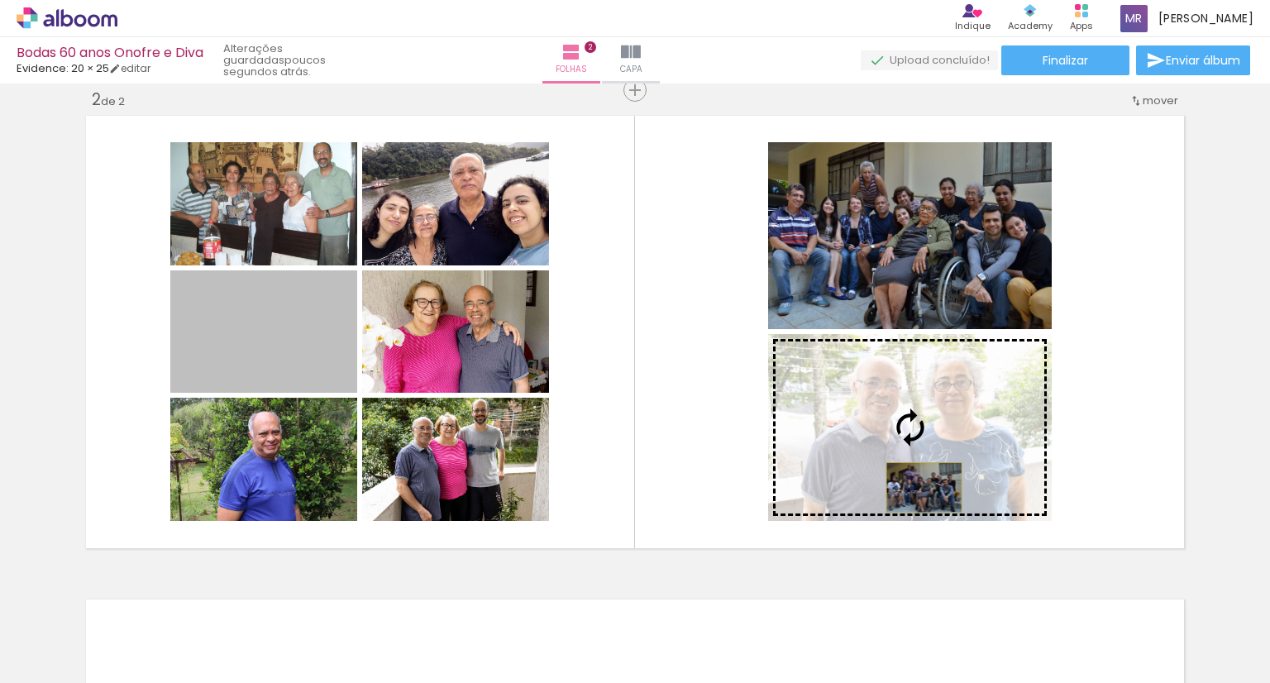
drag, startPoint x: 275, startPoint y: 363, endPoint x: 918, endPoint y: 487, distance: 655.1
click at [0, 0] on slot at bounding box center [0, 0] width 0 height 0
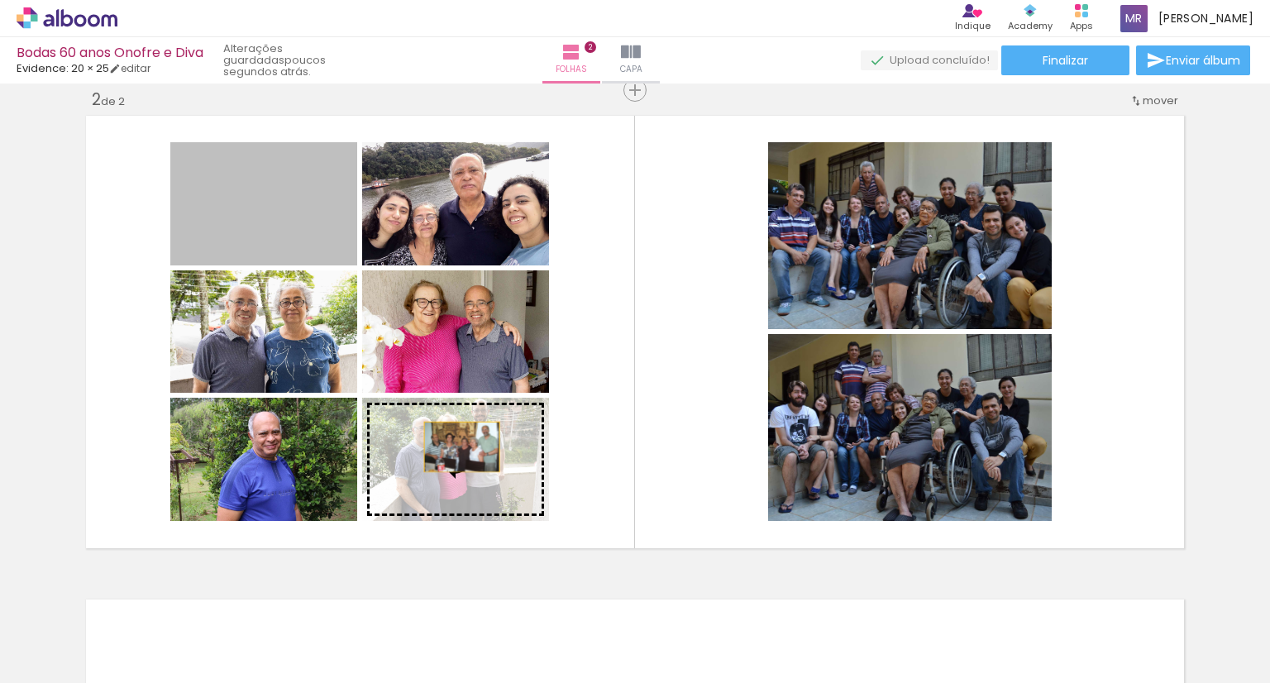
drag, startPoint x: 270, startPoint y: 219, endPoint x: 456, endPoint y: 447, distance: 294.4
click at [0, 0] on slot at bounding box center [0, 0] width 0 height 0
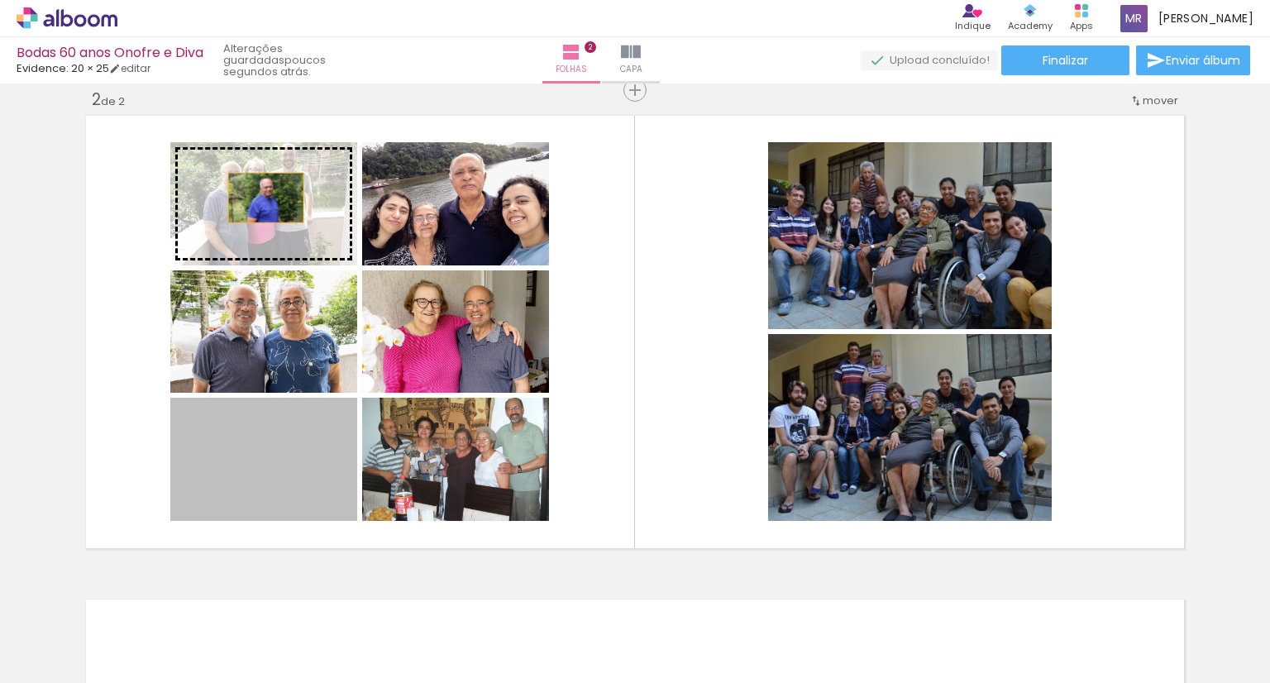
drag, startPoint x: 265, startPoint y: 454, endPoint x: 260, endPoint y: 198, distance: 256.4
click at [0, 0] on slot at bounding box center [0, 0] width 0 height 0
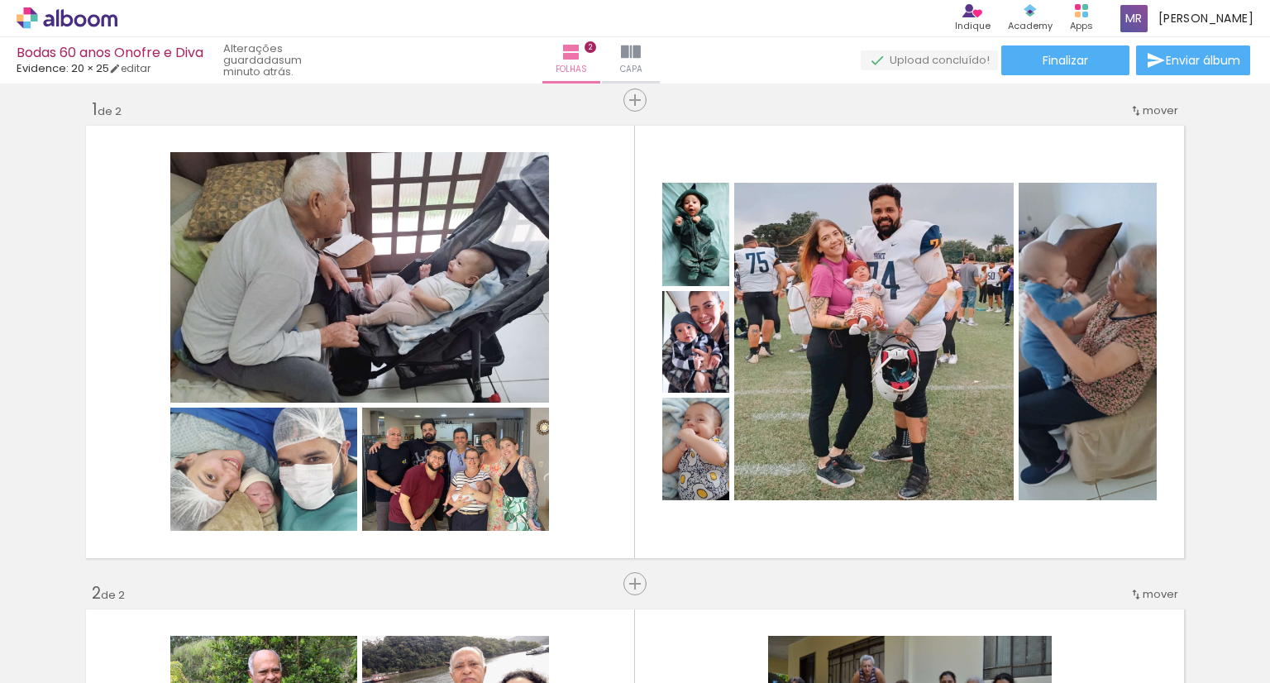
scroll to position [0, 0]
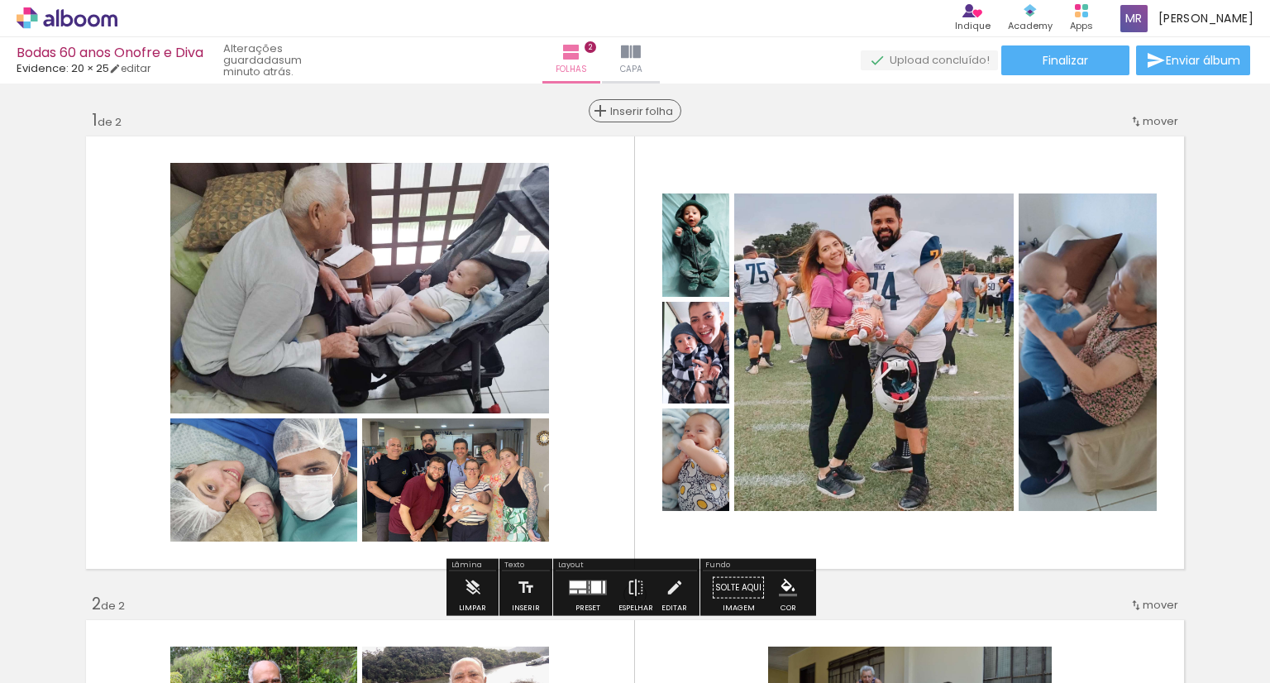
click at [628, 117] on span "Inserir folha" at bounding box center [642, 111] width 64 height 11
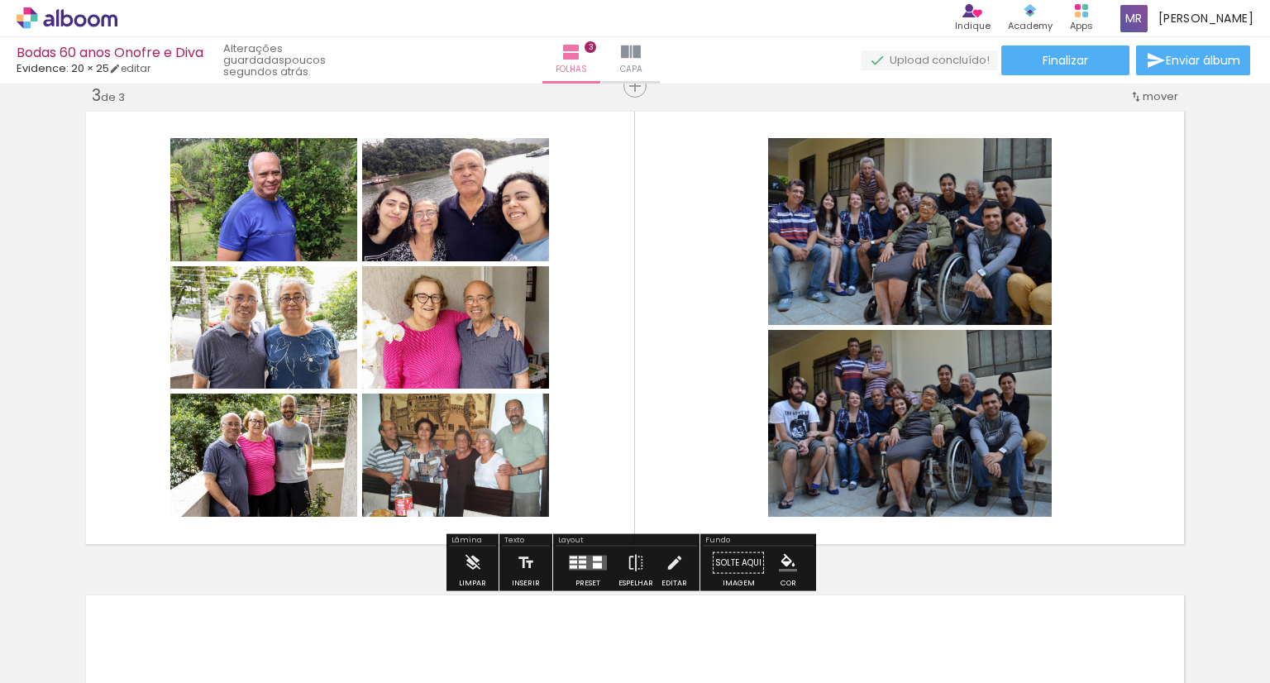
scroll to position [0, 1833]
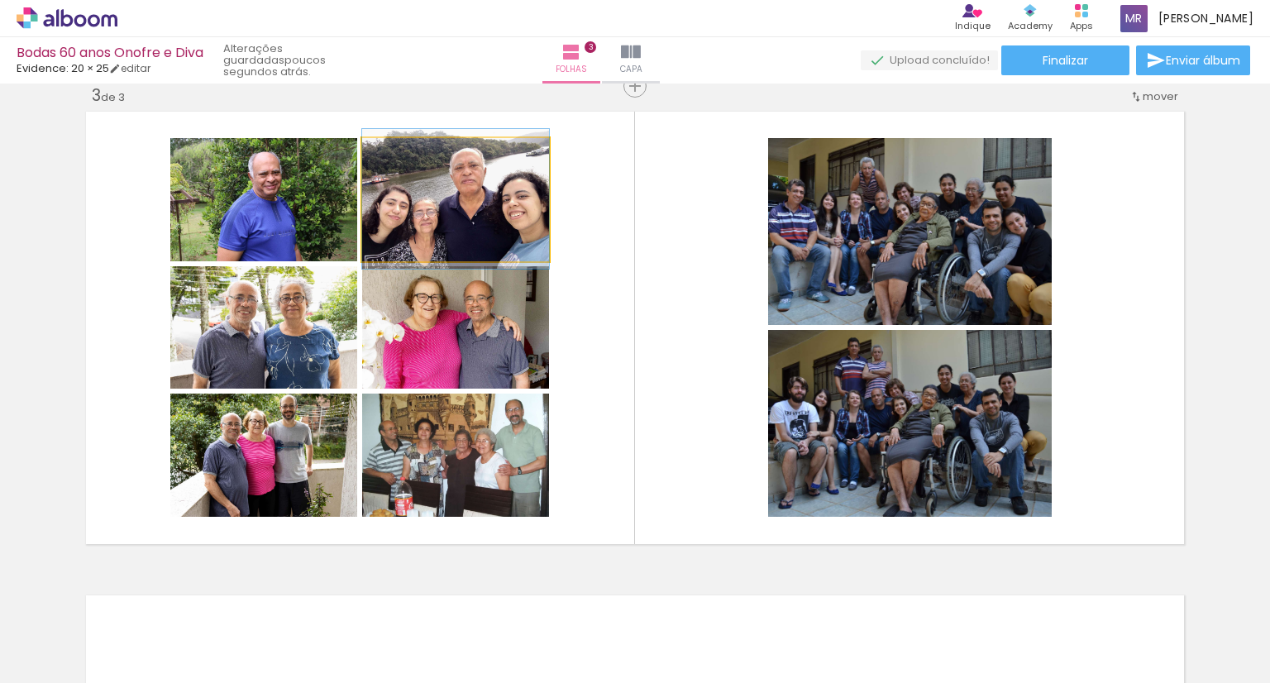
drag, startPoint x: 0, startPoint y: 0, endPoint x: 475, endPoint y: 229, distance: 527.7
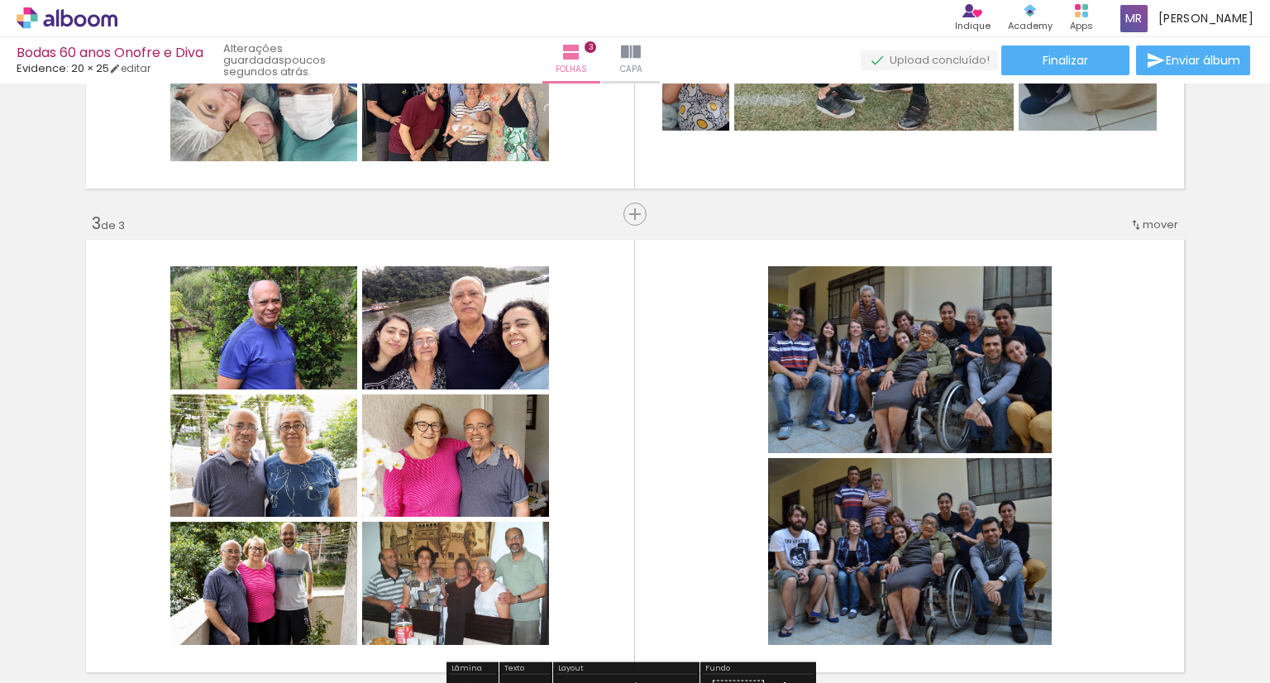
scroll to position [661, 0]
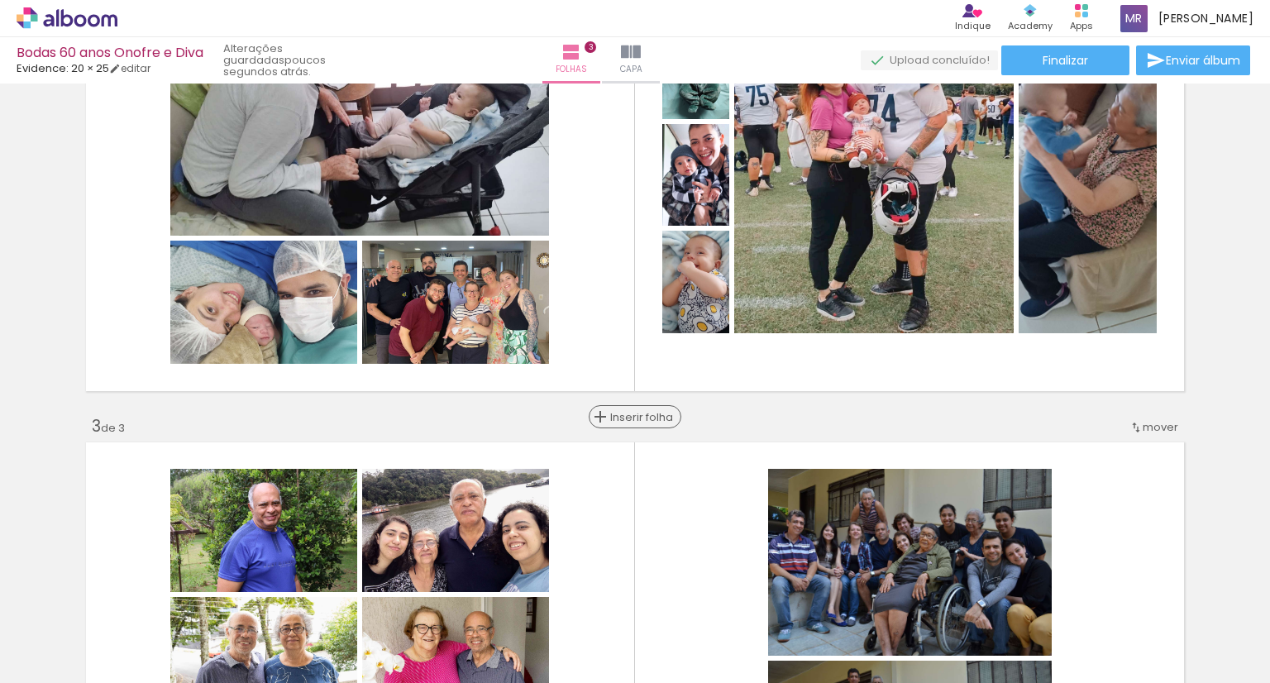
click at [631, 422] on span "Inserir folha" at bounding box center [642, 417] width 64 height 11
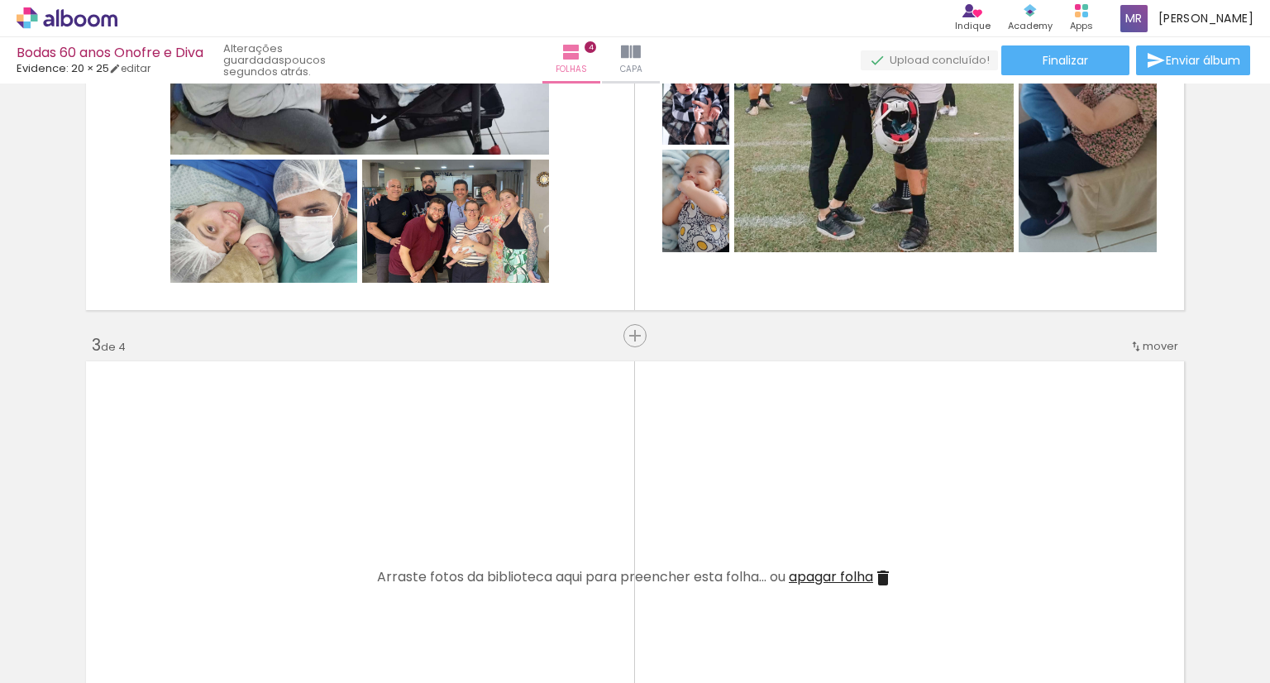
scroll to position [744, 0]
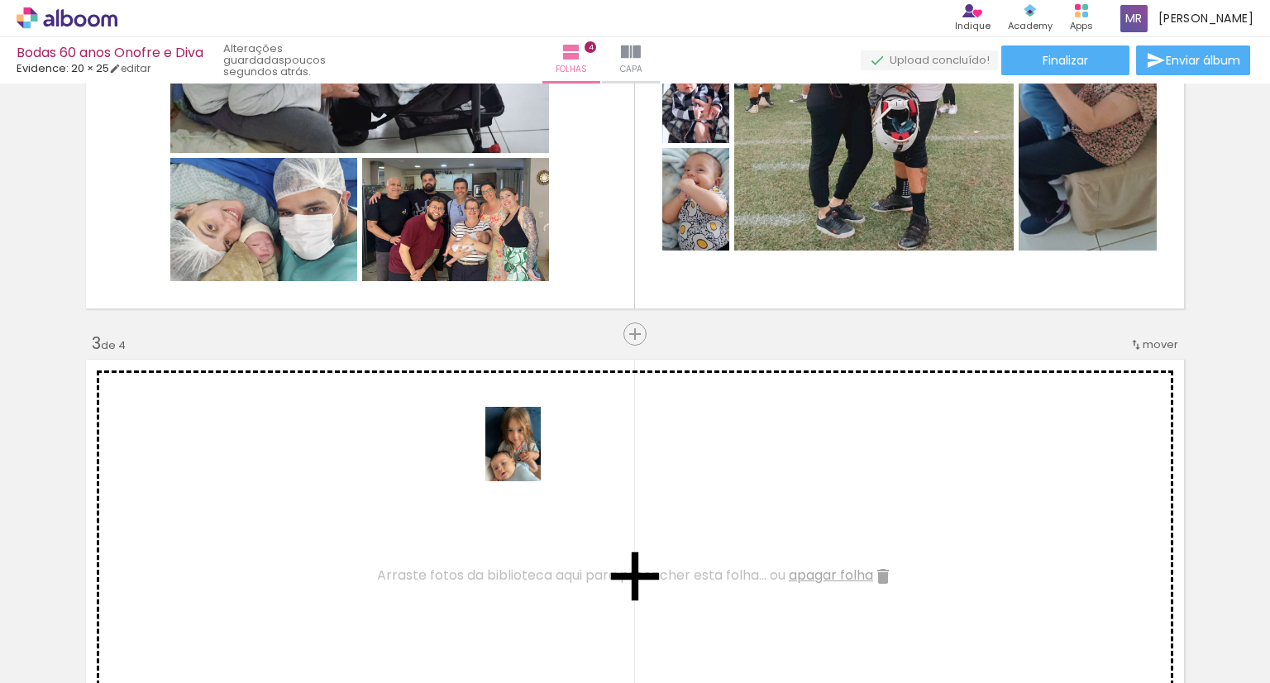
drag, startPoint x: 574, startPoint y: 645, endPoint x: 529, endPoint y: 437, distance: 213.1
click at [529, 437] on quentale-workspace at bounding box center [635, 341] width 1270 height 683
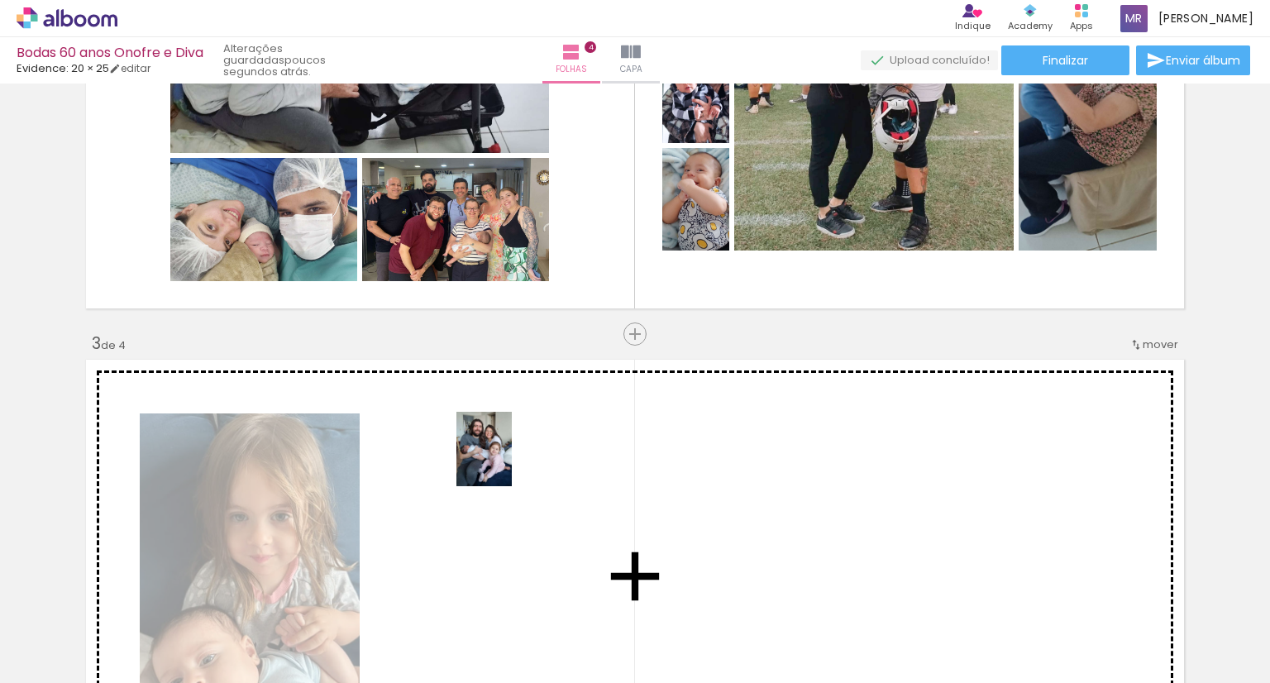
drag, startPoint x: 480, startPoint y: 633, endPoint x: 506, endPoint y: 461, distance: 173.2
click at [506, 461] on quentale-workspace at bounding box center [635, 341] width 1270 height 683
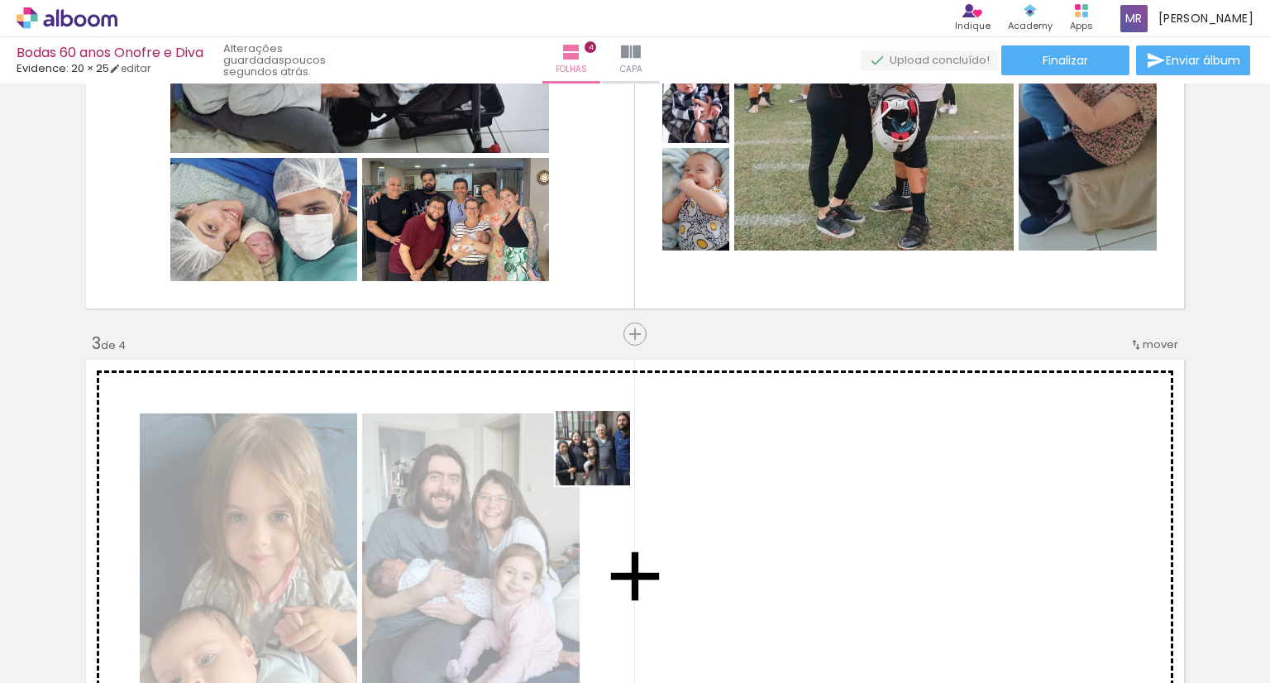
drag, startPoint x: 386, startPoint y: 642, endPoint x: 607, endPoint y: 458, distance: 287.6
click at [607, 458] on quentale-workspace at bounding box center [635, 341] width 1270 height 683
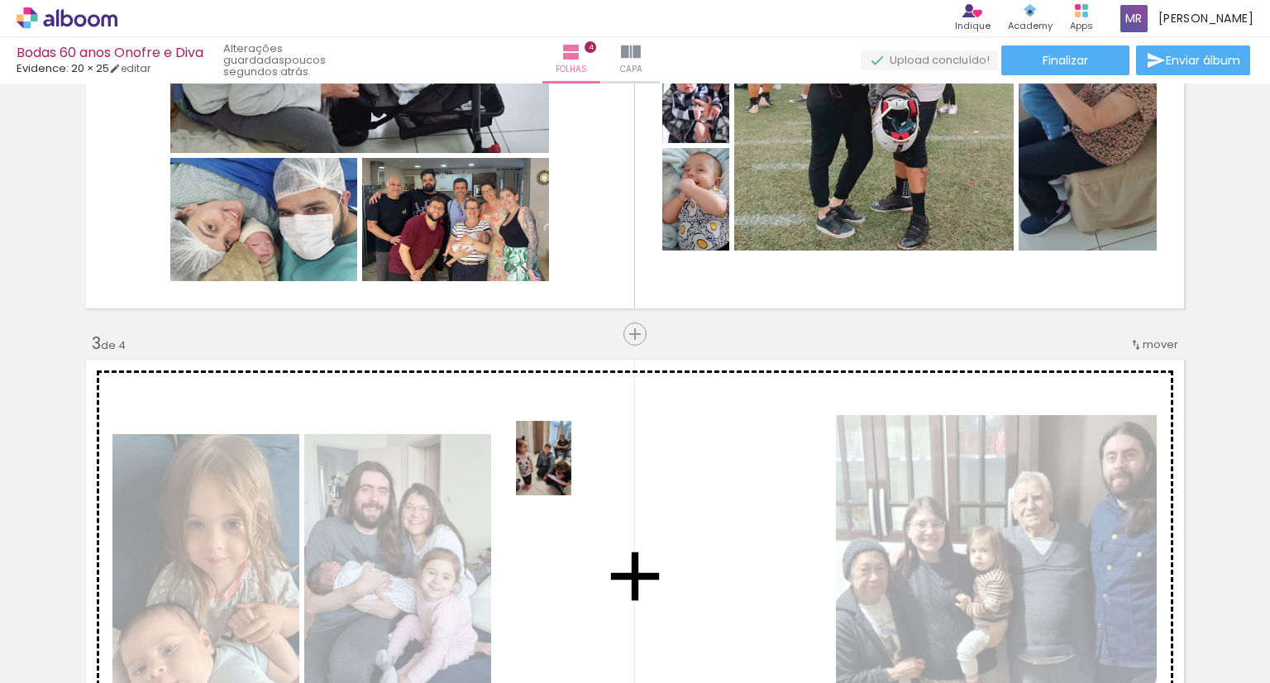
drag, startPoint x: 284, startPoint y: 652, endPoint x: 566, endPoint y: 470, distance: 334.8
click at [566, 470] on quentale-workspace at bounding box center [635, 341] width 1270 height 683
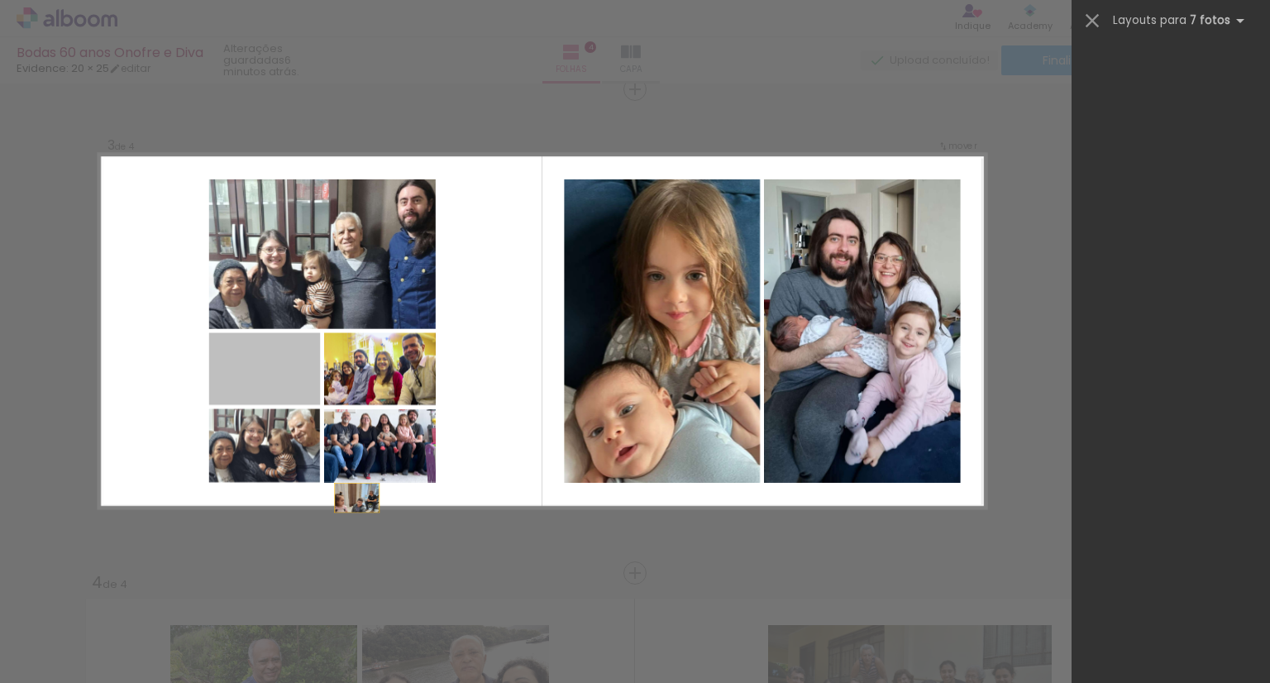
scroll to position [9525, 0]
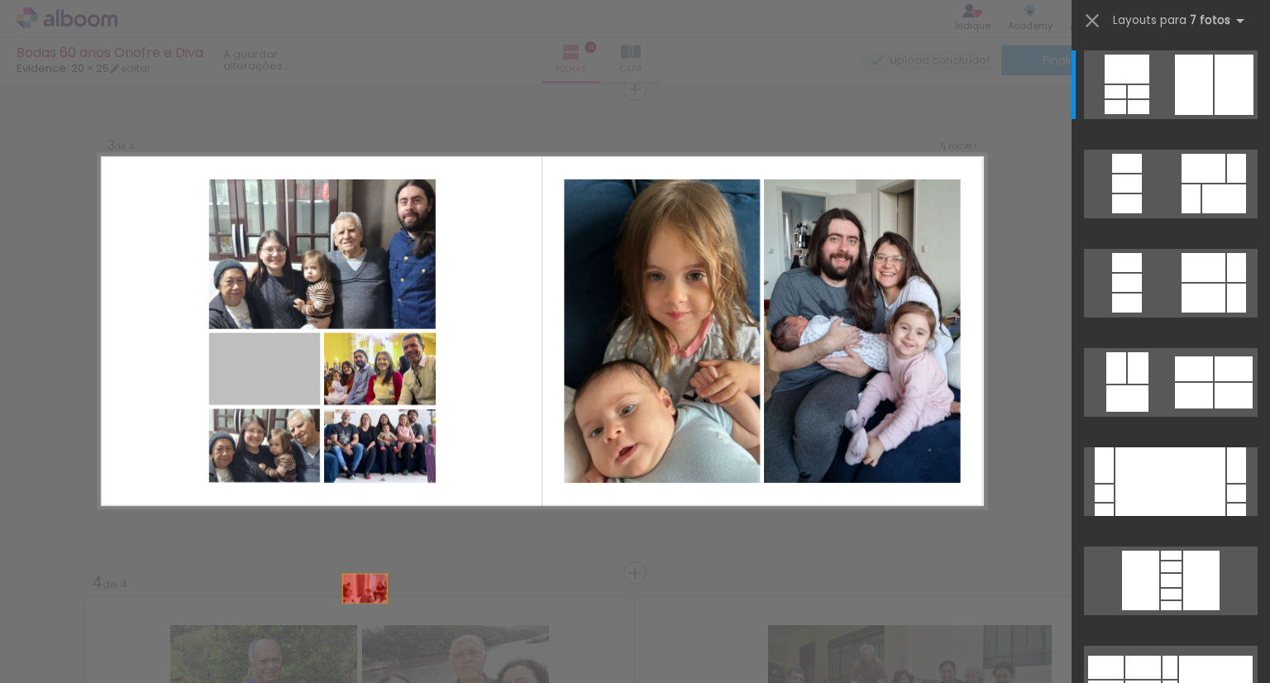
drag, startPoint x: 272, startPoint y: 358, endPoint x: 384, endPoint y: 649, distance: 311.7
click at [384, 649] on quentale-workspace at bounding box center [635, 341] width 1270 height 683
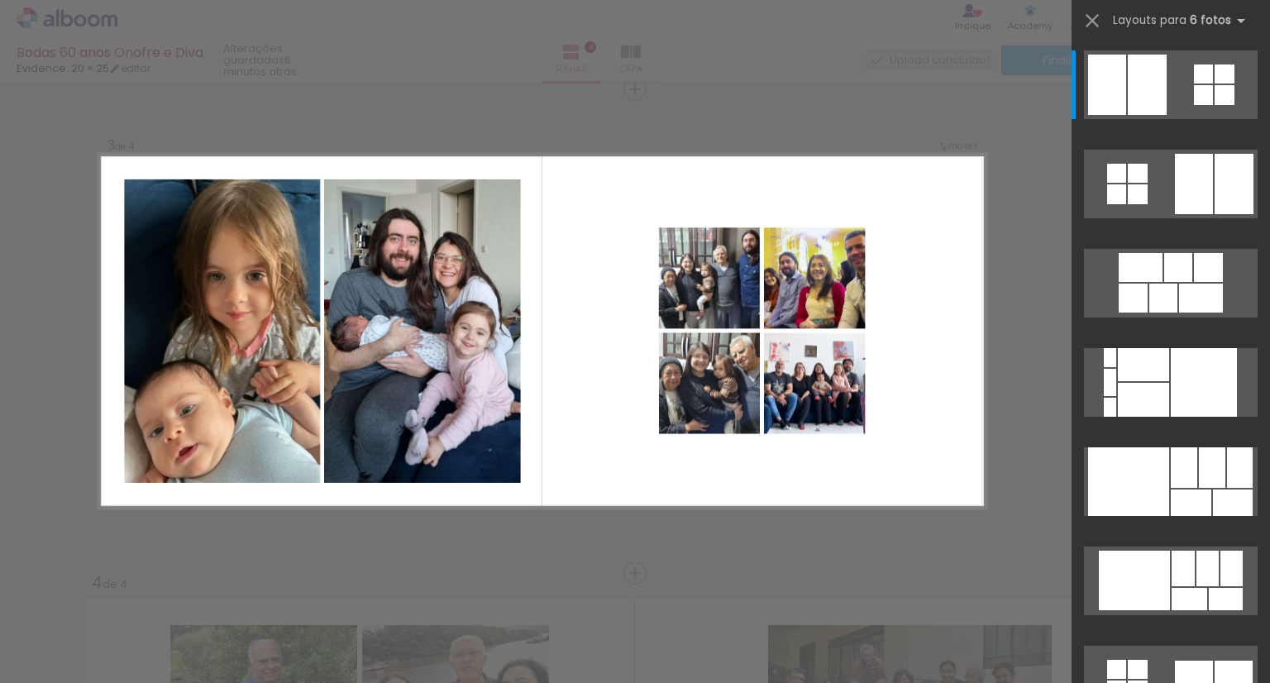
scroll to position [0, 1412]
click at [889, 513] on div "Confirmar Cancelar" at bounding box center [635, 324] width 1270 height 2458
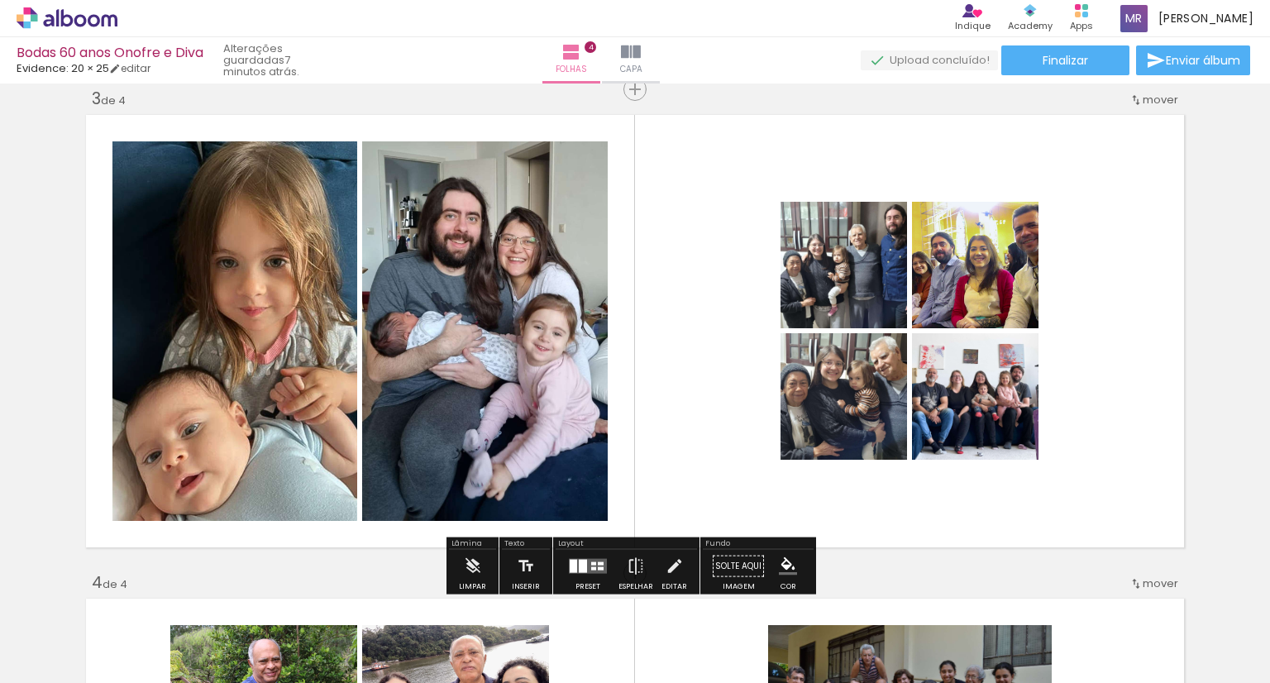
click at [591, 563] on div at bounding box center [593, 563] width 5 height 3
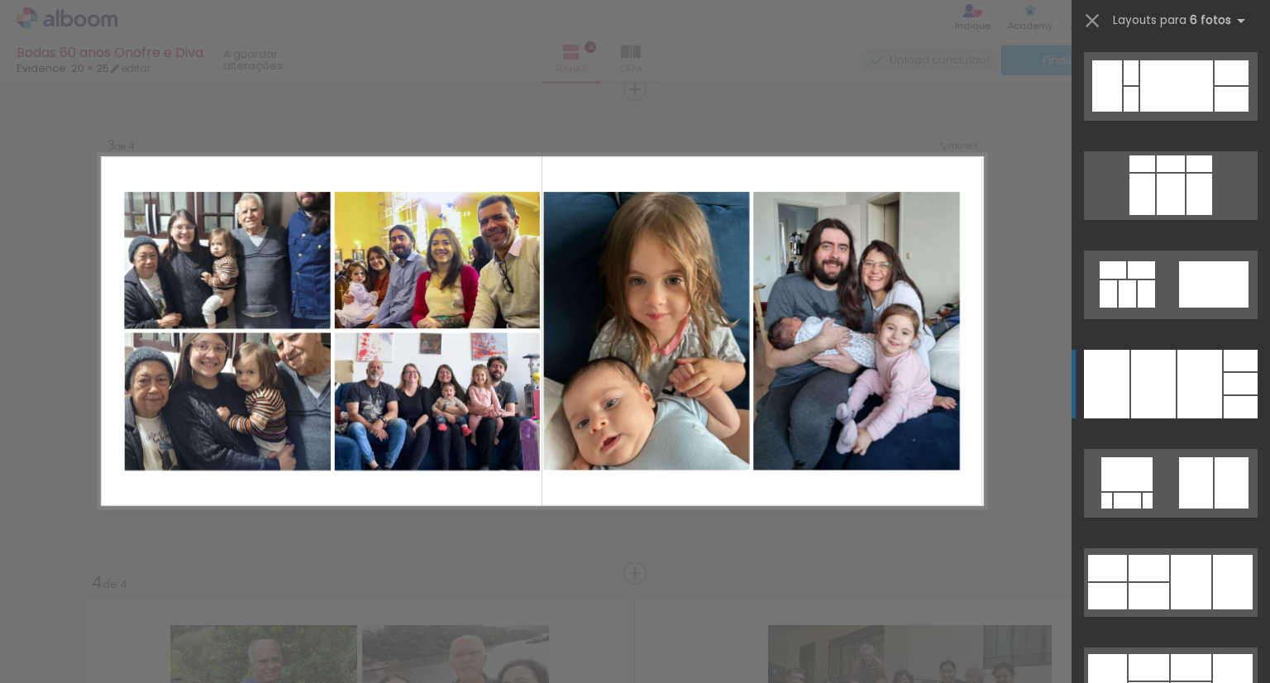
scroll to position [15379, 0]
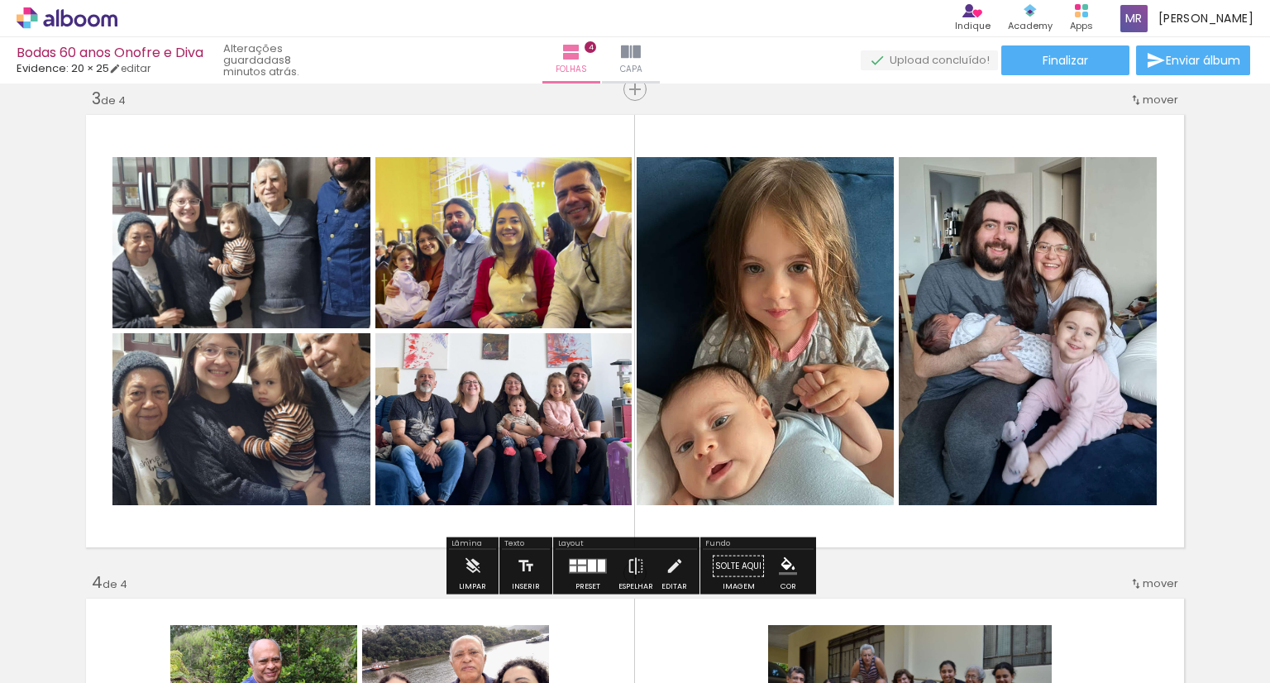
click at [294, 243] on quentale-photo at bounding box center [241, 242] width 258 height 171
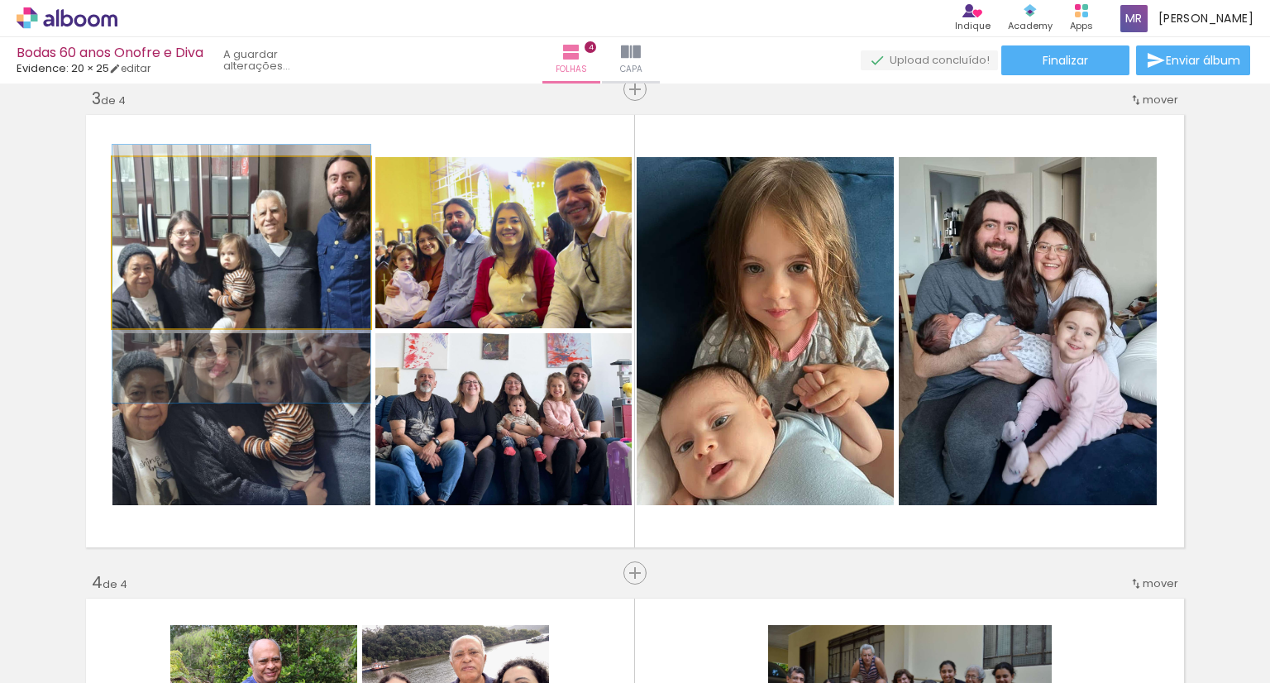
drag, startPoint x: 302, startPoint y: 237, endPoint x: 296, endPoint y: 269, distance: 31.9
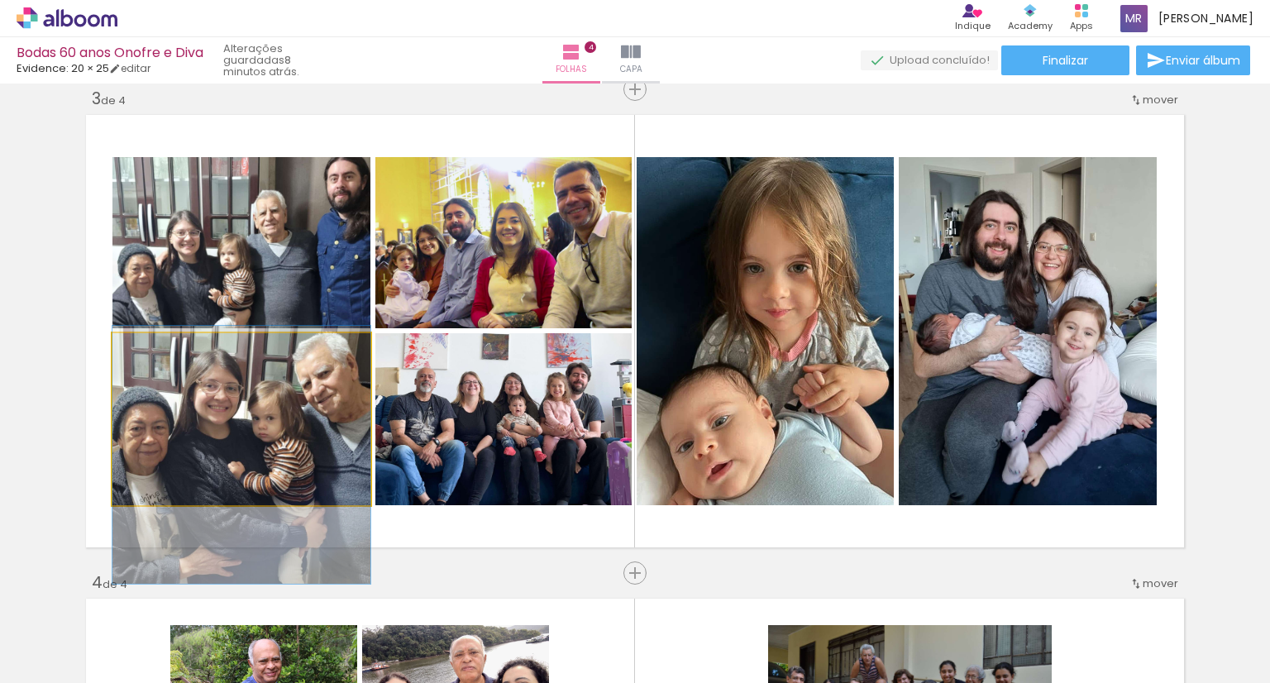
drag, startPoint x: 293, startPoint y: 437, endPoint x: 281, endPoint y: 473, distance: 37.4
drag, startPoint x: 142, startPoint y: 351, endPoint x: 121, endPoint y: 357, distance: 22.3
type paper-slider "100"
click at [121, 357] on div at bounding box center [174, 350] width 115 height 25
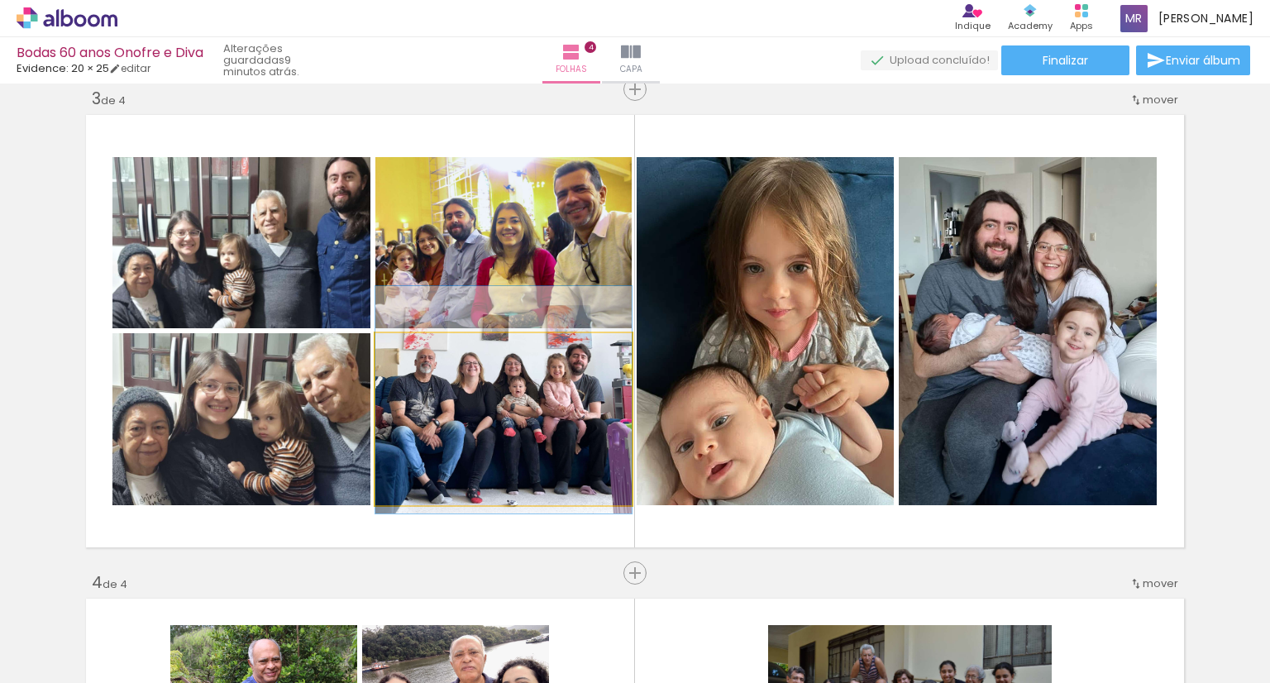
drag, startPoint x: 516, startPoint y: 443, endPoint x: 523, endPoint y: 424, distance: 20.1
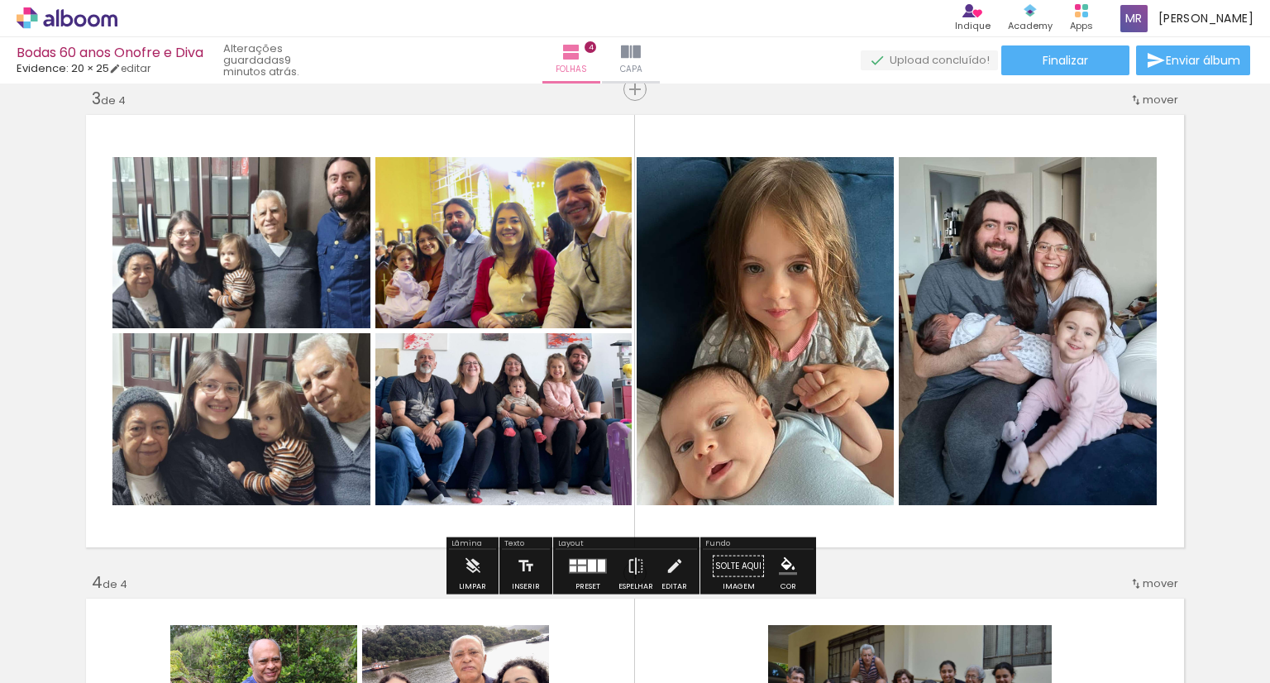
scroll to position [0, 1412]
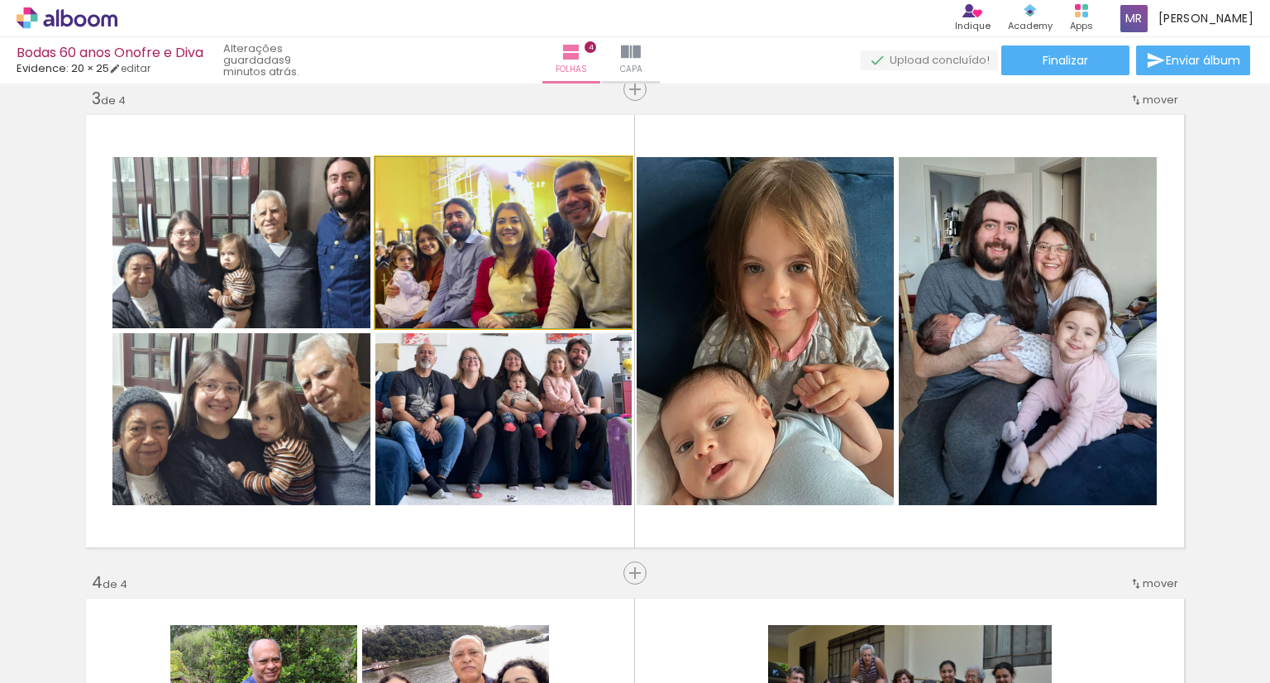
drag, startPoint x: 527, startPoint y: 289, endPoint x: 456, endPoint y: 305, distance: 72.2
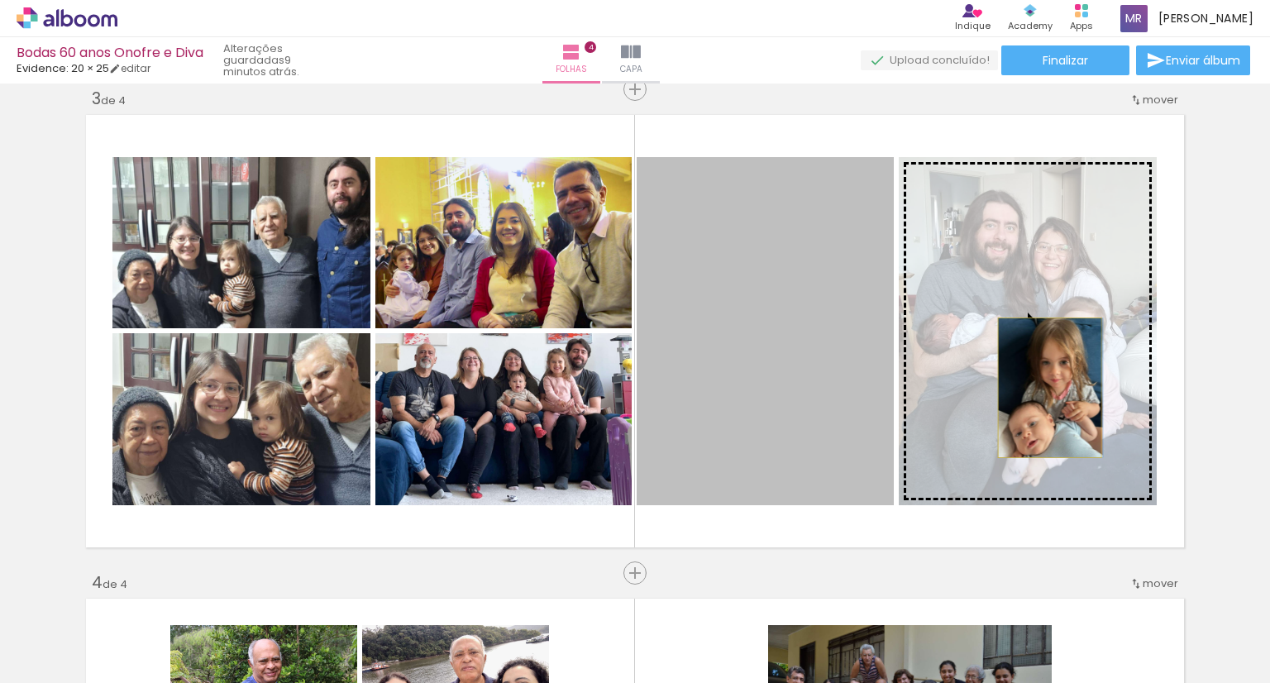
drag, startPoint x: 810, startPoint y: 374, endPoint x: 1043, endPoint y: 388, distance: 233.6
click at [0, 0] on slot at bounding box center [0, 0] width 0 height 0
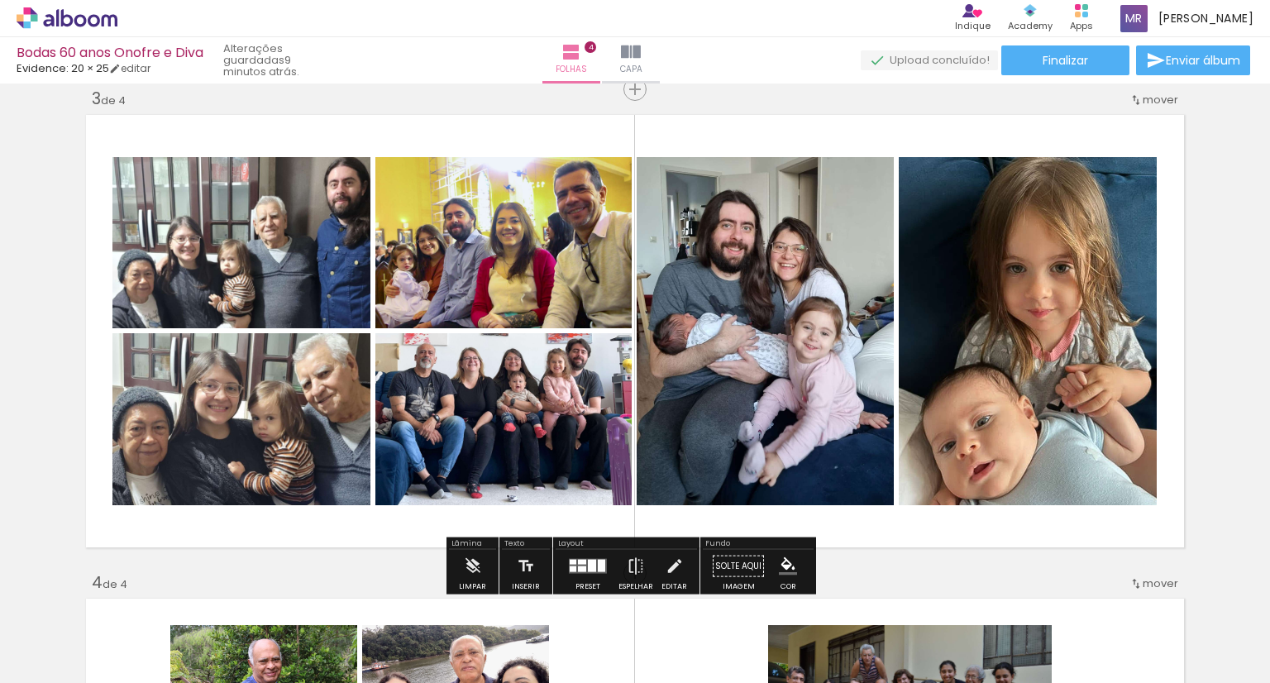
click at [588, 563] on div at bounding box center [592, 566] width 8 height 12
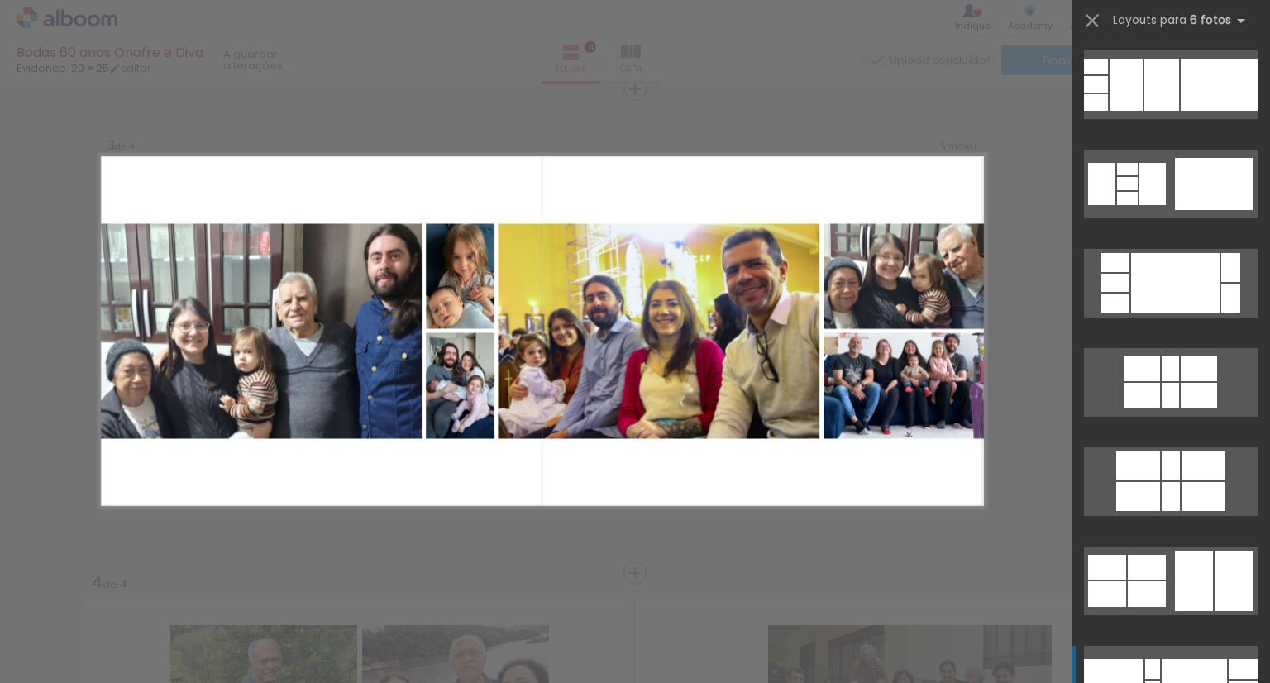
scroll to position [17750, 0]
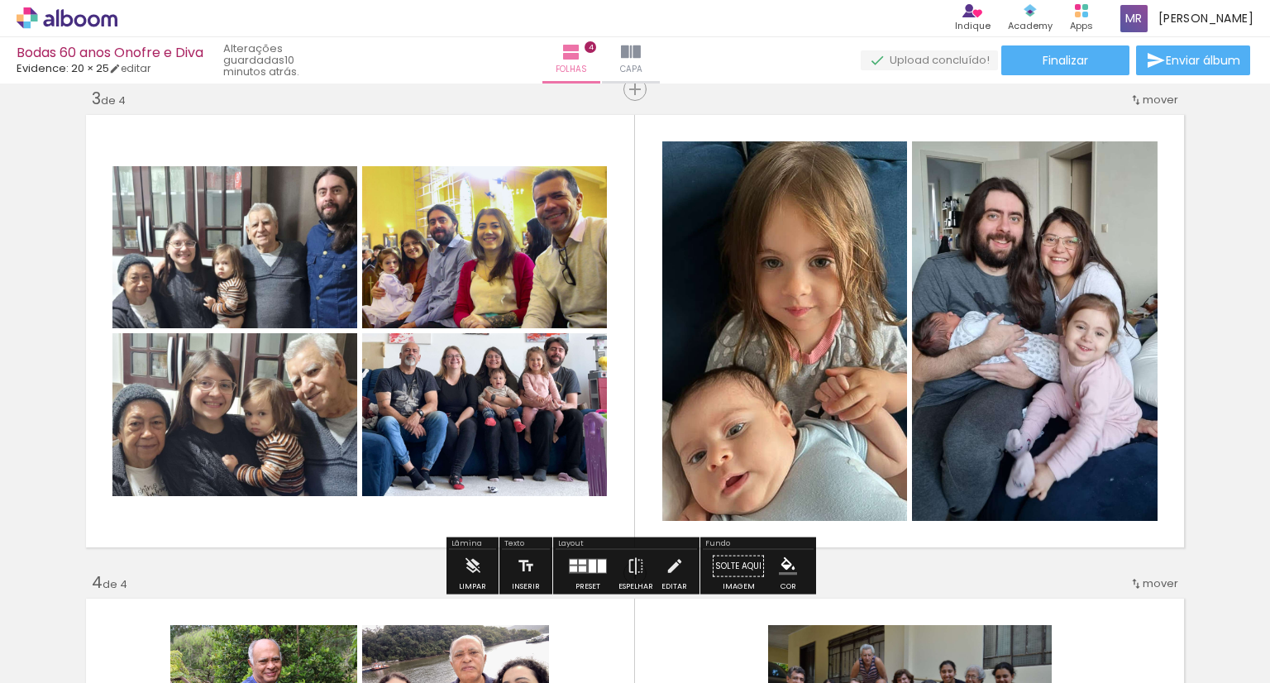
click at [589, 566] on div at bounding box center [592, 566] width 7 height 13
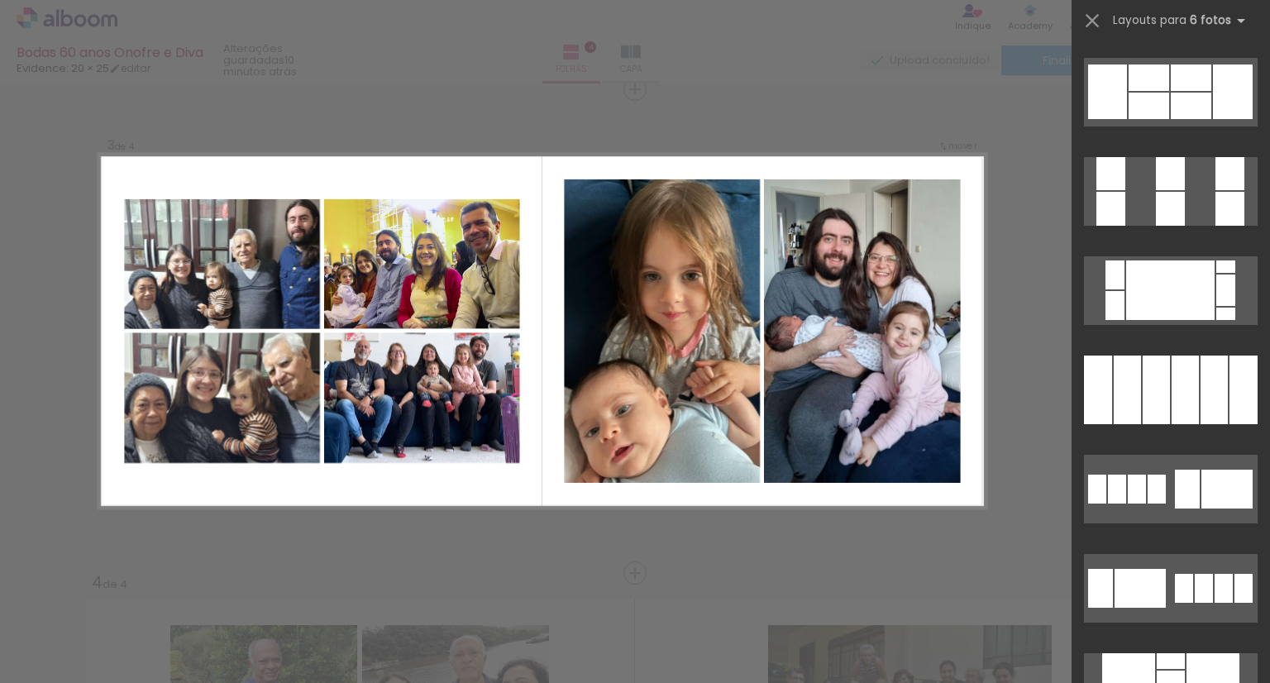
scroll to position [15680, 0]
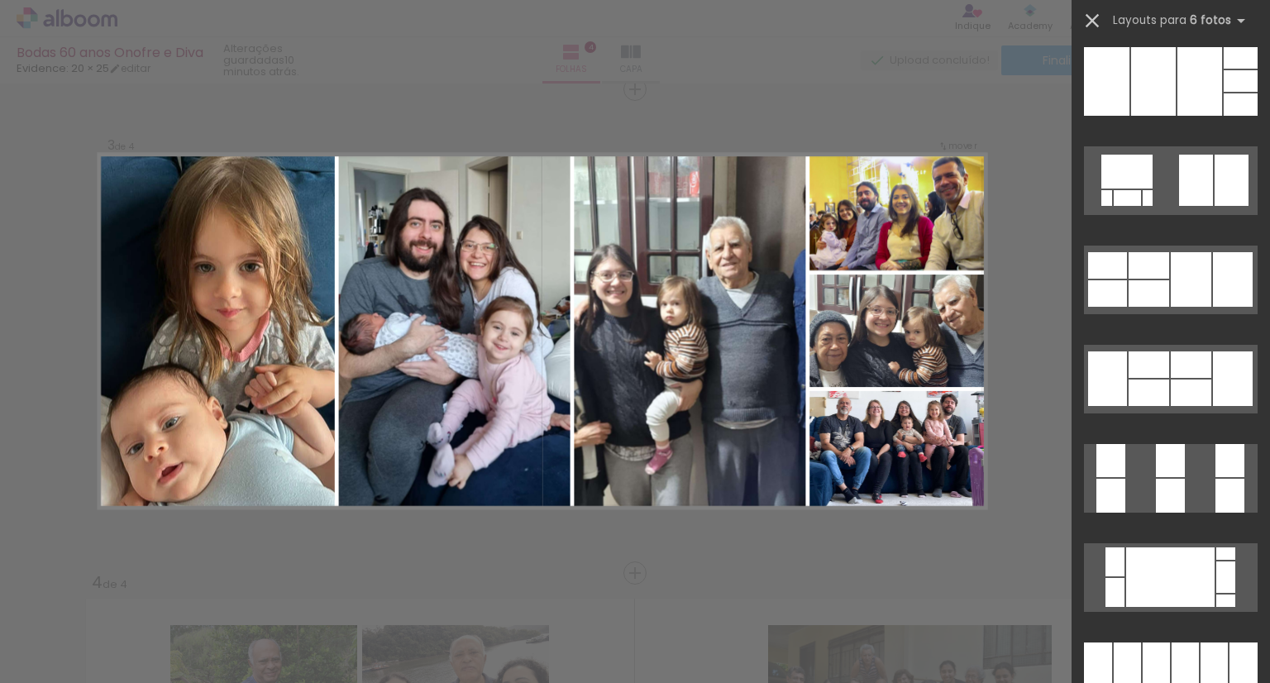
click at [1091, 21] on iron-icon at bounding box center [1092, 20] width 23 height 23
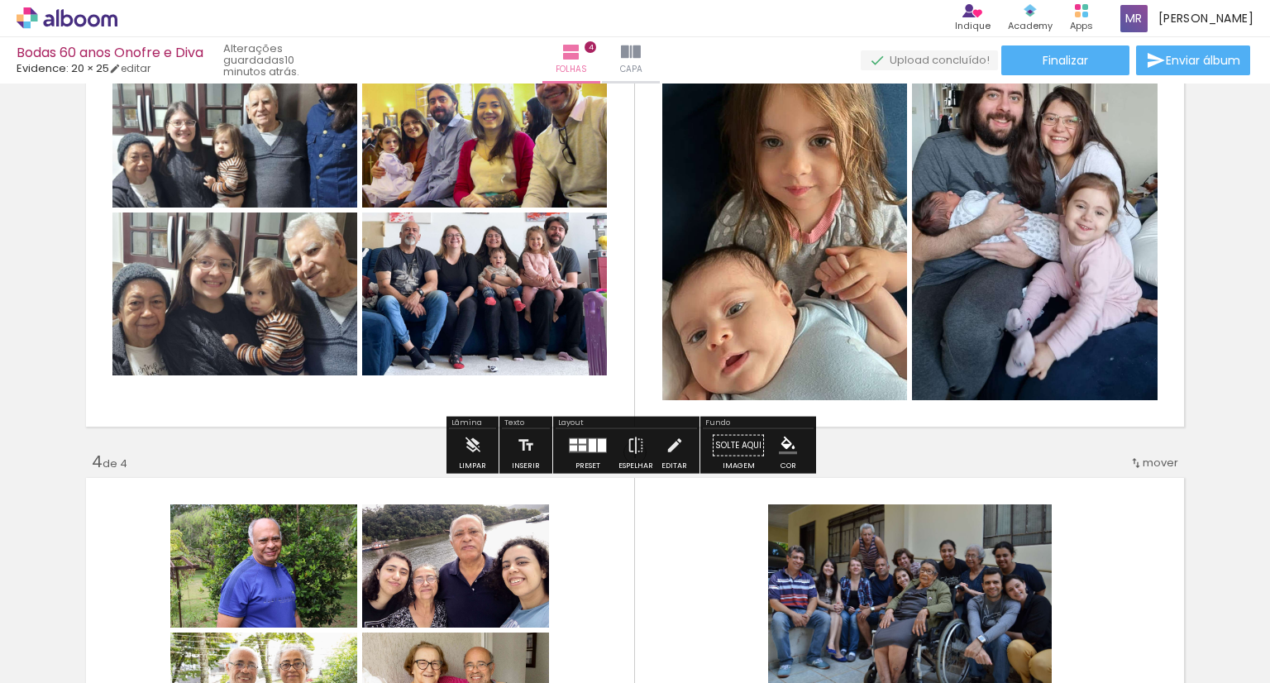
scroll to position [1154, 0]
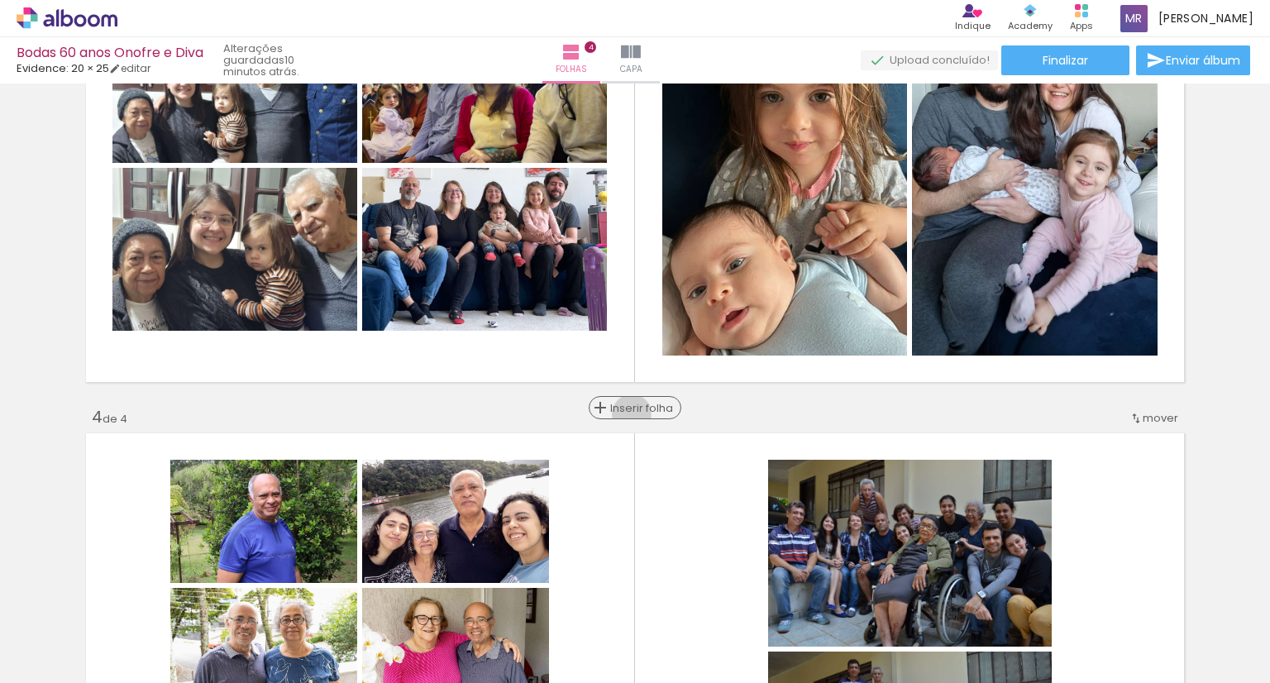
click at [626, 413] on span "Inserir folha" at bounding box center [642, 408] width 64 height 11
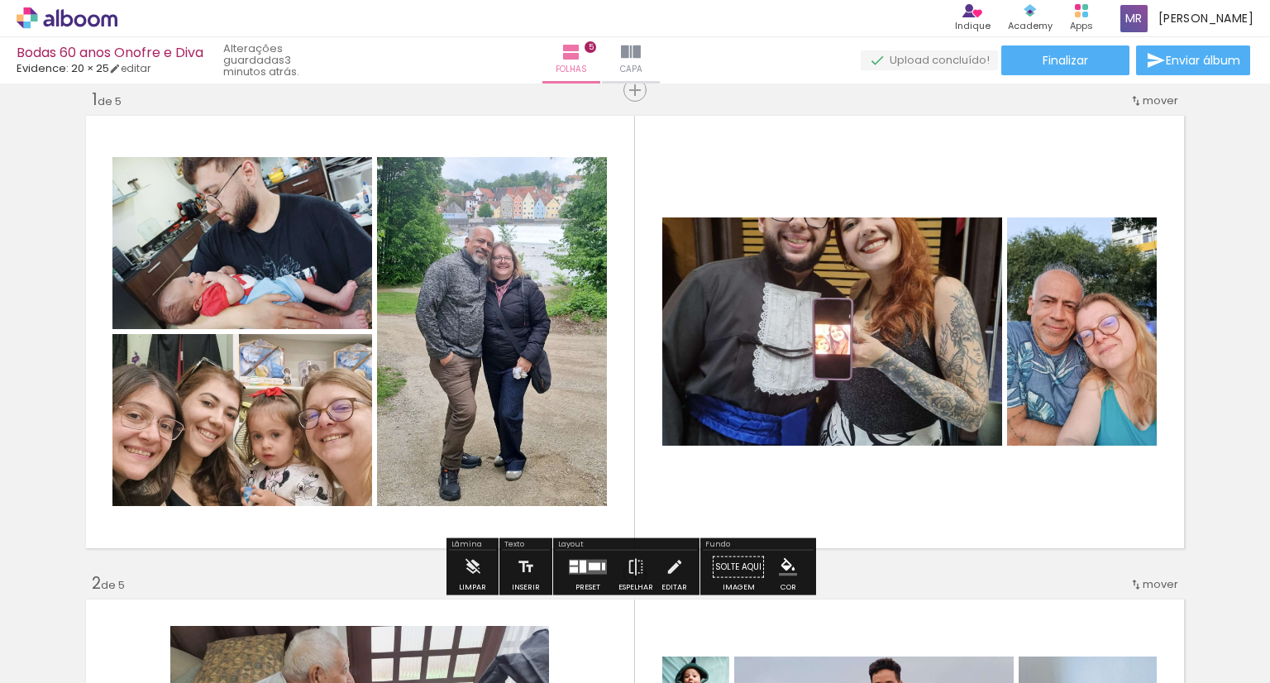
scroll to position [0, 804]
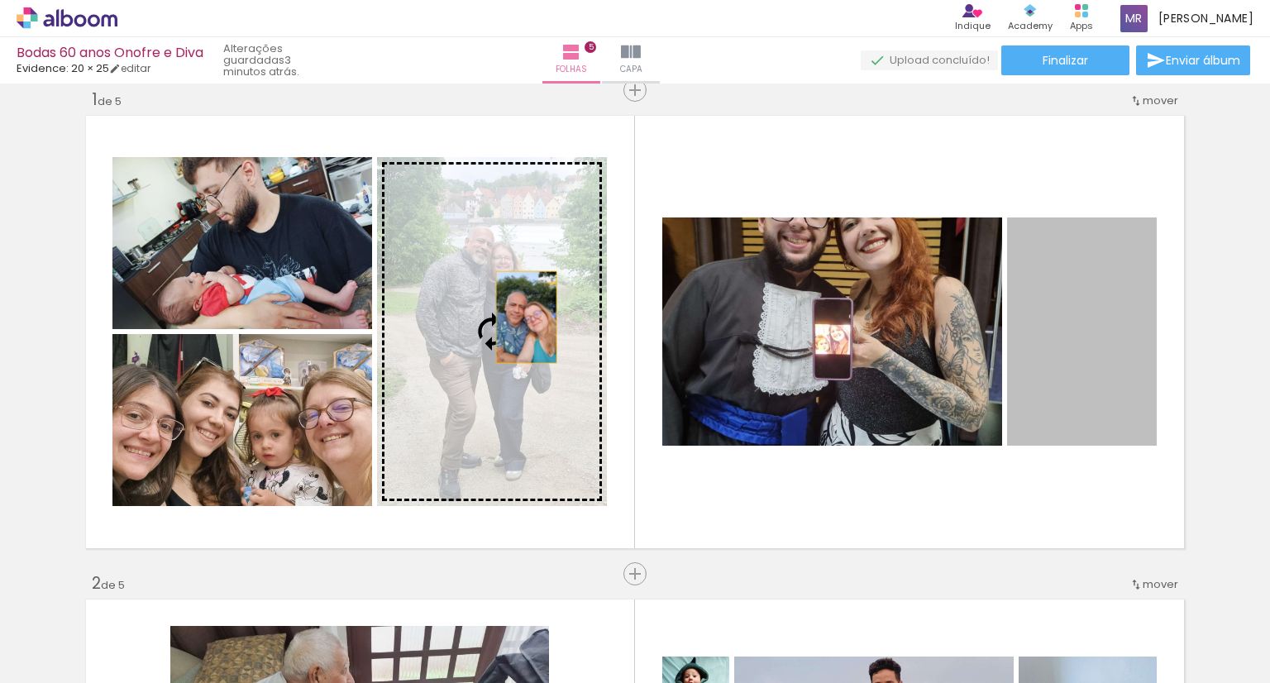
drag, startPoint x: 0, startPoint y: 0, endPoint x: 520, endPoint y: 317, distance: 608.9
click at [0, 0] on slot at bounding box center [0, 0] width 0 height 0
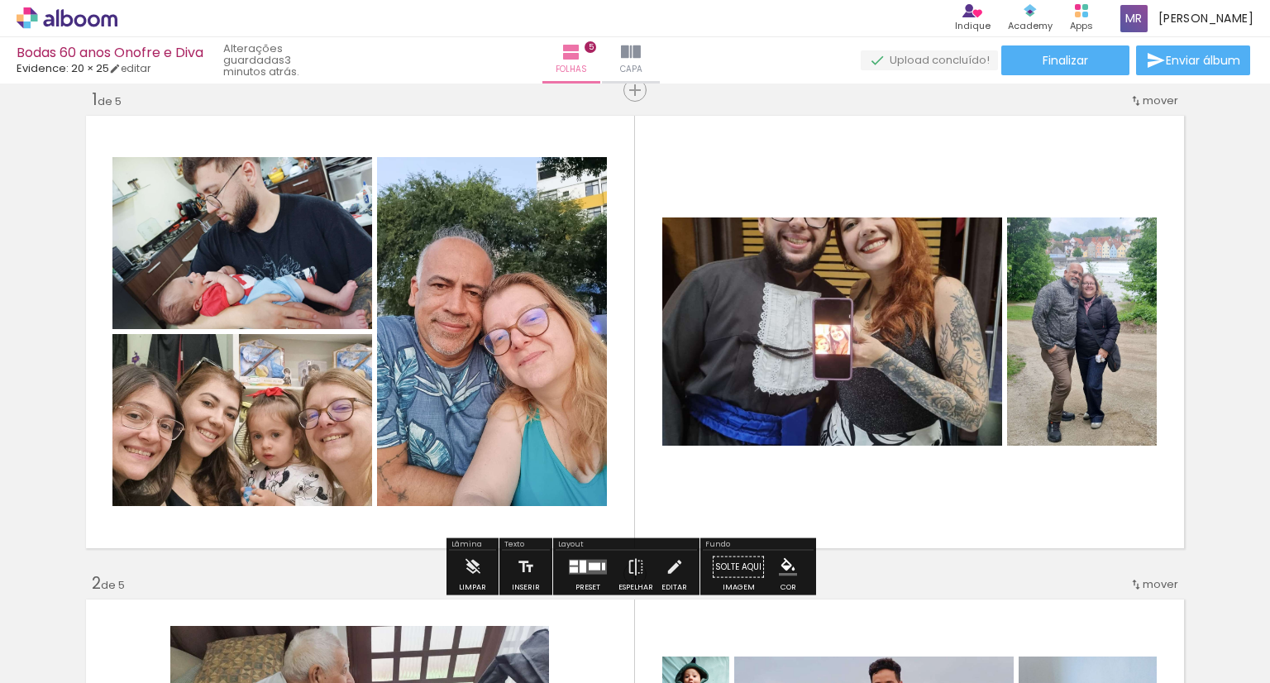
click at [800, 346] on quentale-photo at bounding box center [832, 331] width 340 height 228
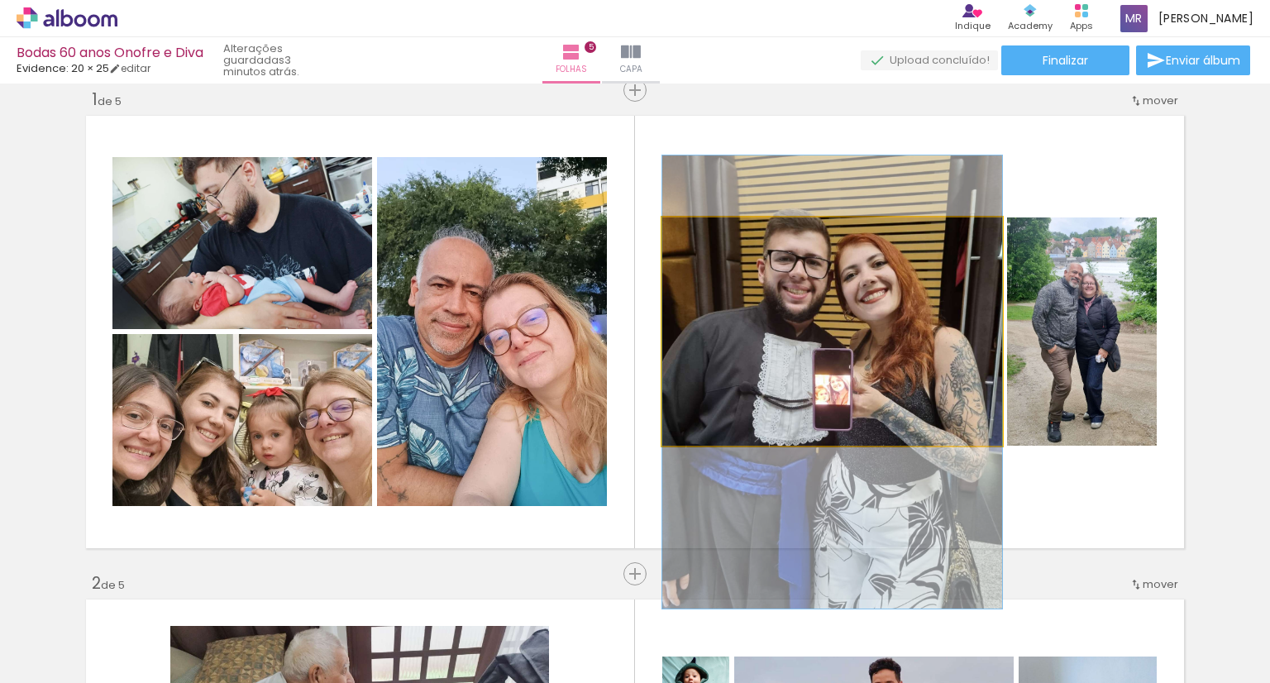
drag, startPoint x: 830, startPoint y: 327, endPoint x: 839, endPoint y: 378, distance: 51.2
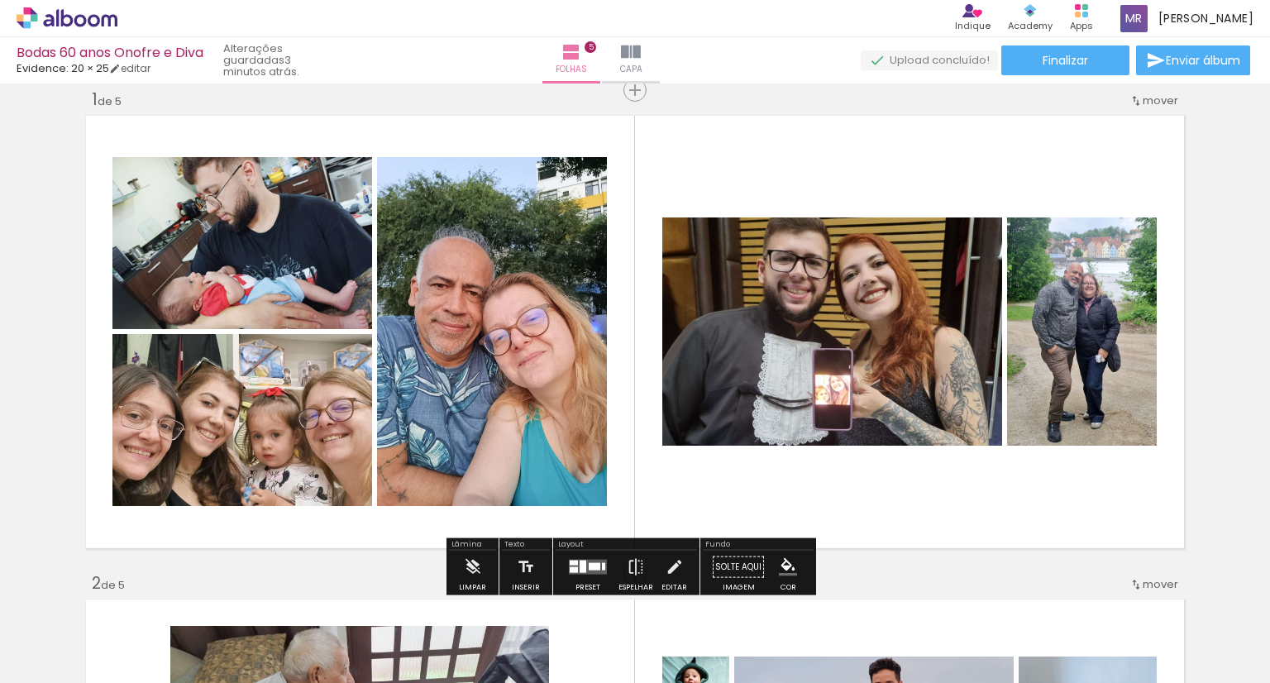
click at [585, 560] on quentale-layouter at bounding box center [588, 567] width 38 height 15
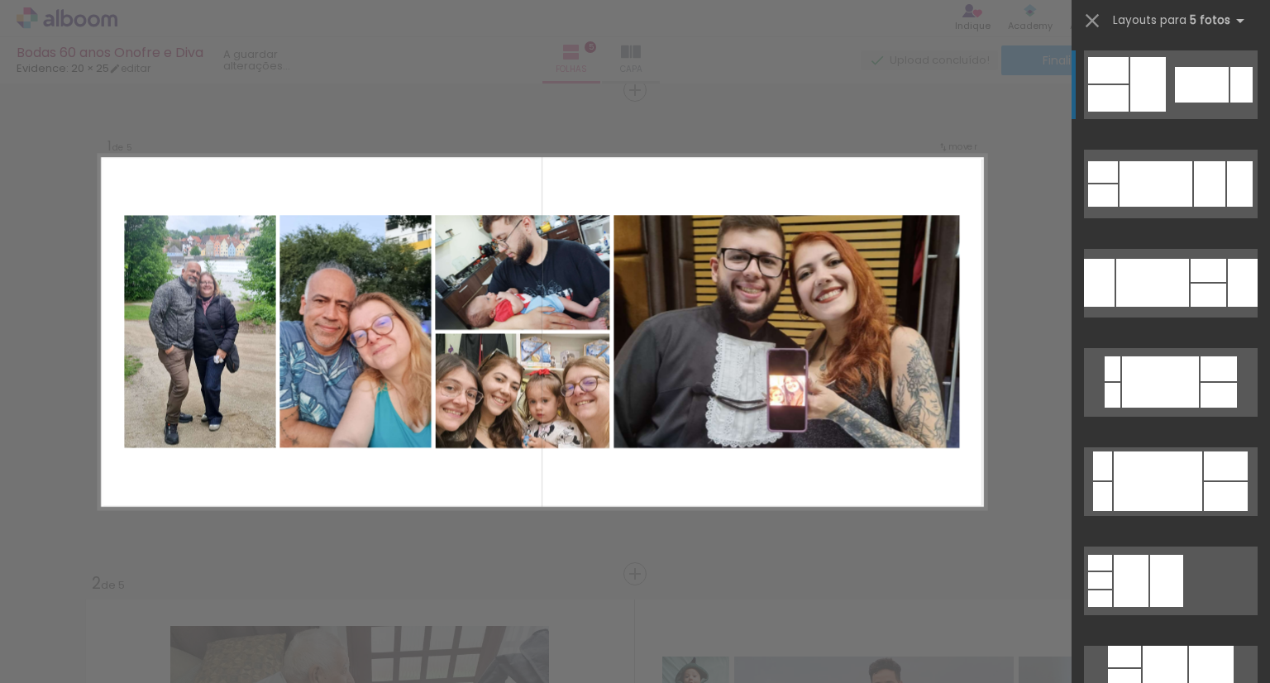
scroll to position [16900, 0]
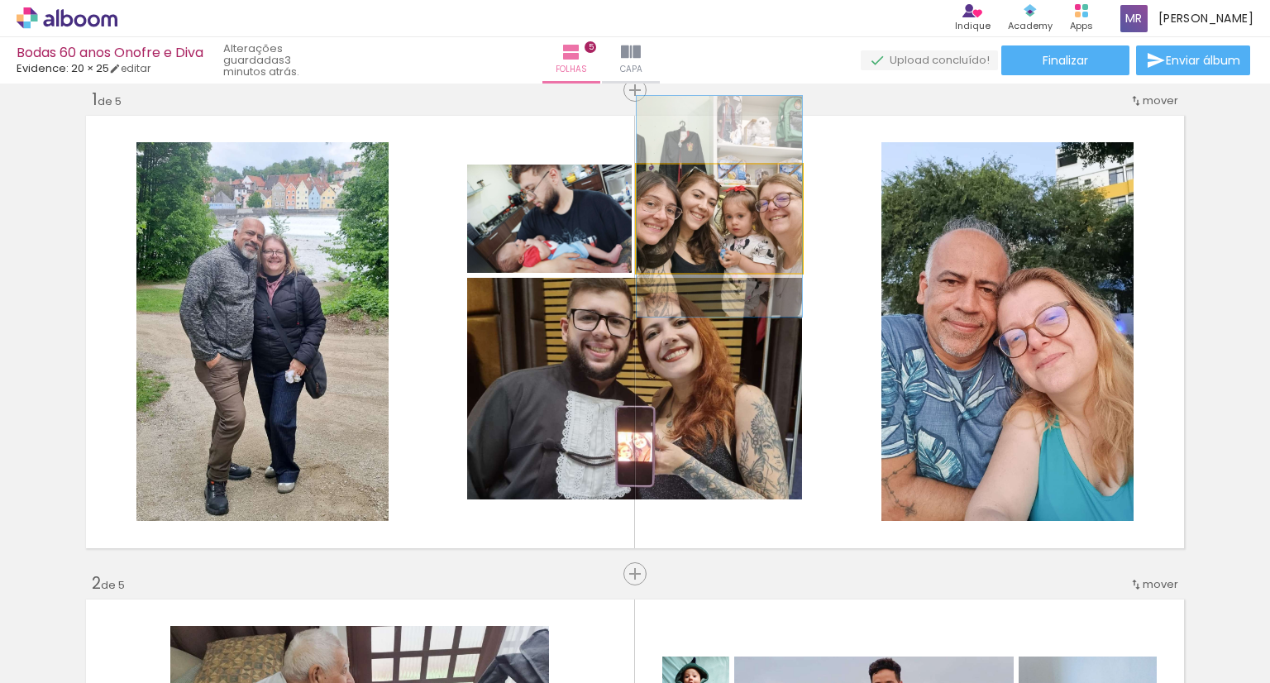
drag, startPoint x: 734, startPoint y: 241, endPoint x: 737, endPoint y: 229, distance: 12.6
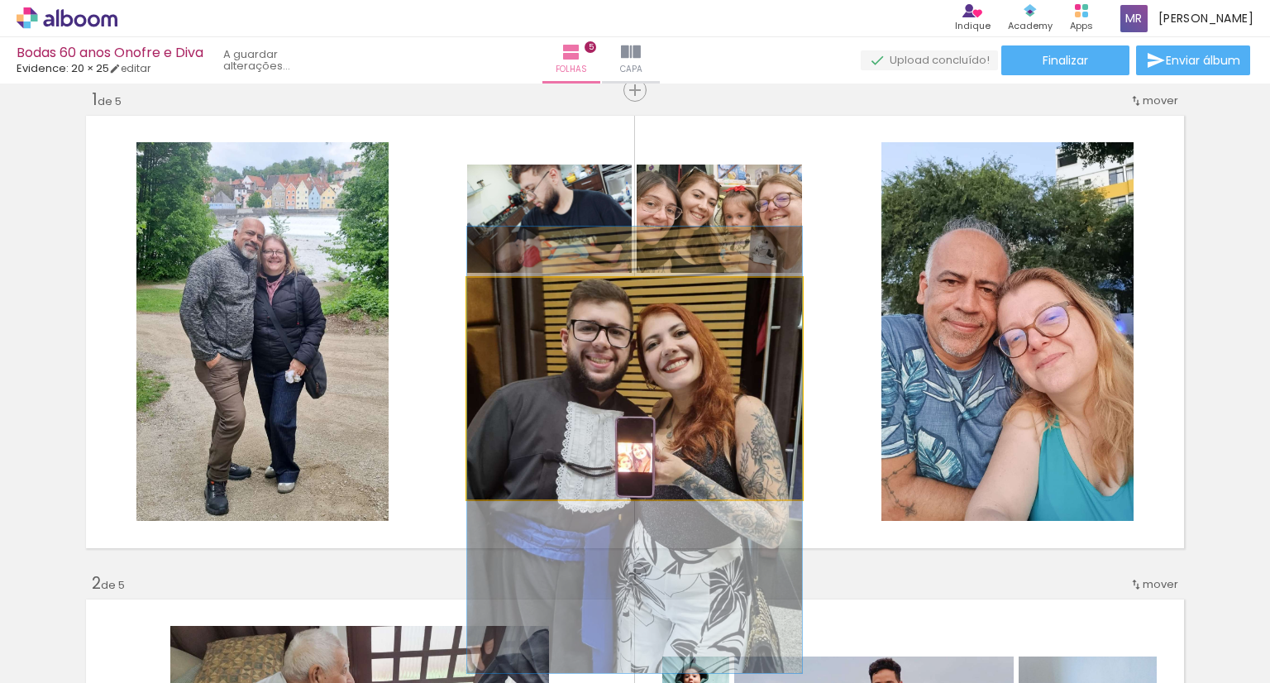
drag, startPoint x: 681, startPoint y: 374, endPoint x: 678, endPoint y: 384, distance: 11.2
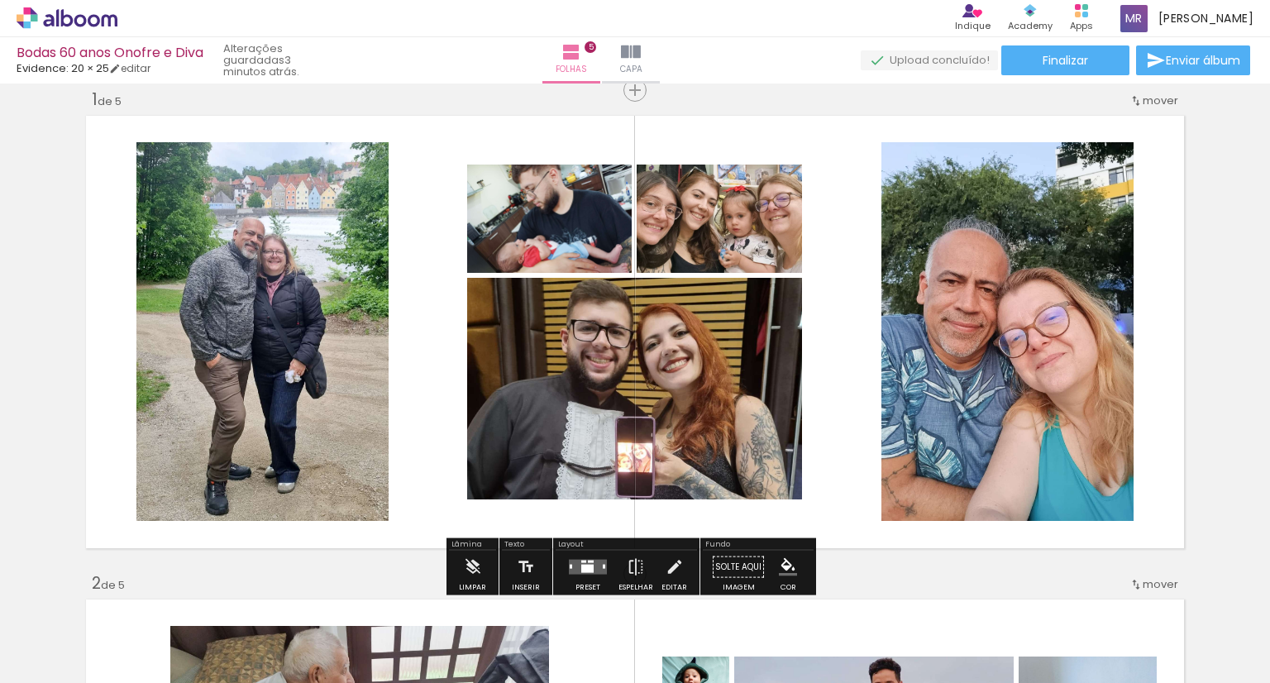
click at [582, 567] on div at bounding box center [587, 569] width 12 height 8
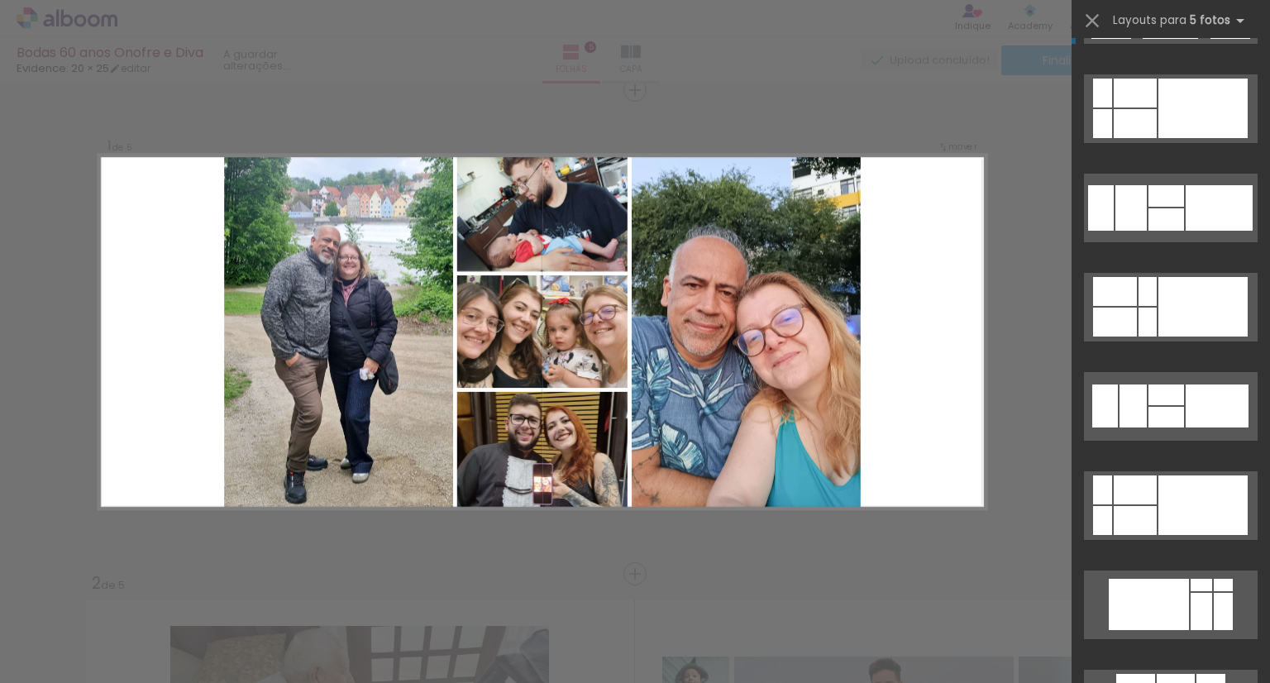
scroll to position [17777, 0]
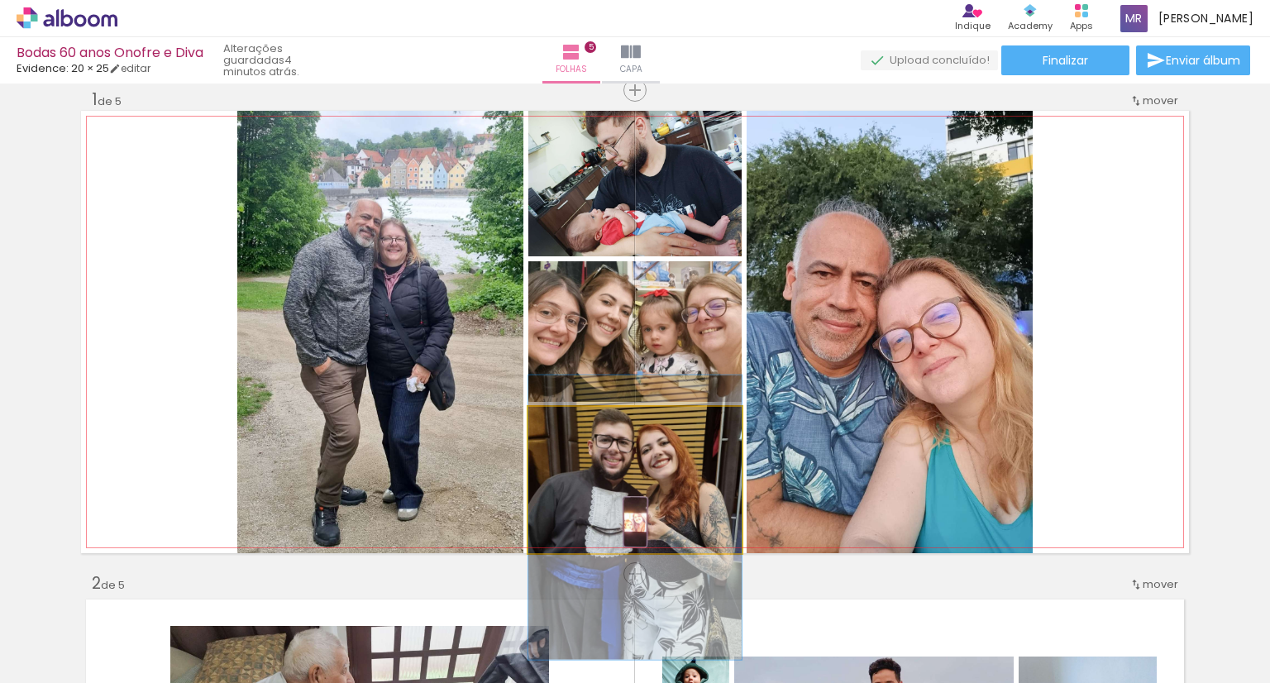
click at [651, 513] on quentale-photo at bounding box center [634, 480] width 213 height 146
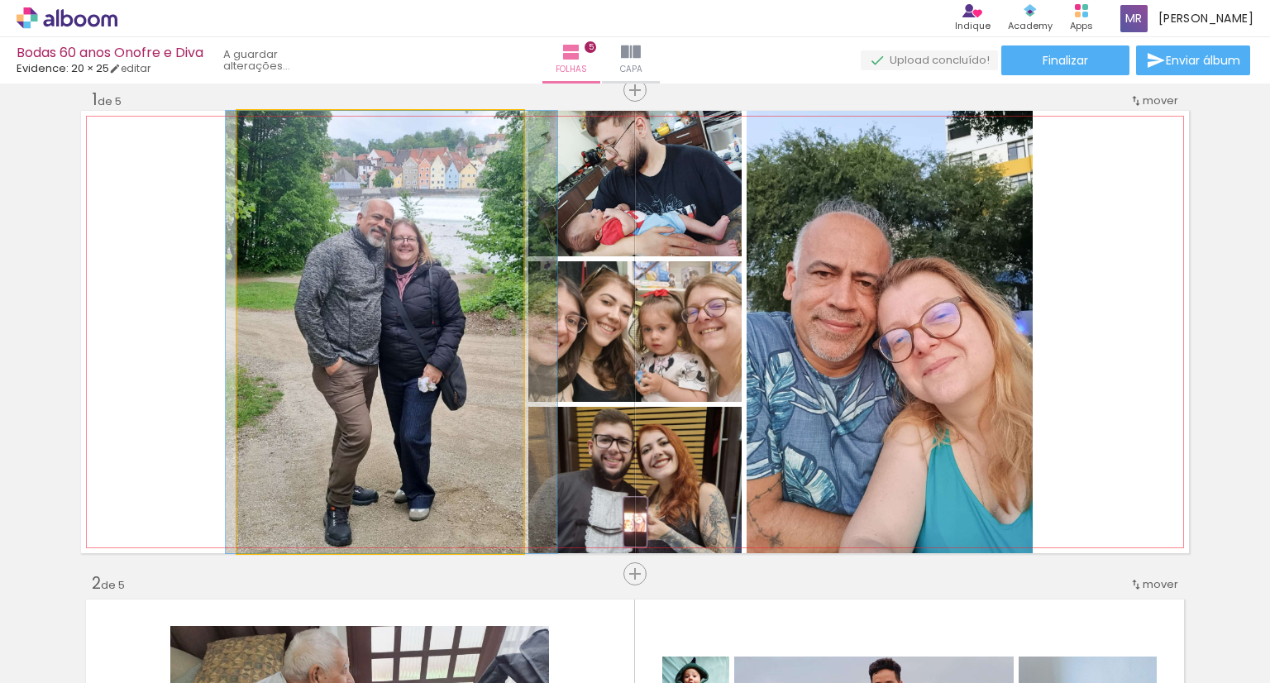
drag, startPoint x: 389, startPoint y: 463, endPoint x: 400, endPoint y: 434, distance: 31.2
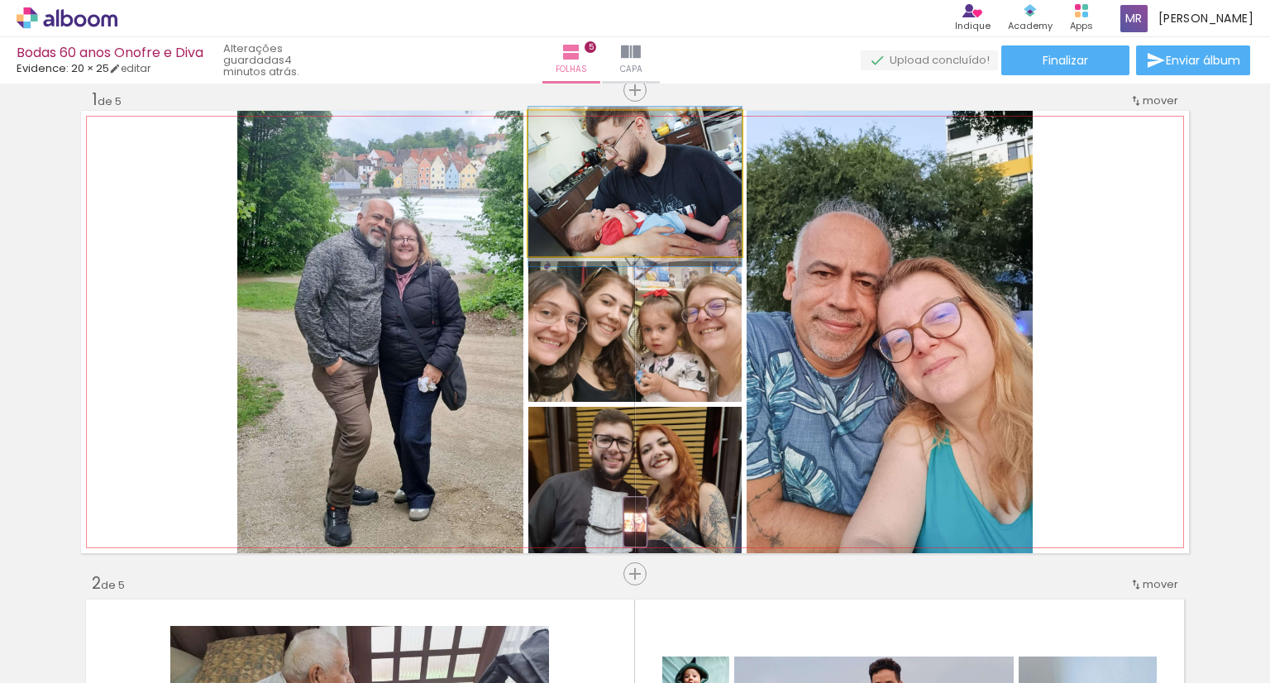
click at [610, 204] on quentale-photo at bounding box center [634, 184] width 213 height 146
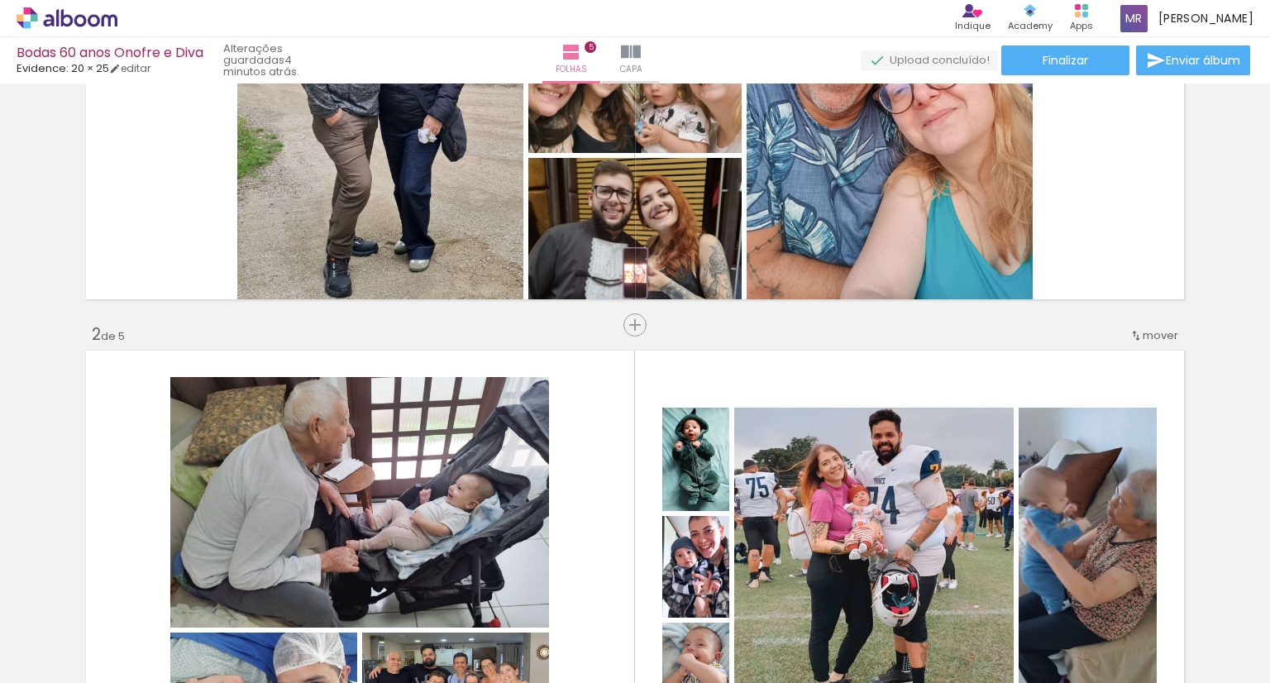
scroll to position [268, 0]
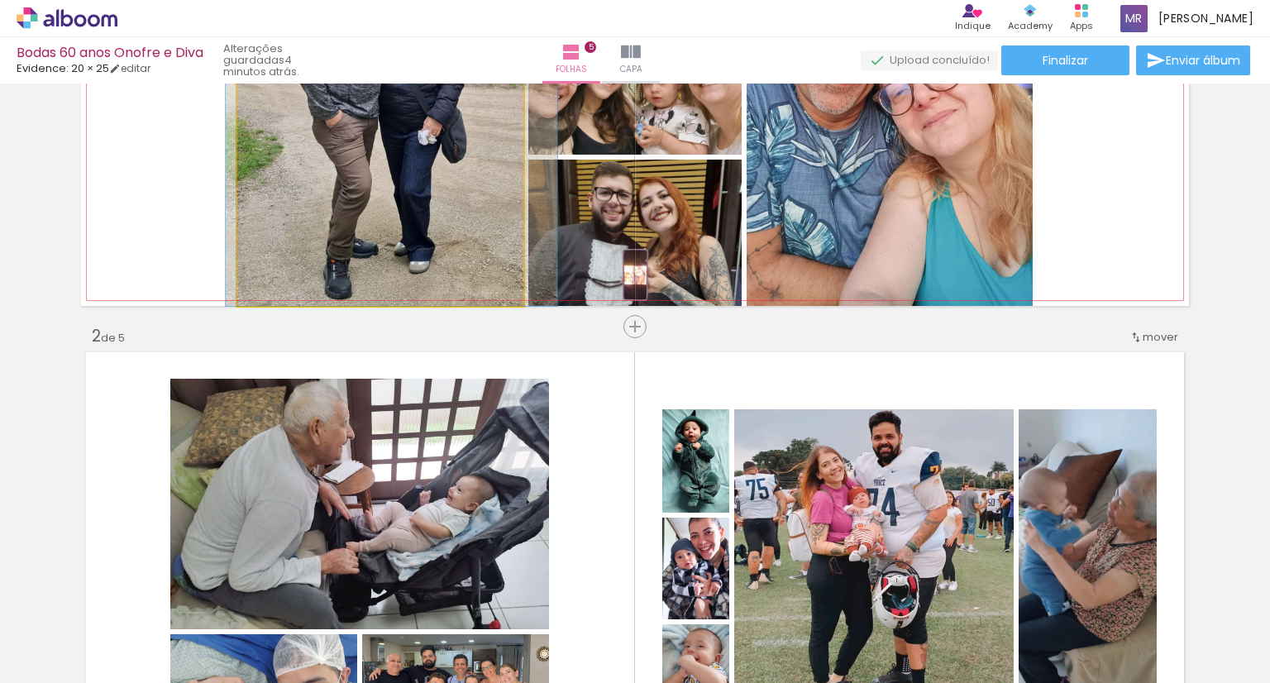
click at [387, 203] on quentale-photo at bounding box center [380, 85] width 286 height 442
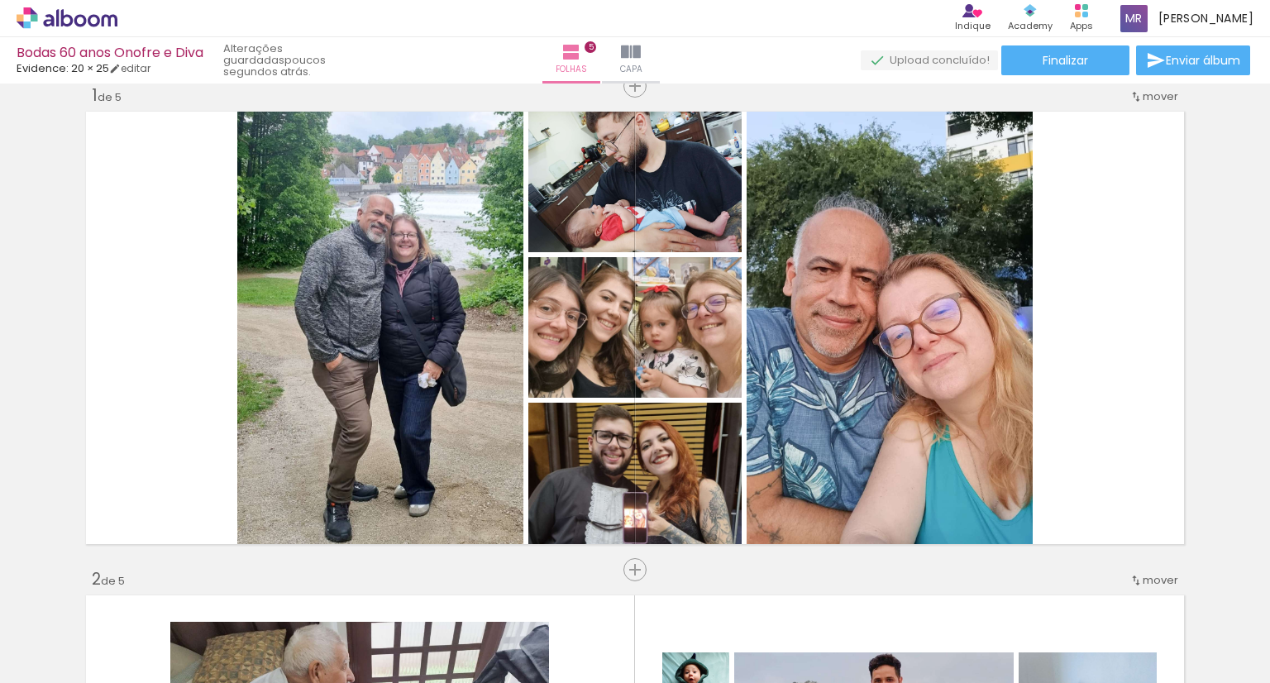
scroll to position [20, 0]
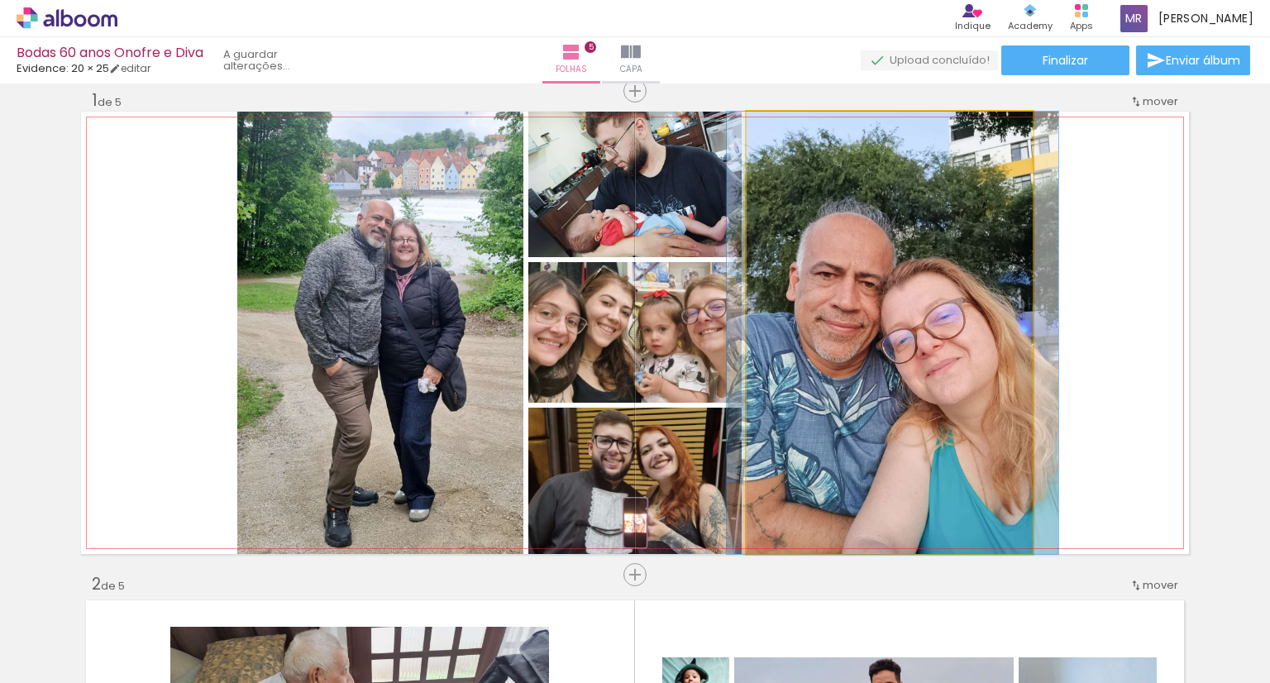
drag, startPoint x: 943, startPoint y: 381, endPoint x: 947, endPoint y: 354, distance: 27.5
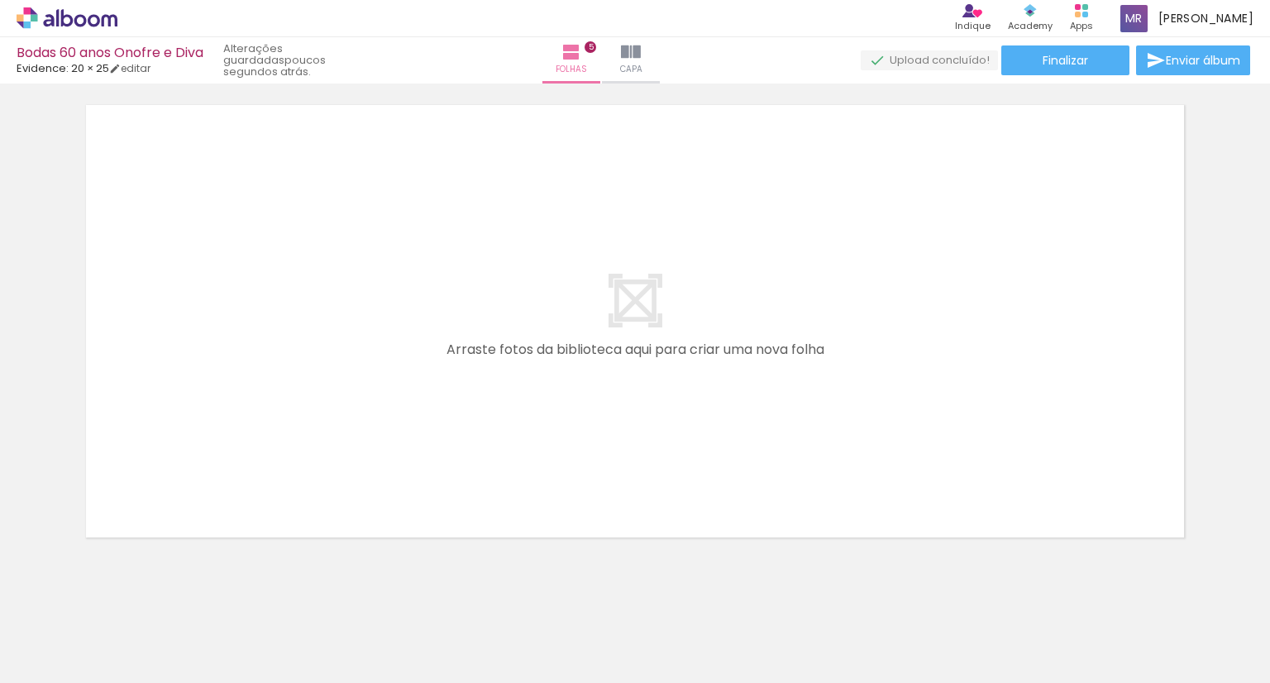
scroll to position [2471, 0]
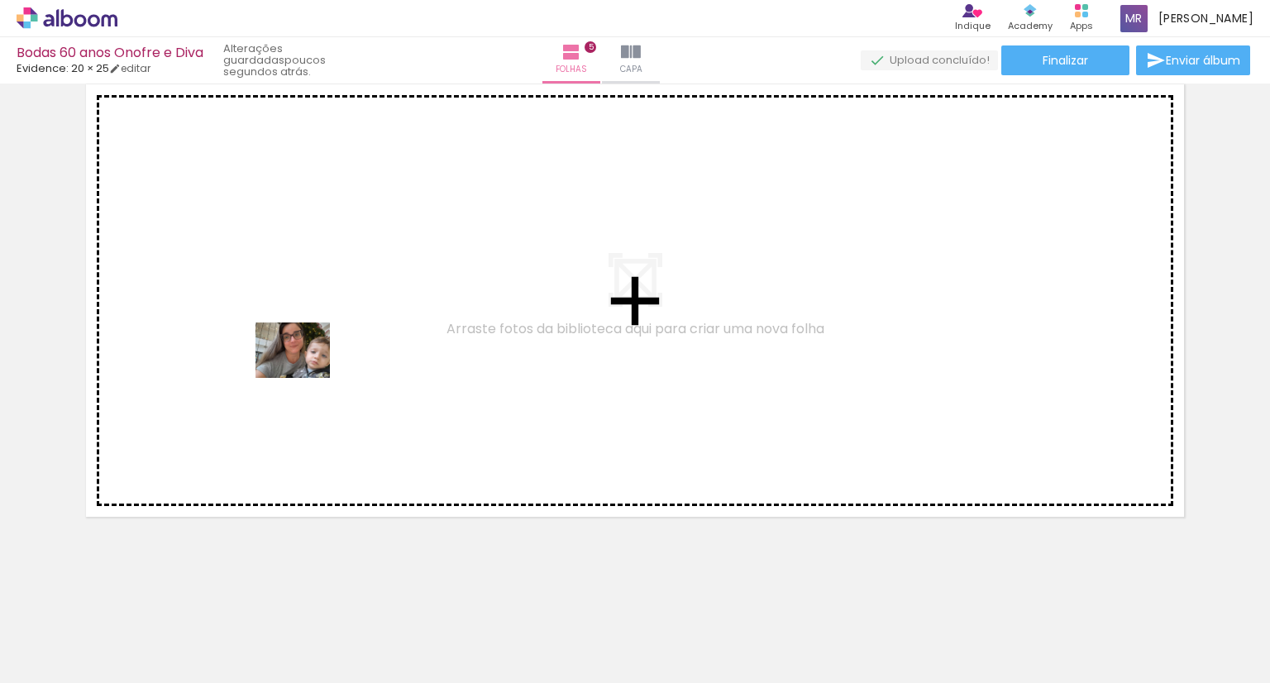
drag, startPoint x: 137, startPoint y: 643, endPoint x: 305, endPoint y: 372, distance: 318.9
click at [305, 372] on quentale-workspace at bounding box center [635, 341] width 1270 height 683
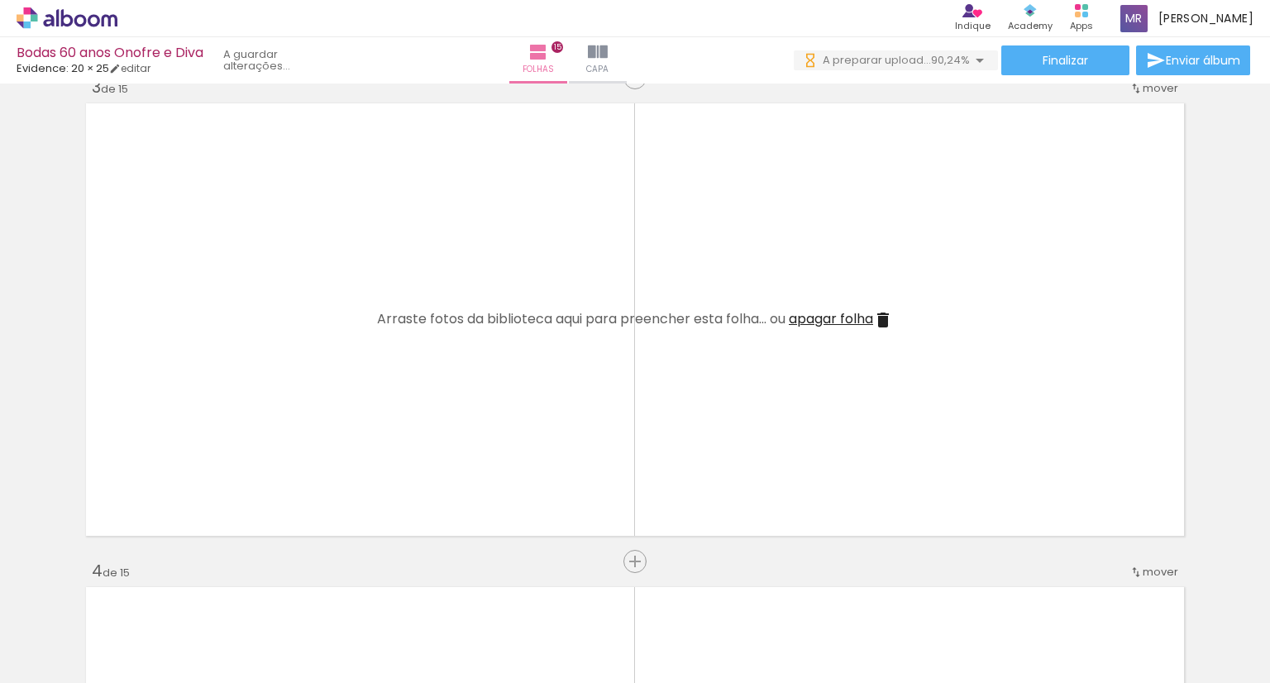
scroll to position [0, 2666]
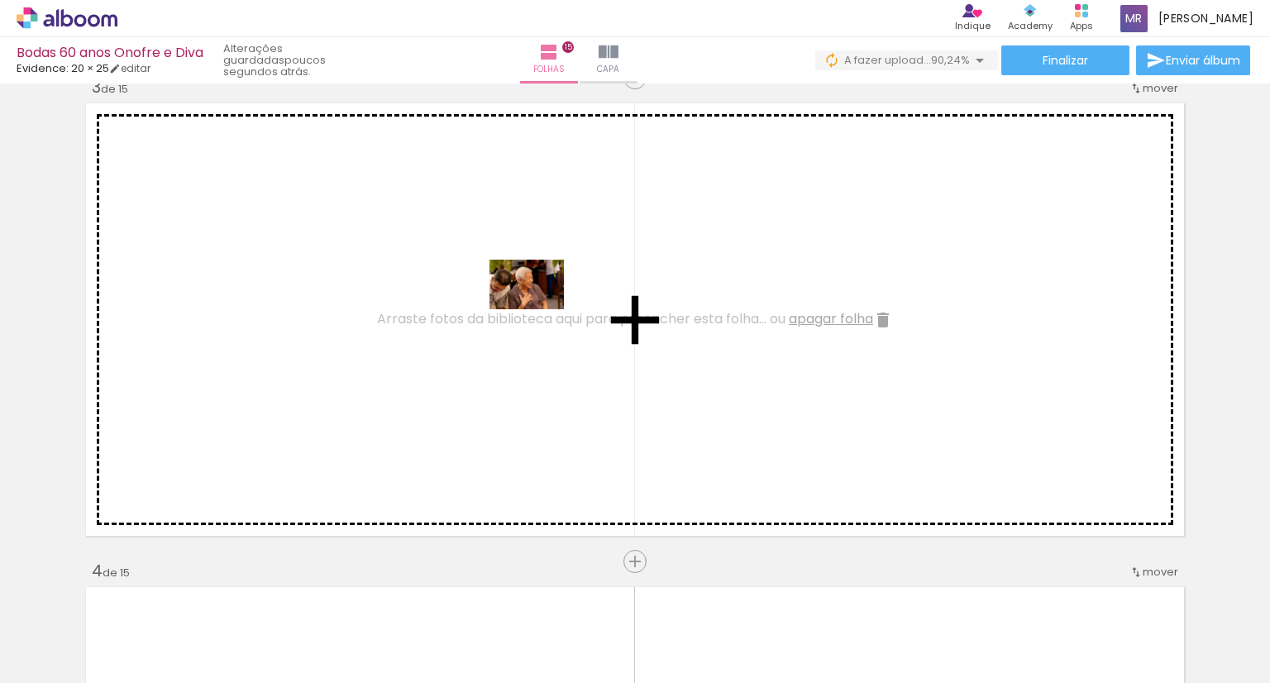
drag, startPoint x: 950, startPoint y: 630, endPoint x: 539, endPoint y: 309, distance: 521.3
click at [539, 309] on quentale-workspace at bounding box center [635, 341] width 1270 height 683
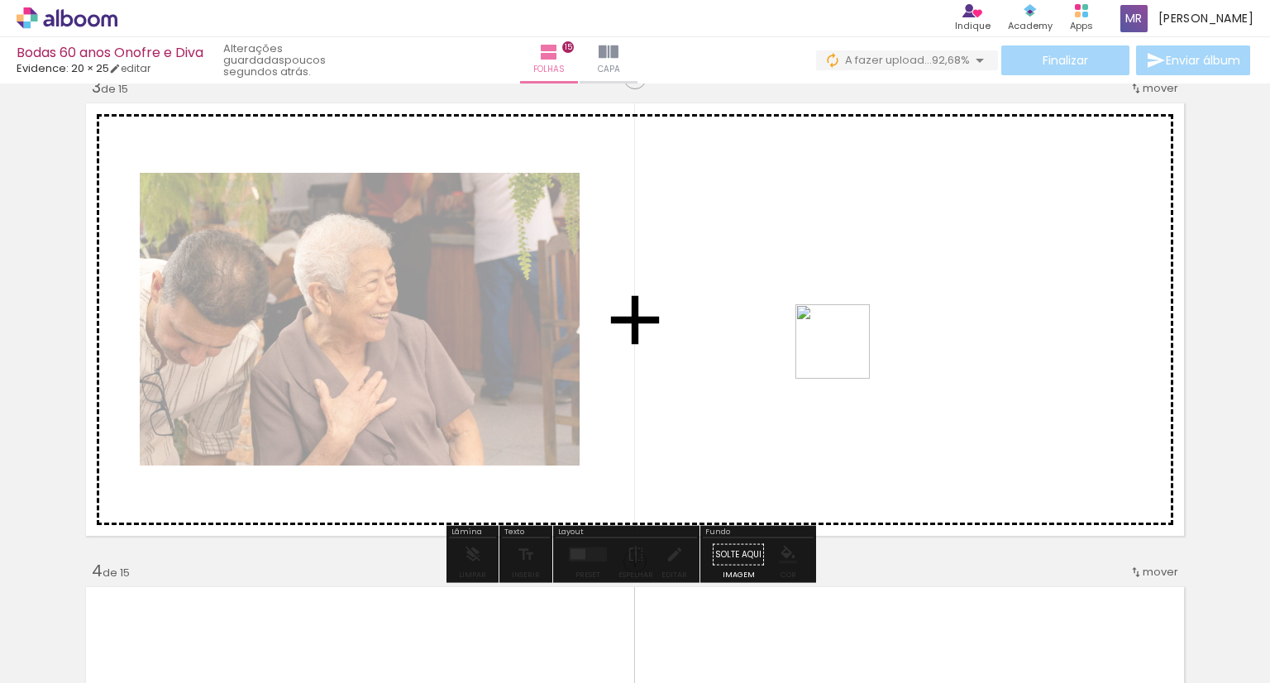
drag, startPoint x: 1029, startPoint y: 645, endPoint x: 815, endPoint y: 302, distance: 404.0
click at [815, 302] on quentale-workspace at bounding box center [635, 341] width 1270 height 683
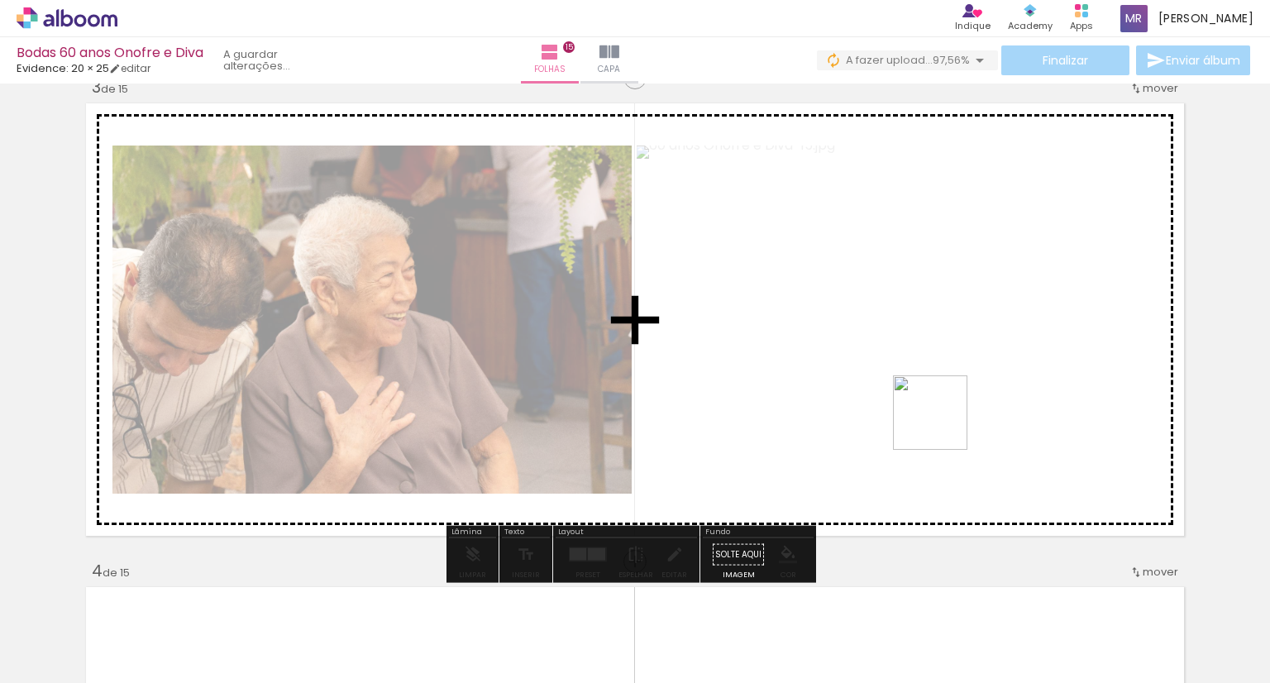
drag, startPoint x: 1120, startPoint y: 637, endPoint x: 929, endPoint y: 405, distance: 300.8
click at [929, 405] on quentale-workspace at bounding box center [635, 341] width 1270 height 683
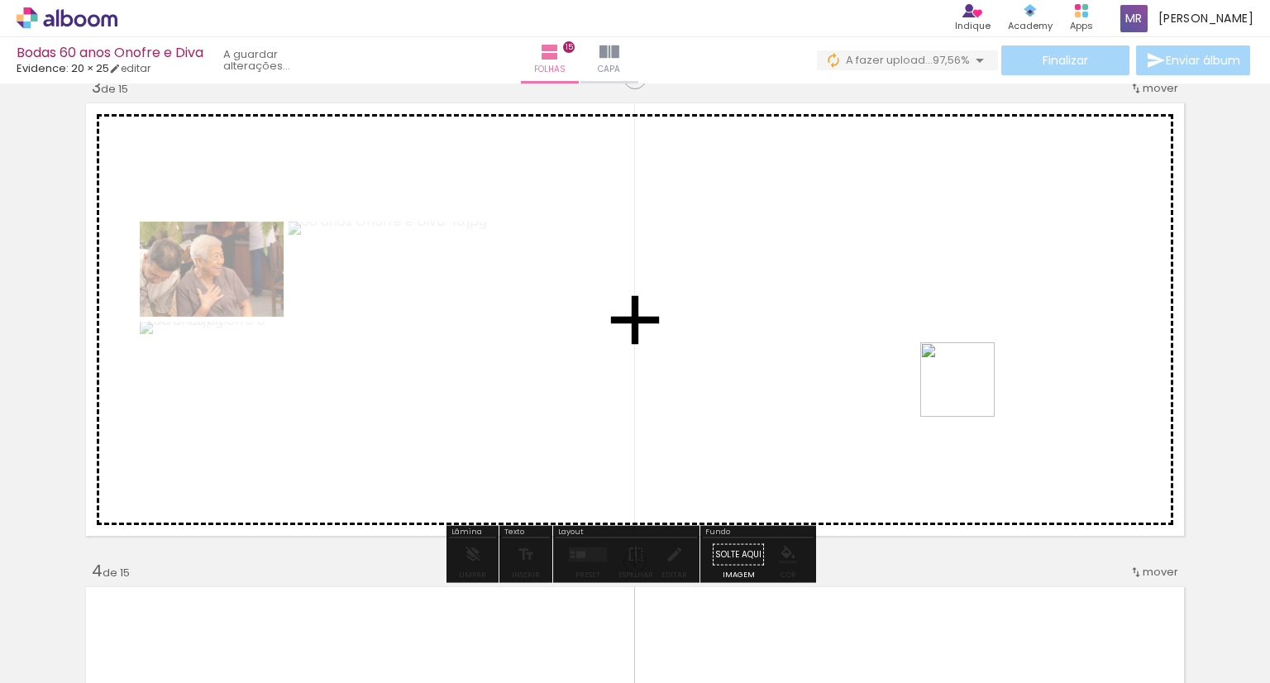
drag, startPoint x: 1209, startPoint y: 642, endPoint x: 963, endPoint y: 380, distance: 359.2
click at [964, 381] on quentale-workspace at bounding box center [635, 341] width 1270 height 683
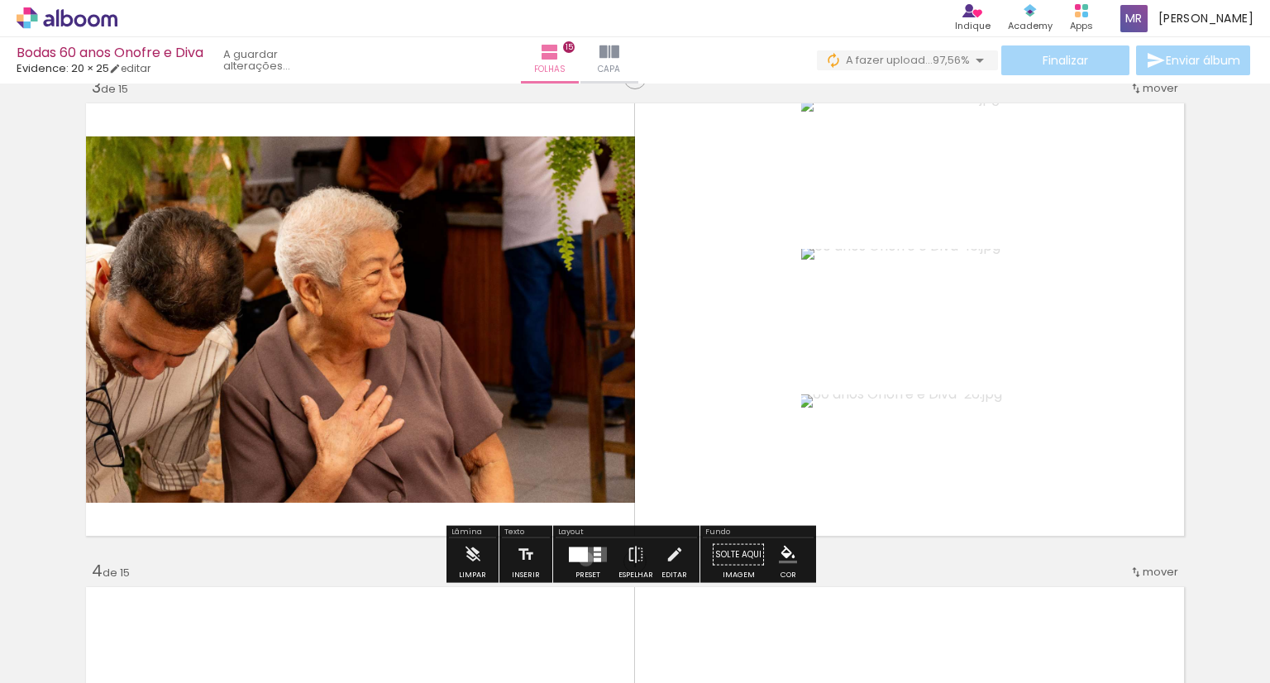
click at [582, 558] on div at bounding box center [578, 554] width 19 height 15
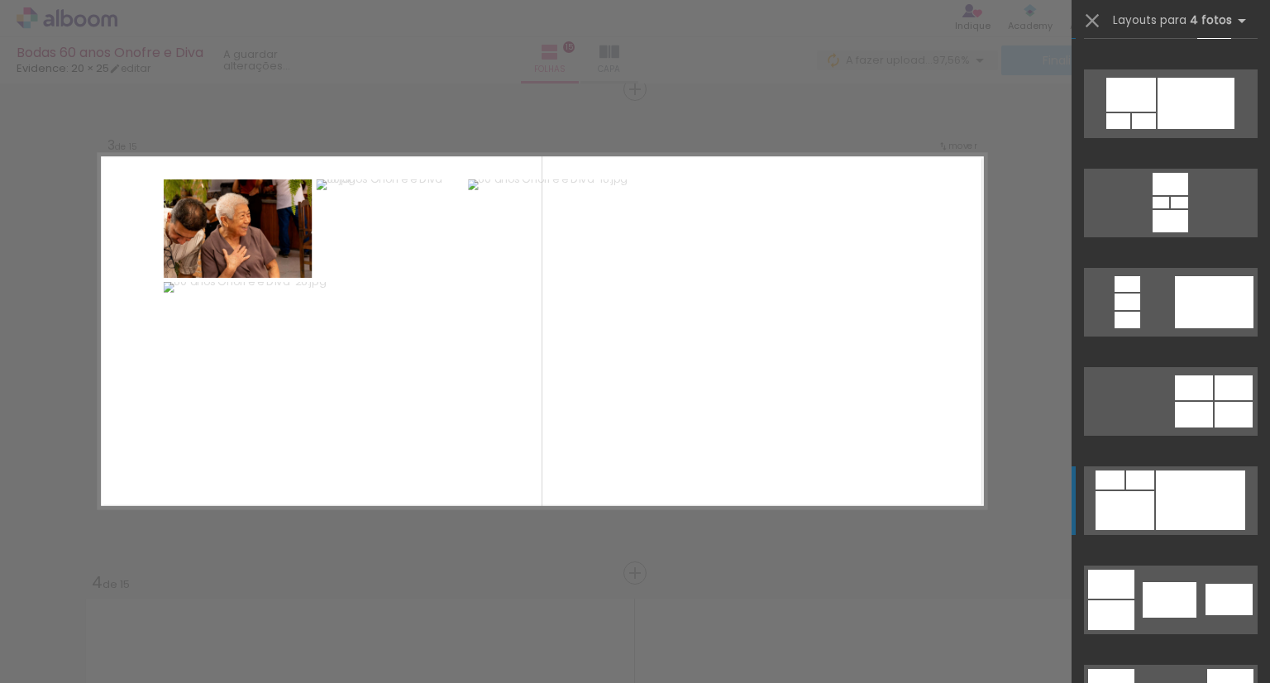
scroll to position [83, 0]
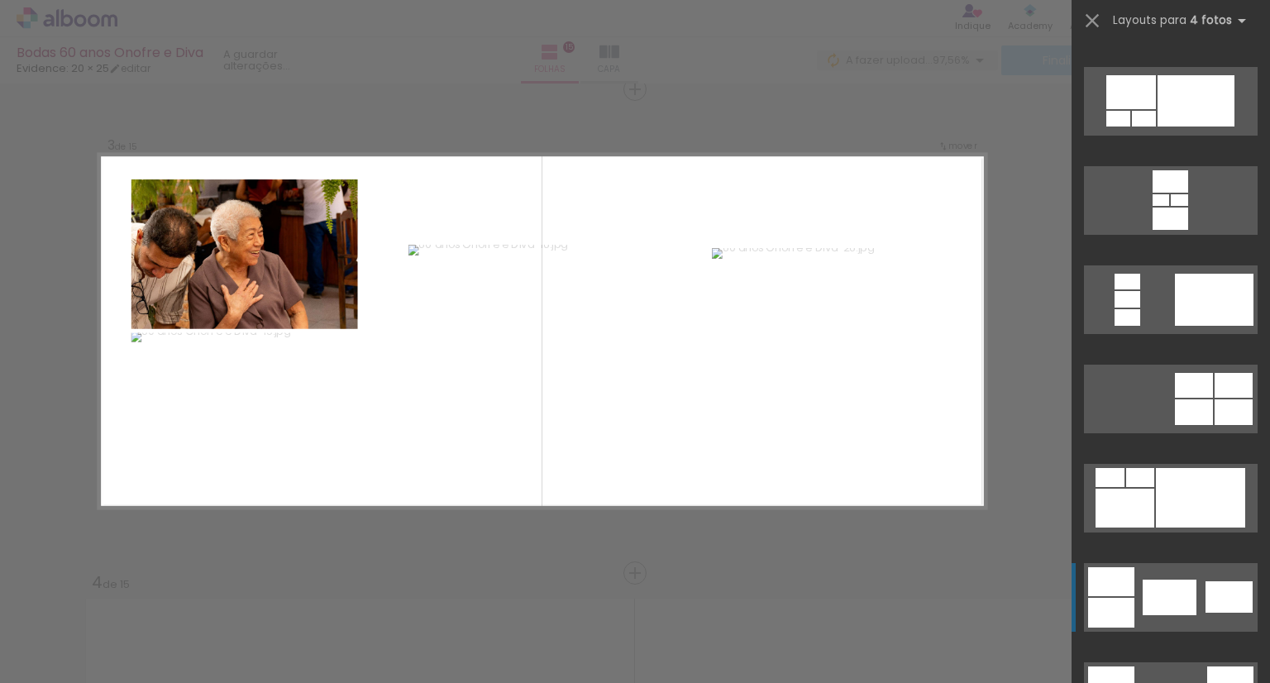
click at [1186, 528] on div at bounding box center [1200, 498] width 89 height 60
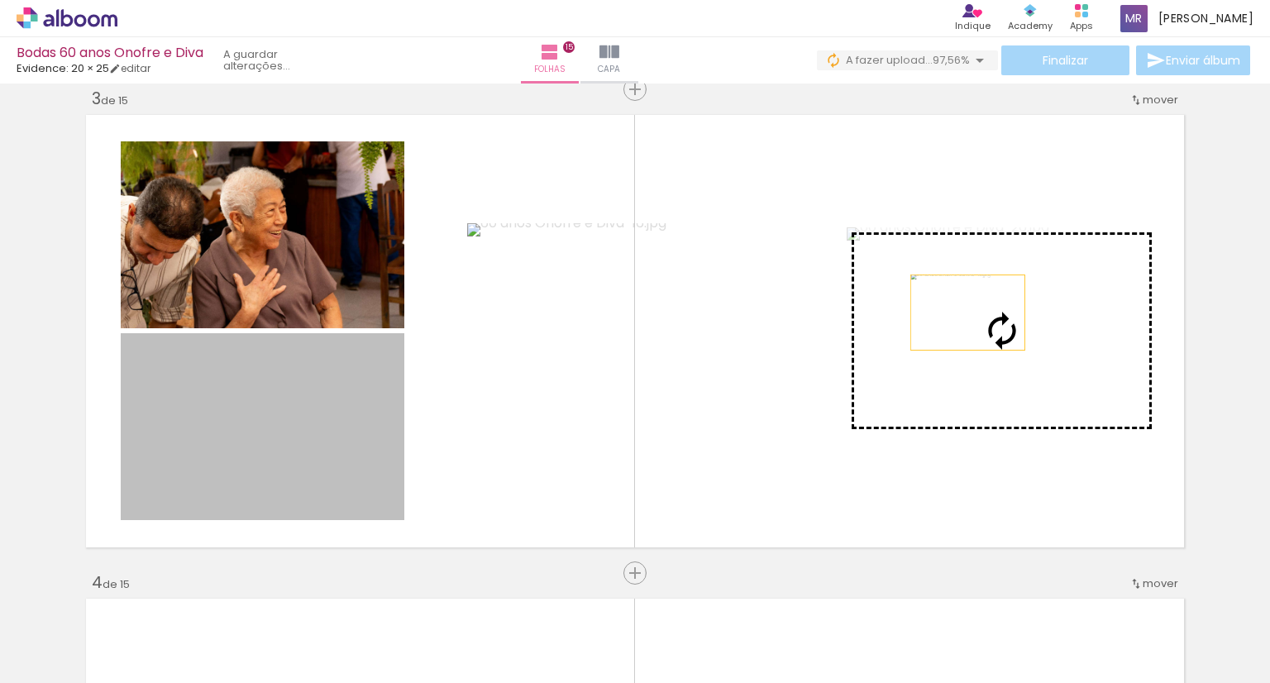
drag, startPoint x: 268, startPoint y: 470, endPoint x: 979, endPoint y: 313, distance: 728.4
click at [0, 0] on slot at bounding box center [0, 0] width 0 height 0
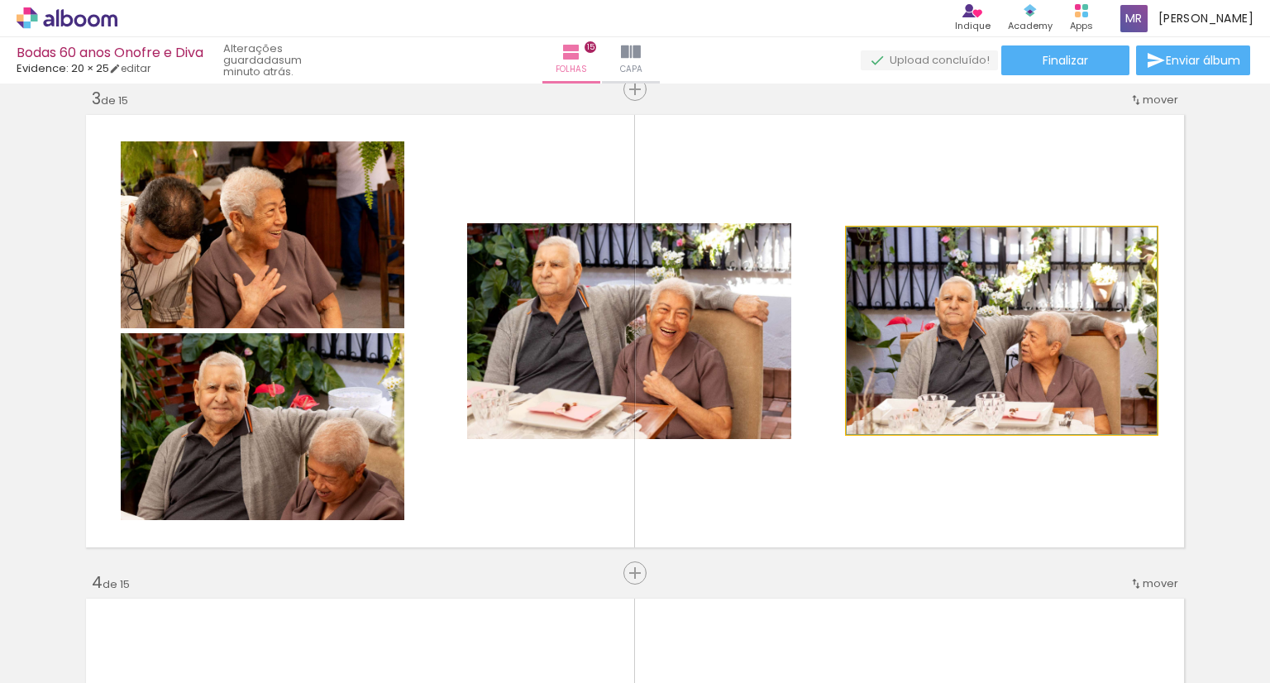
click at [886, 245] on div at bounding box center [885, 245] width 26 height 26
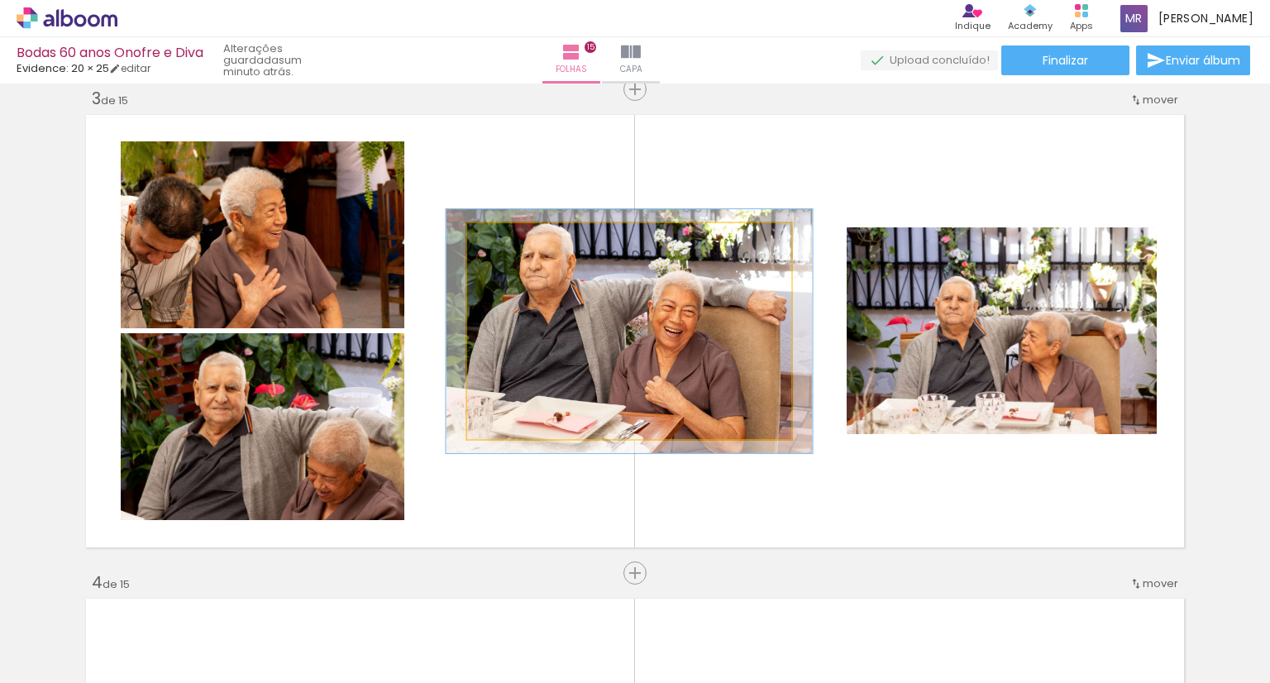
drag, startPoint x: 503, startPoint y: 239, endPoint x: 510, endPoint y: 234, distance: 8.9
click at [510, 234] on div at bounding box center [513, 240] width 15 height 15
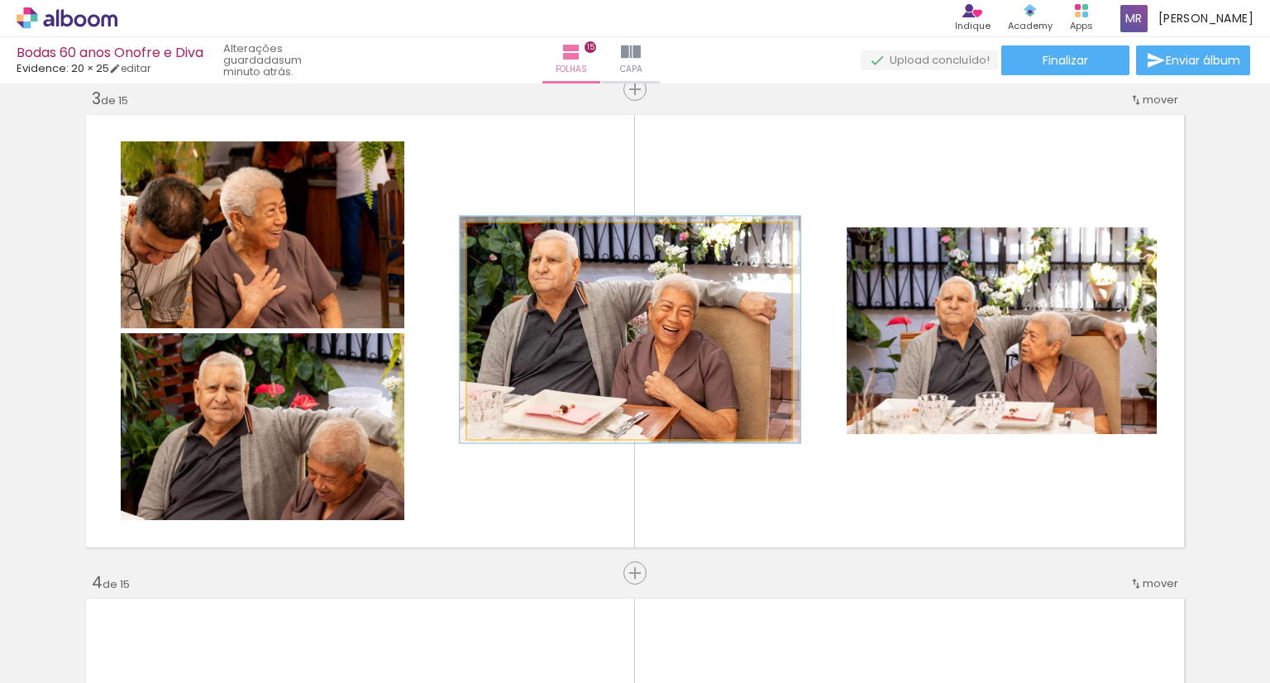
click at [506, 239] on div at bounding box center [509, 240] width 15 height 15
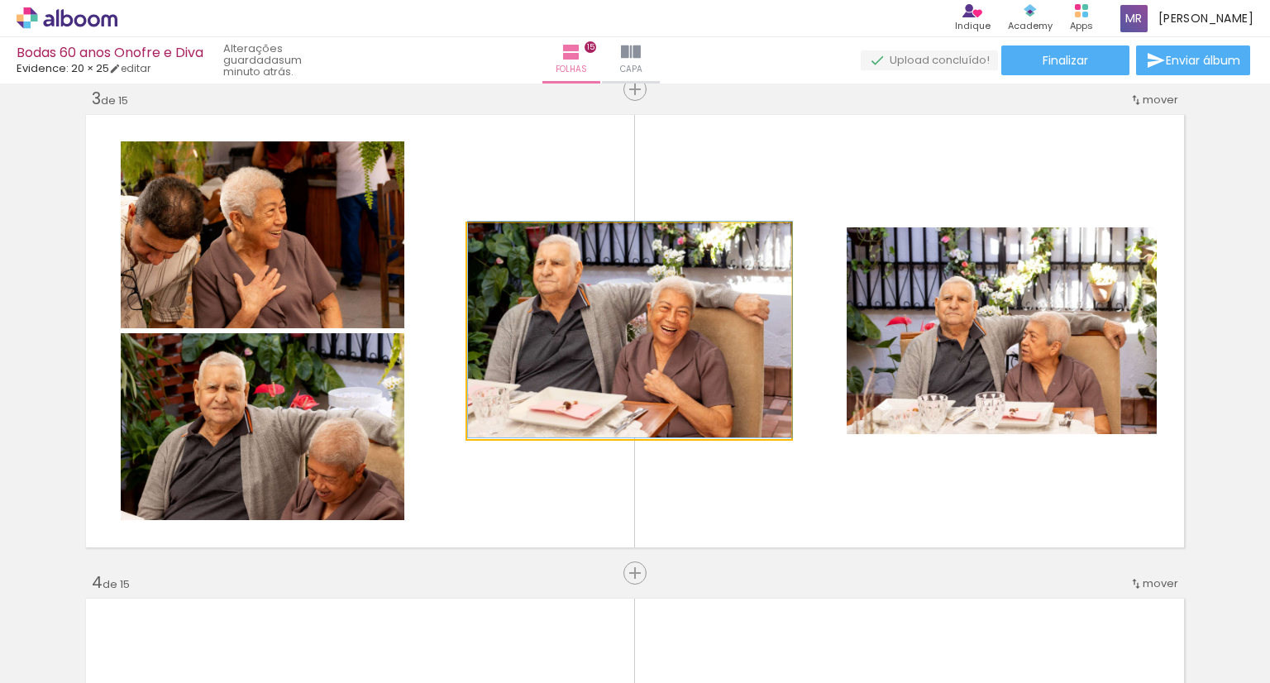
drag, startPoint x: 505, startPoint y: 239, endPoint x: 492, endPoint y: 239, distance: 13.2
type paper-slider "100"
click at [499, 239] on div at bounding box center [506, 240] width 15 height 15
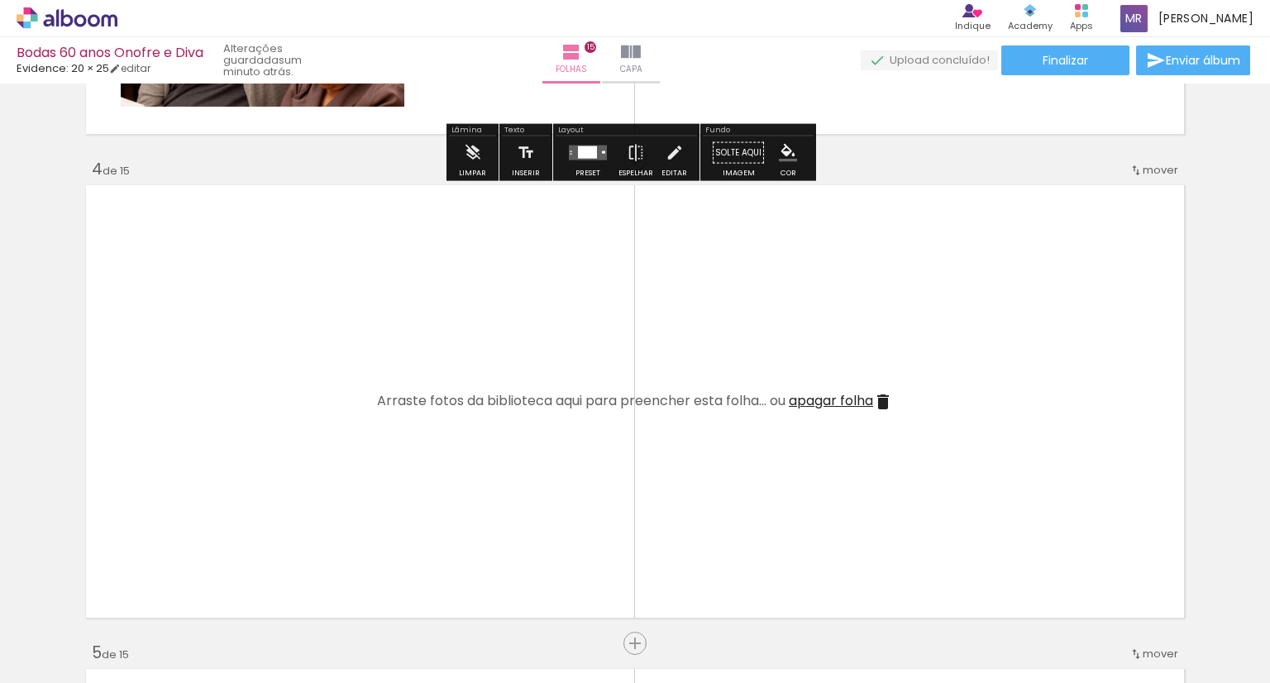
scroll to position [1485, 0]
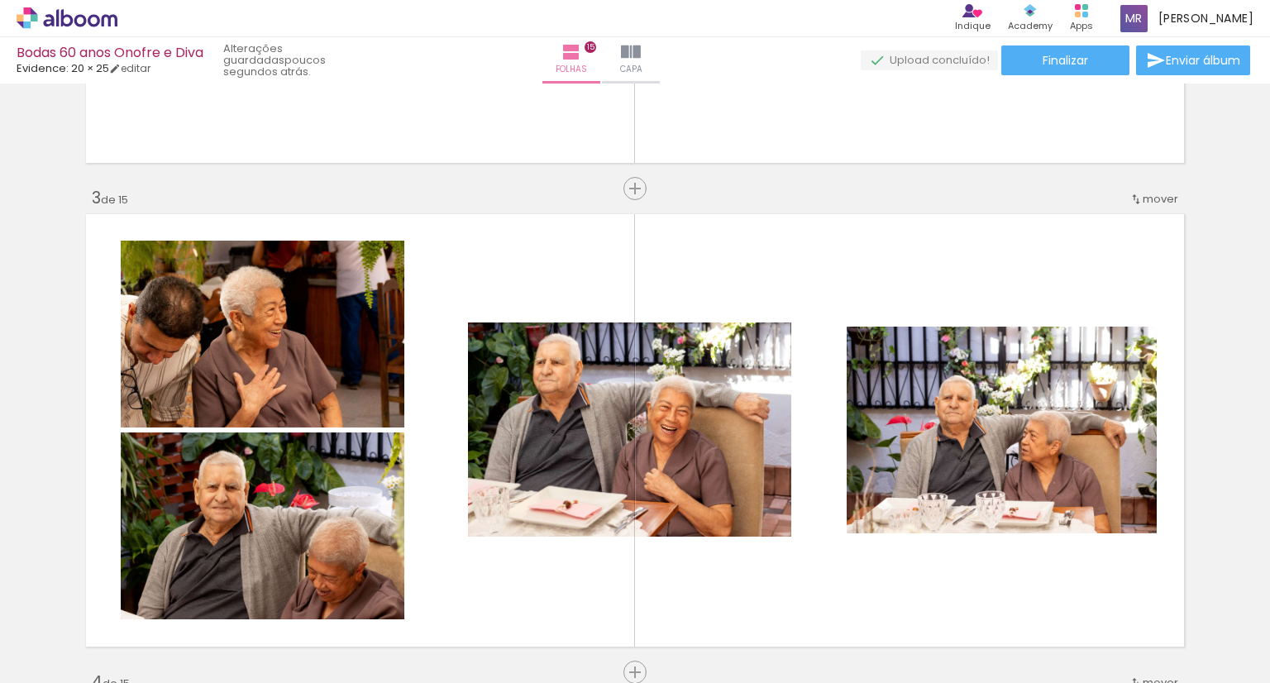
scroll to position [575, 0]
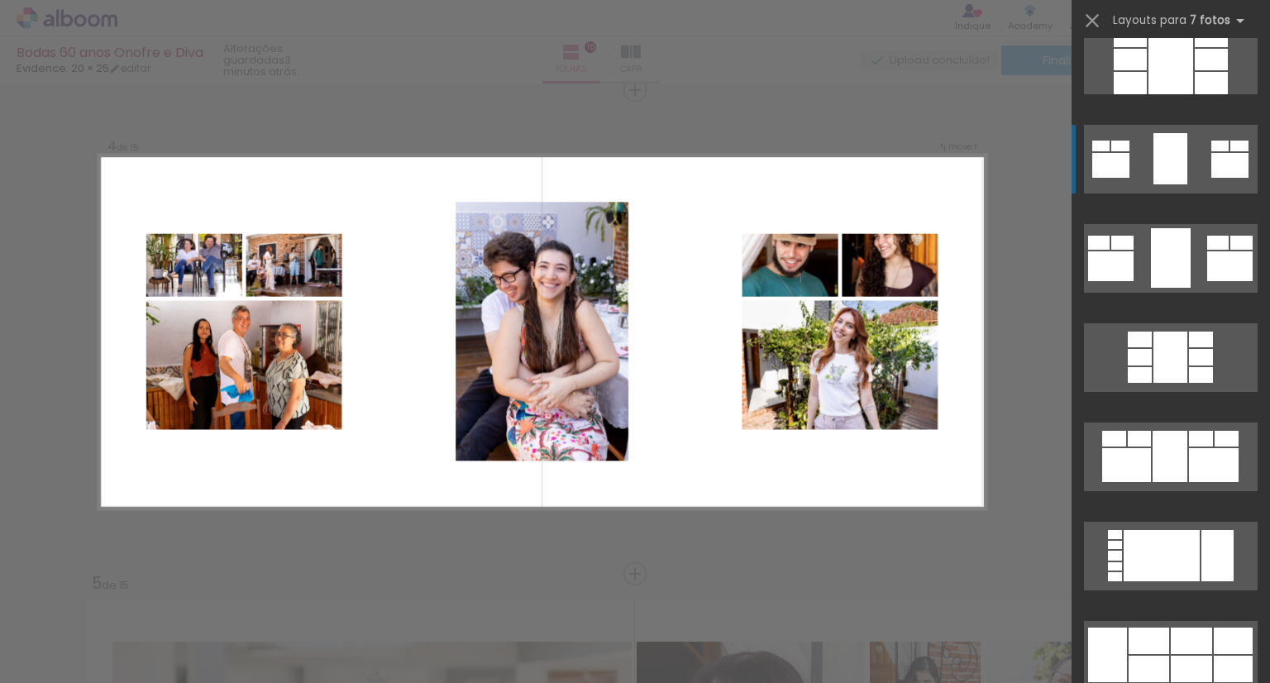
scroll to position [8789, 0]
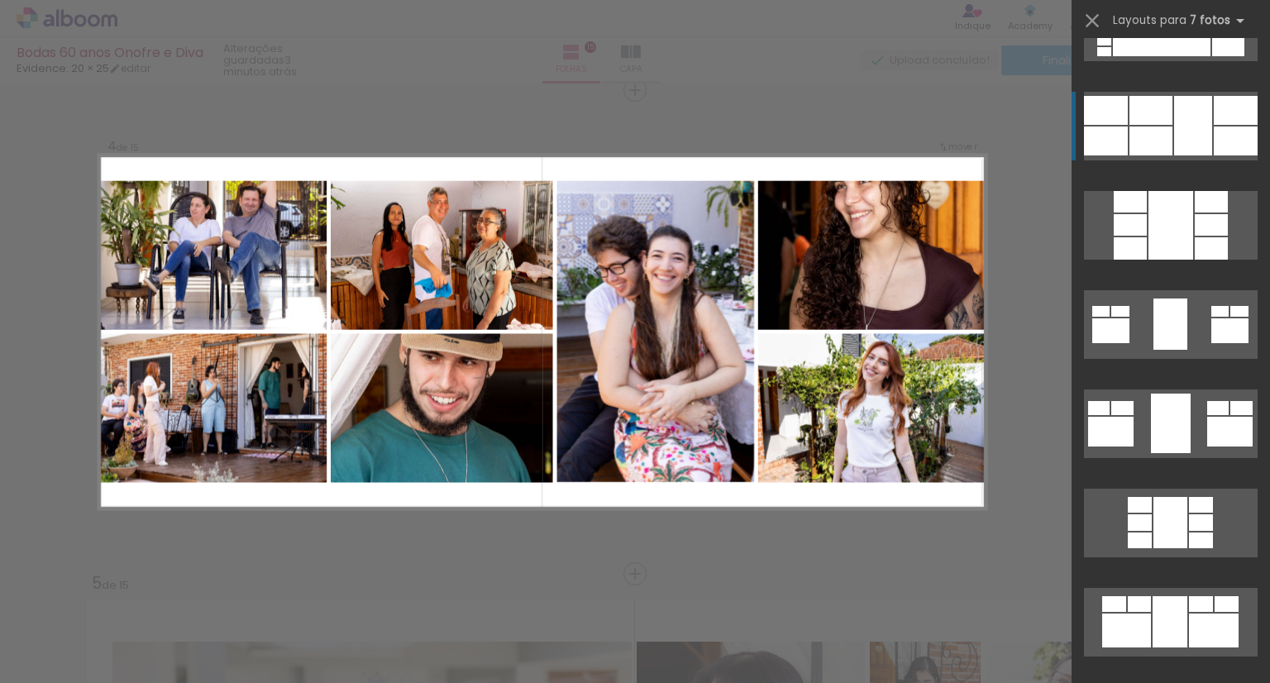
click at [1195, 191] on div at bounding box center [1211, 201] width 33 height 21
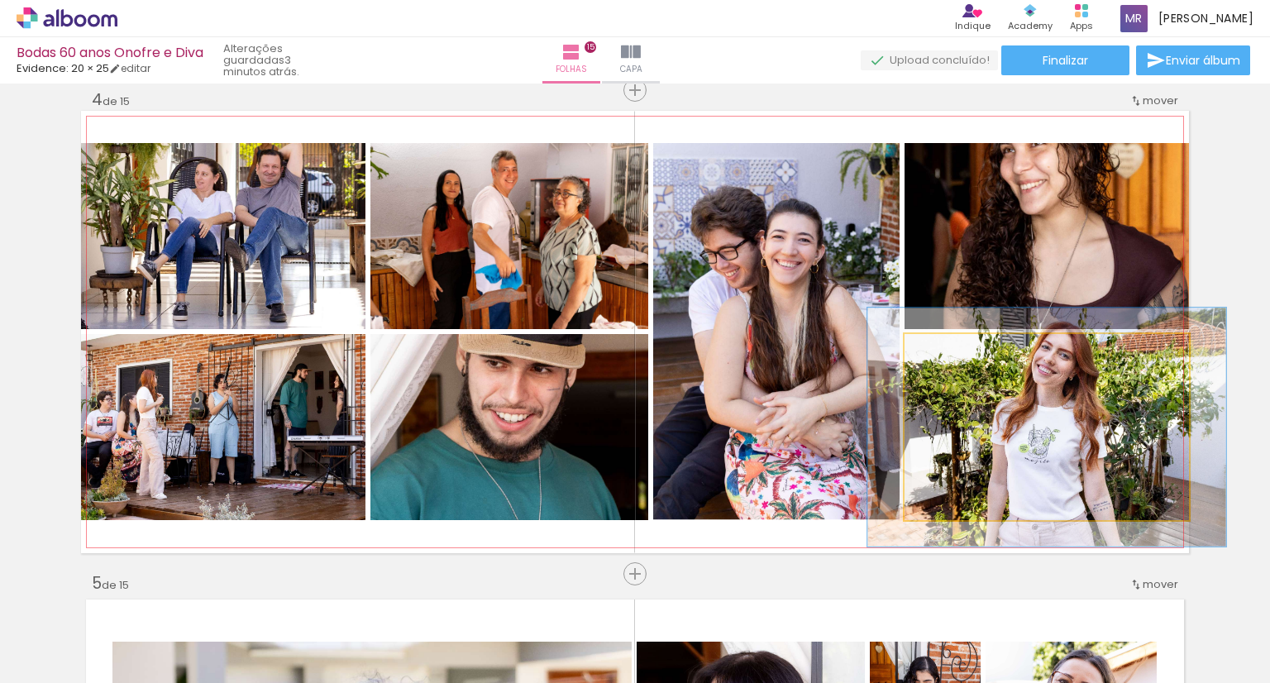
drag, startPoint x: 933, startPoint y: 351, endPoint x: 951, endPoint y: 353, distance: 17.4
click at [951, 353] on div at bounding box center [958, 351] width 15 height 15
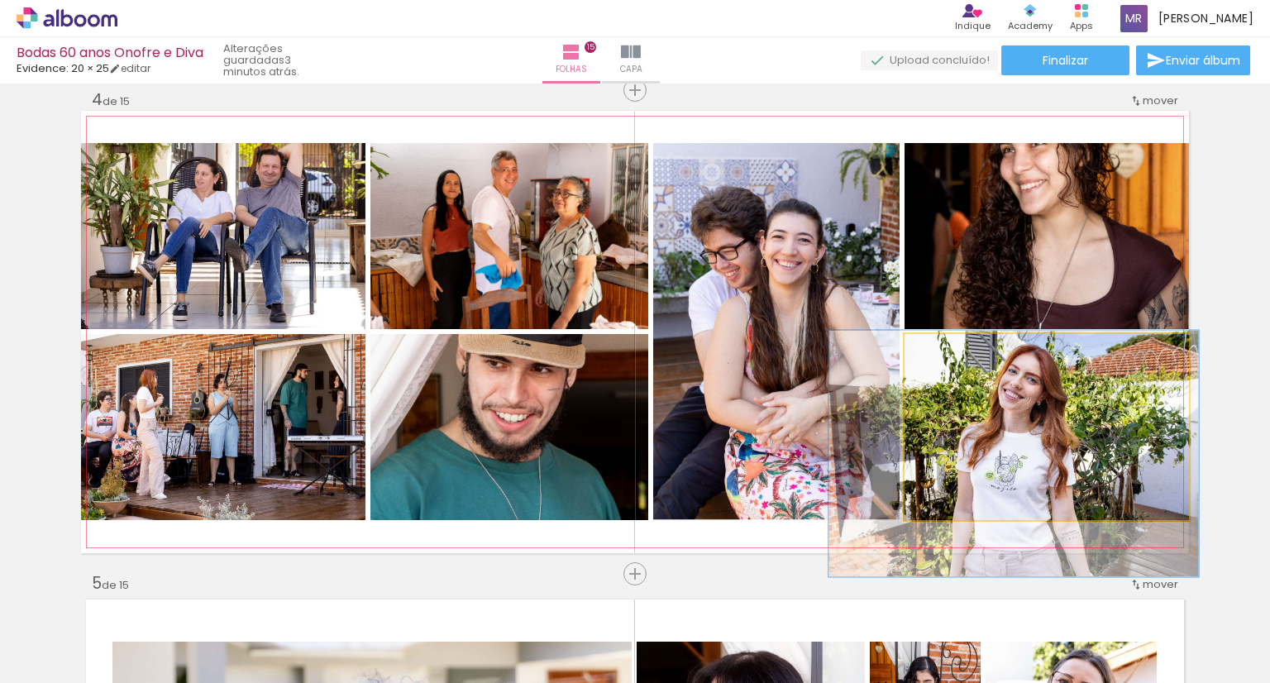
drag, startPoint x: 1048, startPoint y: 461, endPoint x: 1015, endPoint y: 487, distance: 42.4
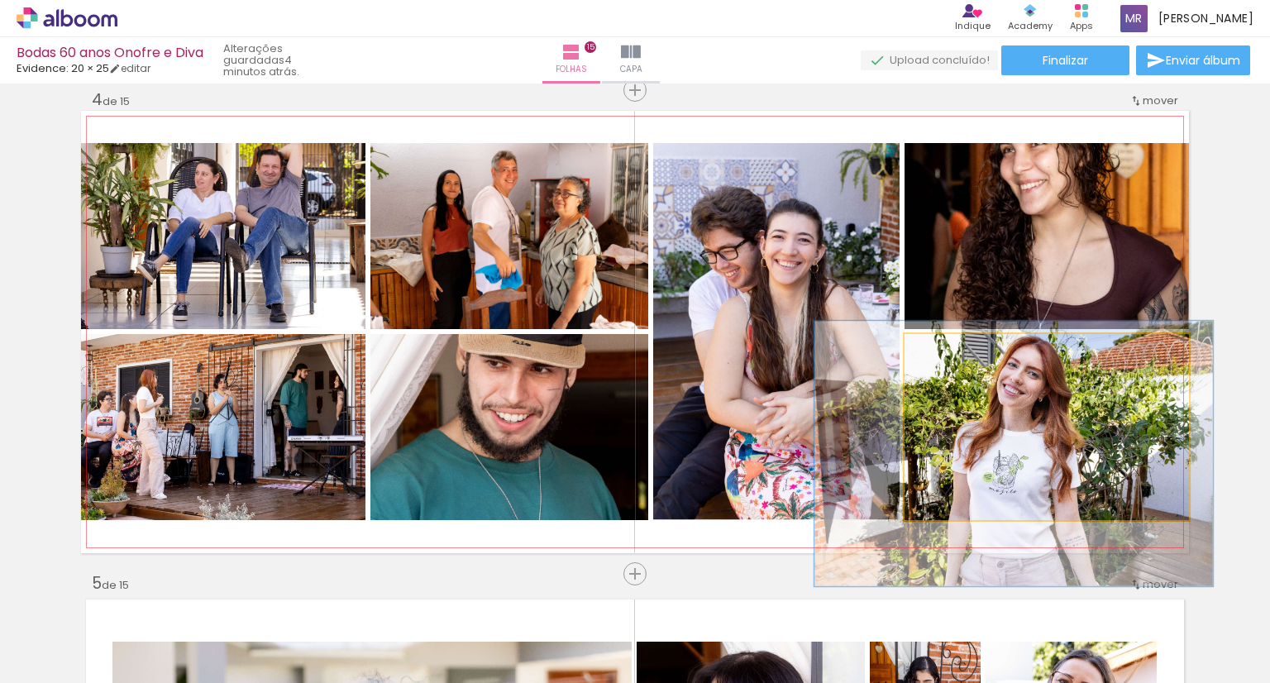
type paper-slider "140"
click at [969, 358] on div at bounding box center [969, 351] width 26 height 26
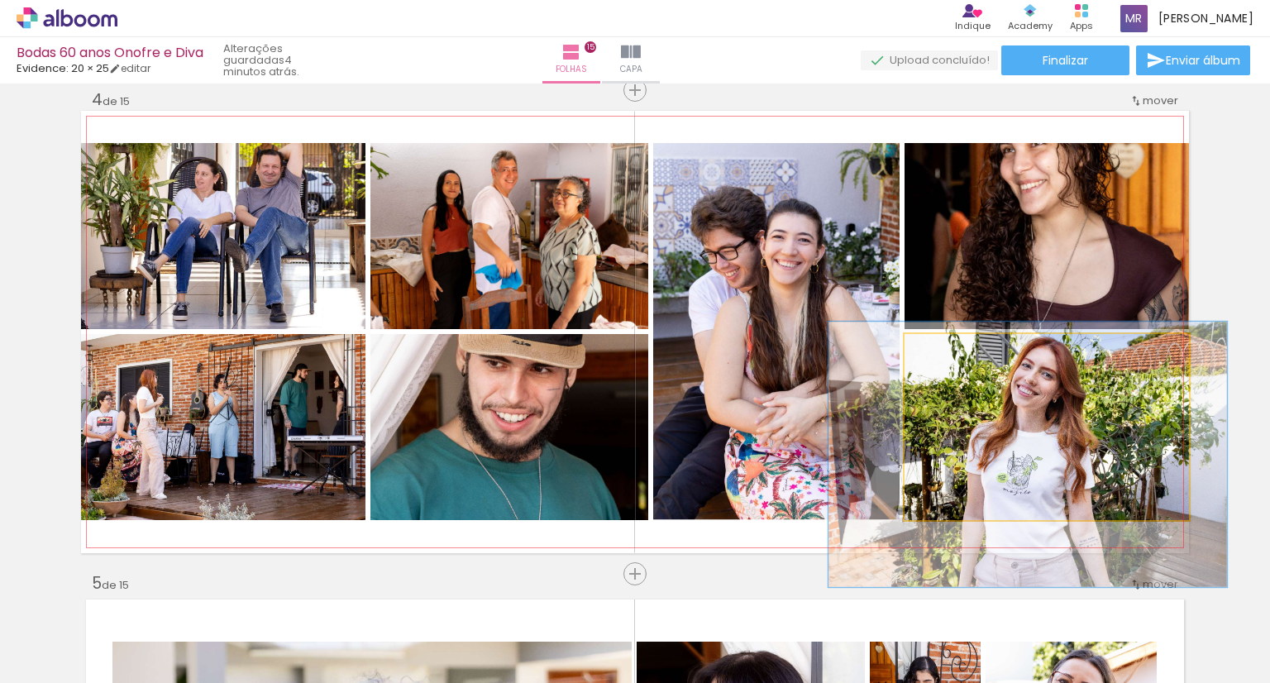
drag, startPoint x: 1035, startPoint y: 434, endPoint x: 1049, endPoint y: 435, distance: 14.1
